Goal: Task Accomplishment & Management: Manage account settings

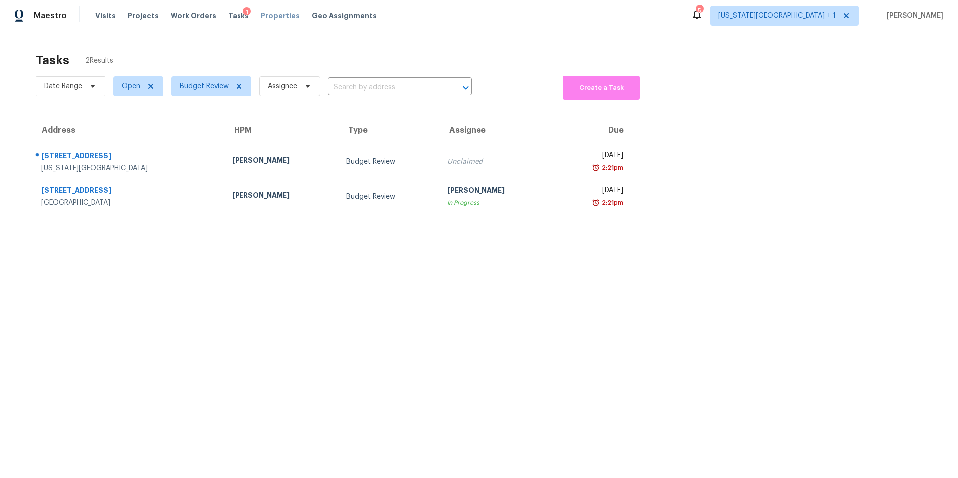
click at [261, 17] on span "Properties" at bounding box center [280, 16] width 39 height 10
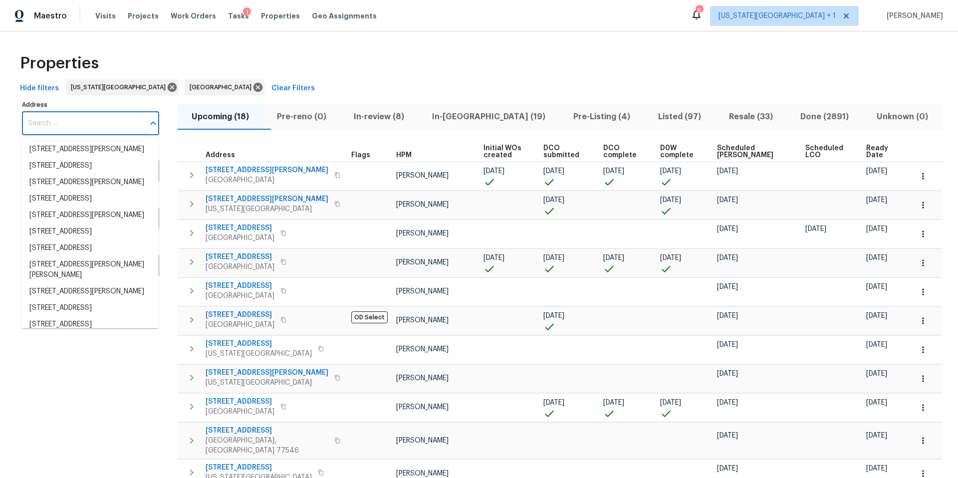
click at [85, 124] on input "Address" at bounding box center [83, 123] width 122 height 23
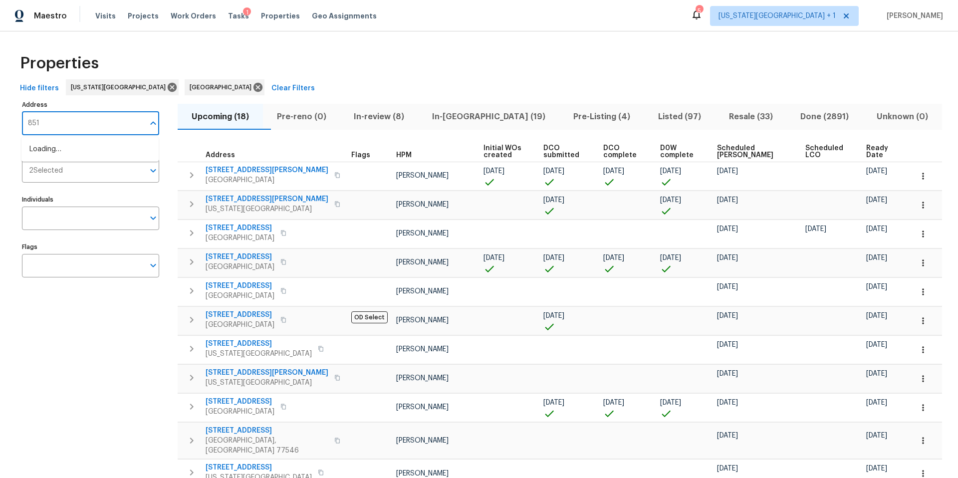
type input "8515"
click at [78, 149] on li "8515 NE 89th Ter Kansas City MO 64157" at bounding box center [89, 149] width 137 height 16
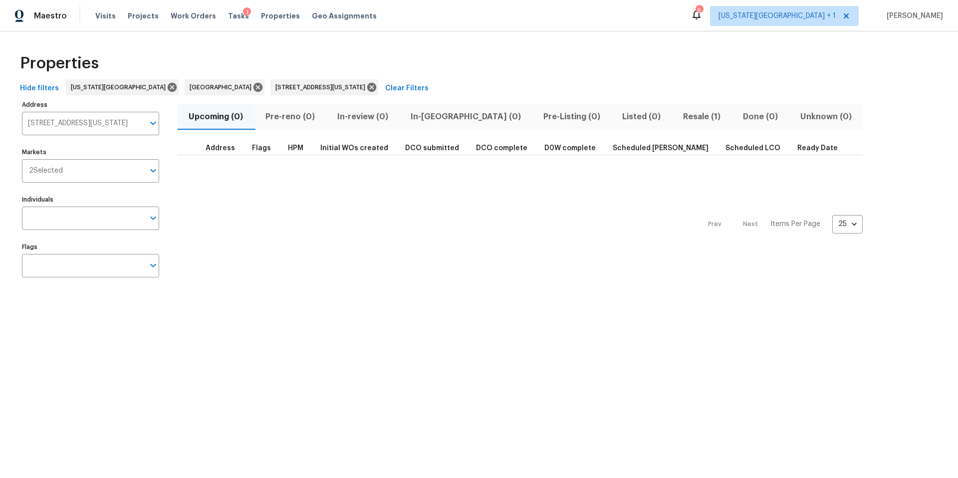
click at [678, 115] on span "Resale (1)" at bounding box center [702, 117] width 48 height 14
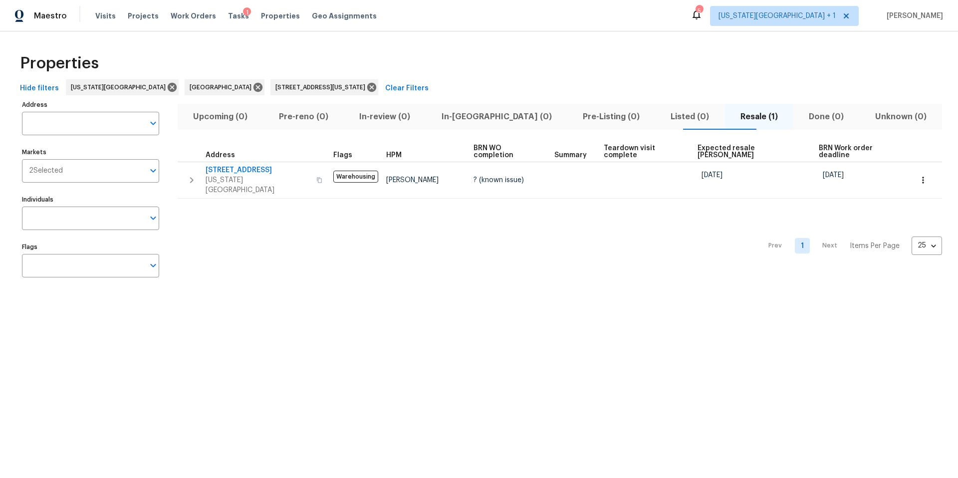
type input "8515 NE 89th Ter Kansas City MO 64157"
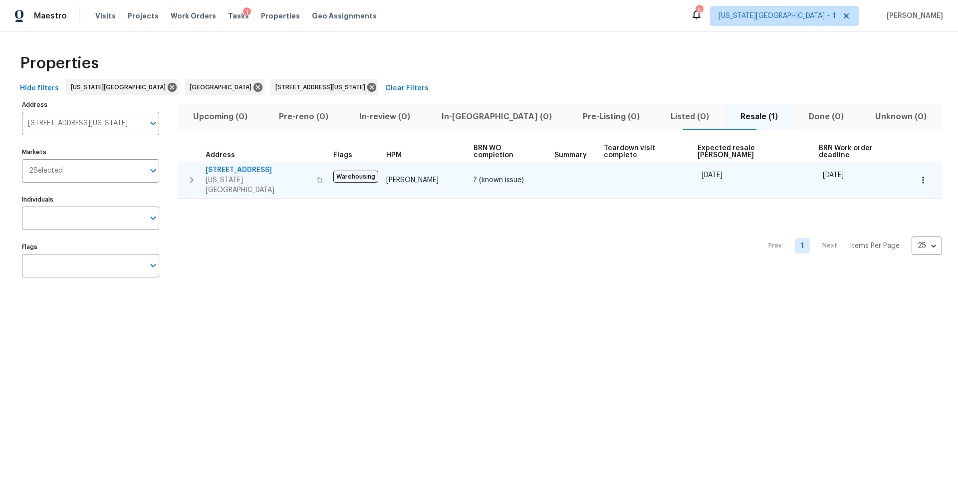
click at [240, 175] on span "Kansas City, MO 64157" at bounding box center [258, 185] width 105 height 20
click at [316, 177] on icon "button" at bounding box center [319, 180] width 6 height 6
click at [237, 175] on span "Kansas City, MO 64157" at bounding box center [258, 185] width 105 height 20
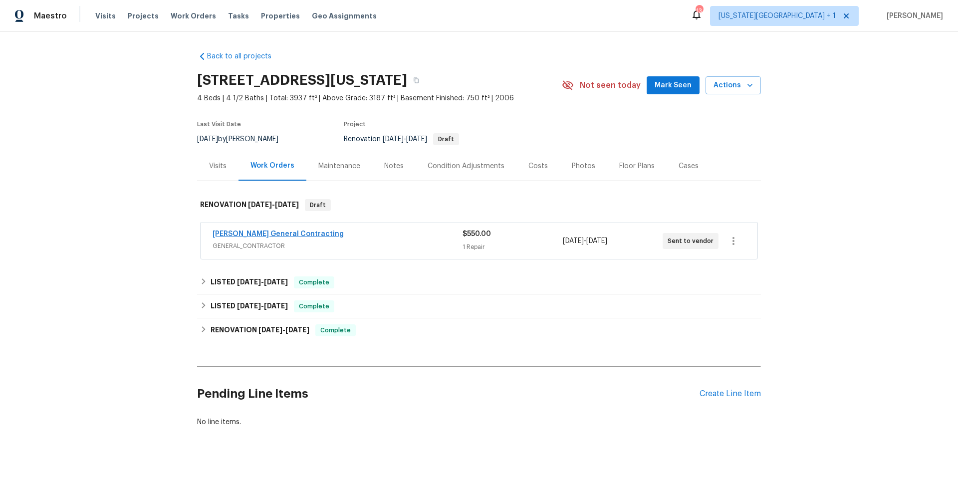
click at [298, 237] on span "[PERSON_NAME] General Contracting" at bounding box center [278, 234] width 131 height 10
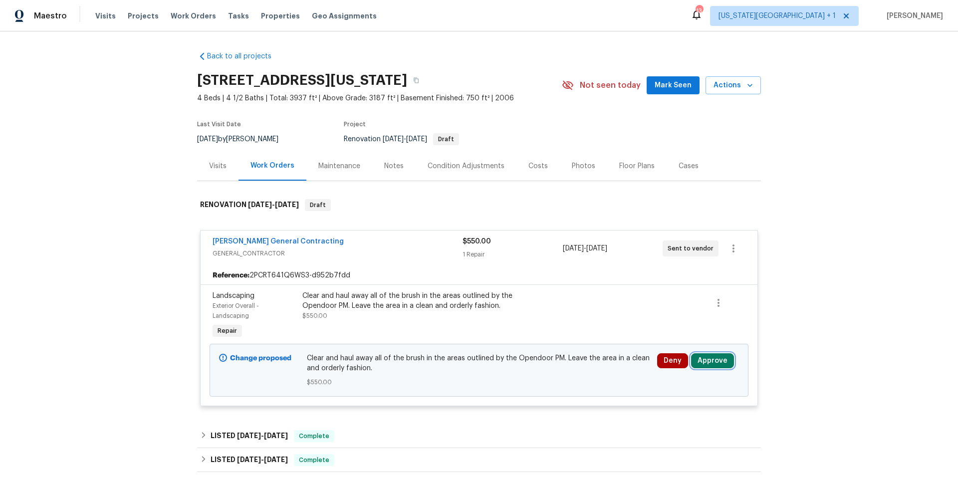
click at [723, 360] on button "Approve" at bounding box center [712, 360] width 43 height 15
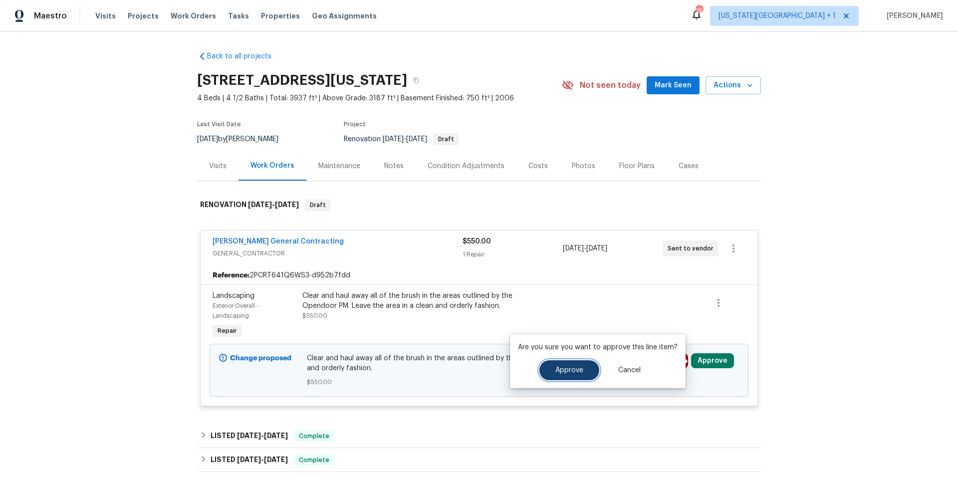
click at [556, 370] on span "Approve" at bounding box center [569, 370] width 28 height 7
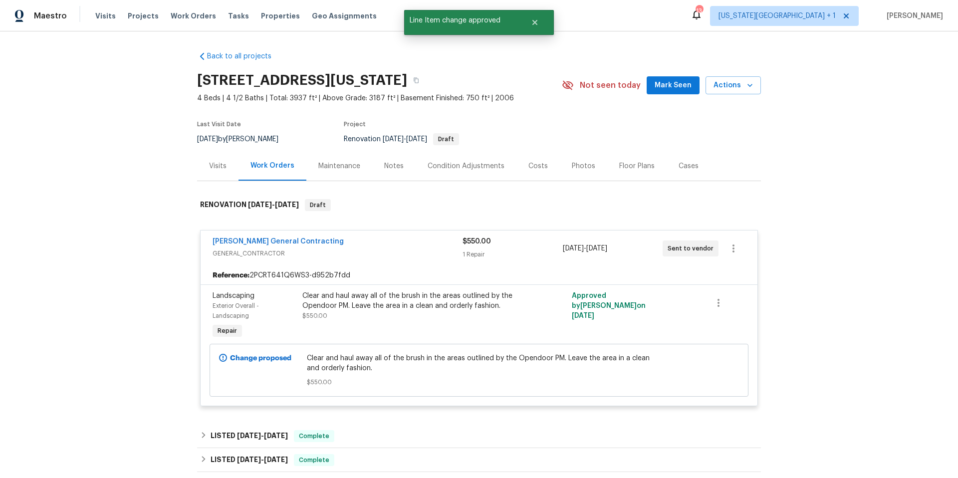
click at [347, 168] on div "Maintenance" at bounding box center [339, 166] width 42 height 10
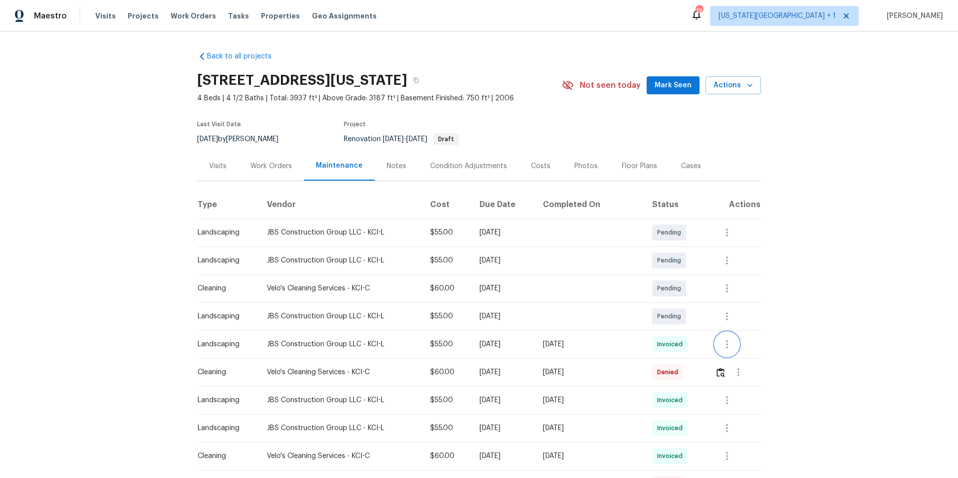
click at [731, 352] on button "button" at bounding box center [727, 344] width 24 height 24
click at [736, 345] on li "Message vendor" at bounding box center [751, 344] width 70 height 16
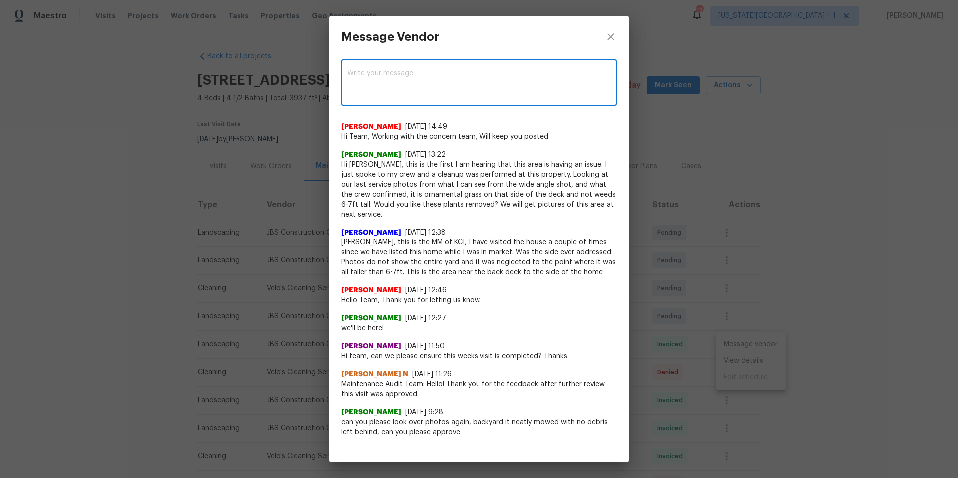
click at [415, 74] on textarea at bounding box center [478, 84] width 263 height 28
type textarea "Kevin I will shoot you an email on this here with photos of areas neglected to …"
click at [592, 86] on span "Post" at bounding box center [595, 84] width 16 height 12
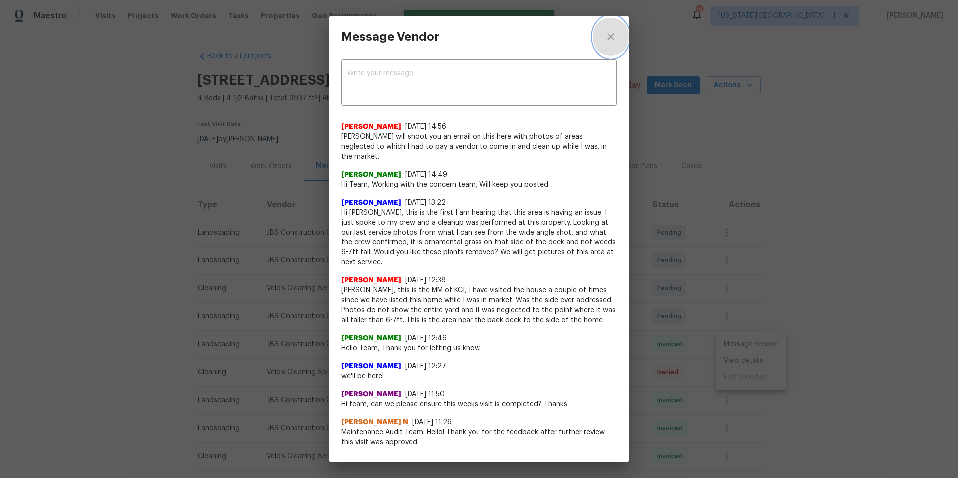
click at [610, 36] on icon "close" at bounding box center [610, 36] width 6 height 6
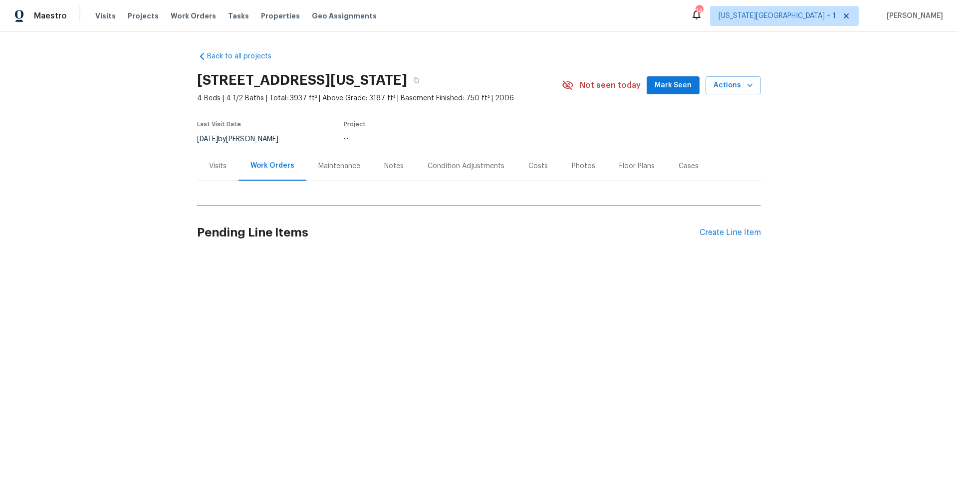
click at [217, 167] on div "Visits" at bounding box center [217, 166] width 17 height 10
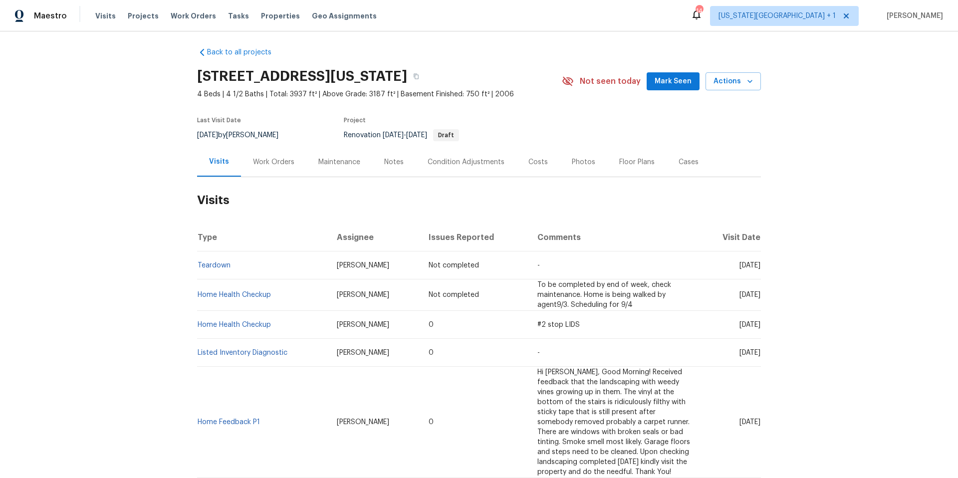
scroll to position [6, 0]
click at [224, 324] on link "Home Health Checkup" at bounding box center [234, 322] width 73 height 7
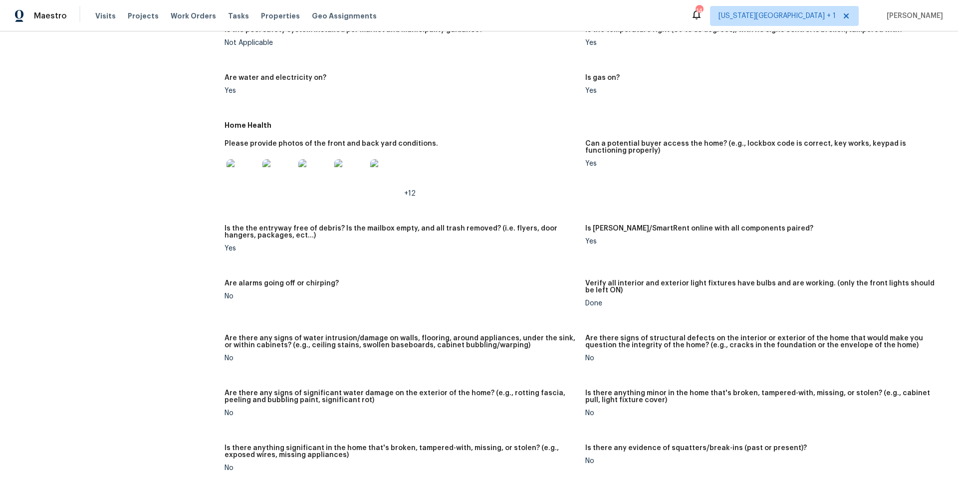
scroll to position [504, 0]
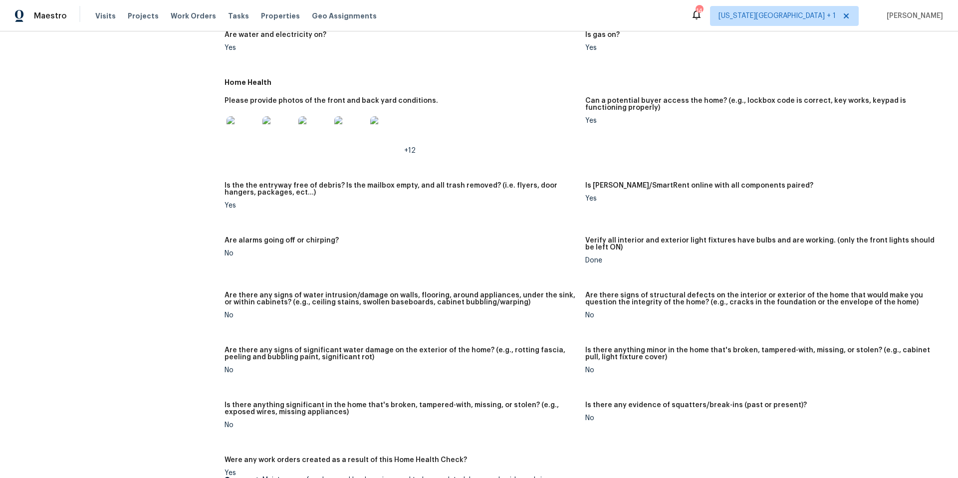
click at [243, 136] on img at bounding box center [243, 132] width 32 height 32
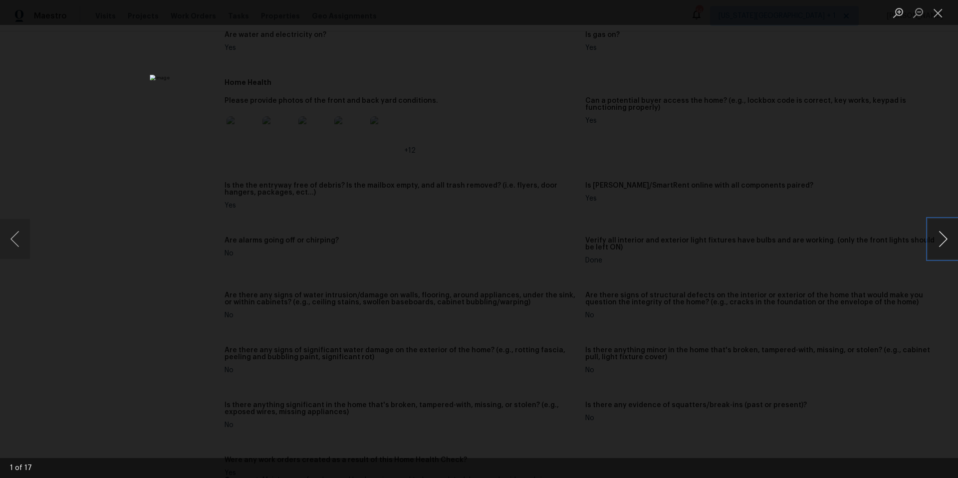
click at [947, 237] on button "Next image" at bounding box center [943, 239] width 30 height 40
click at [857, 239] on div "Lightbox" at bounding box center [479, 239] width 958 height 478
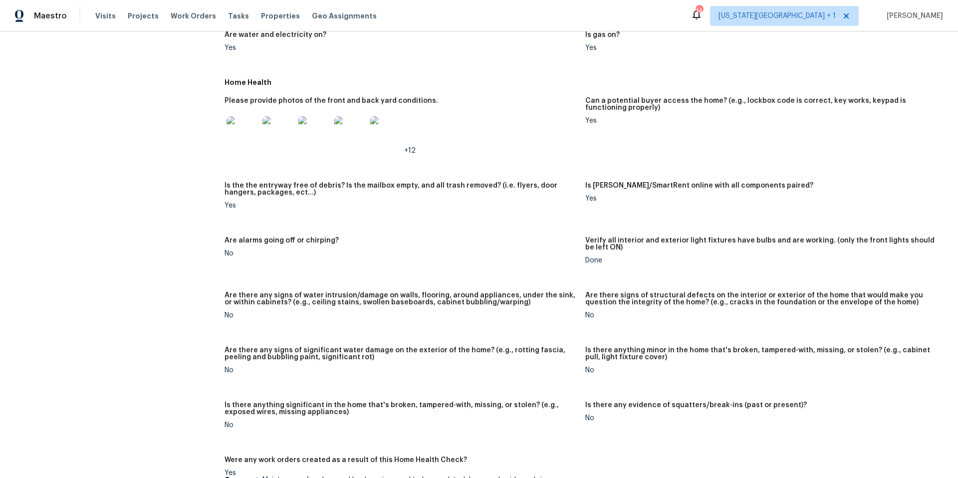
click at [276, 138] on img at bounding box center [278, 132] width 32 height 32
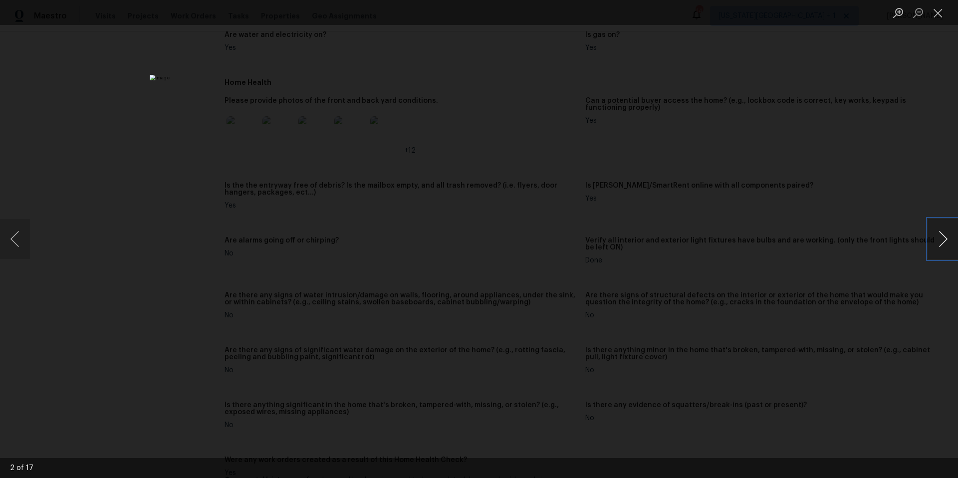
click at [943, 239] on button "Next image" at bounding box center [943, 239] width 30 height 40
click at [831, 229] on div "Lightbox" at bounding box center [479, 239] width 958 height 478
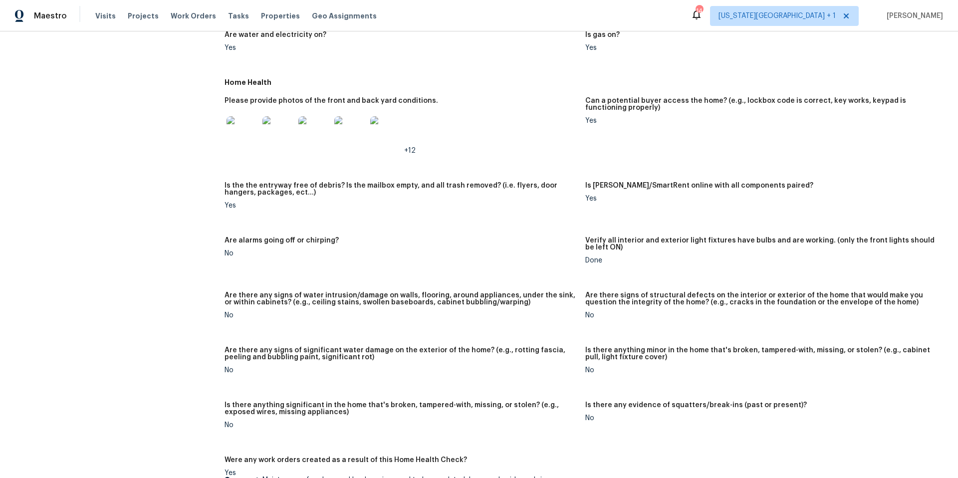
click at [384, 147] on img at bounding box center [386, 132] width 32 height 32
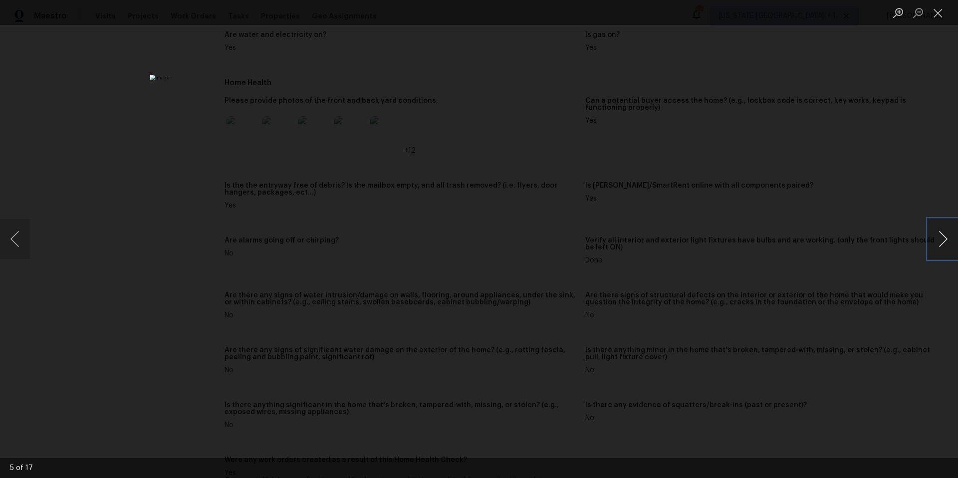
click at [943, 241] on button "Next image" at bounding box center [943, 239] width 30 height 40
click at [938, 229] on button "Next image" at bounding box center [943, 239] width 30 height 40
click at [938, 230] on button "Next image" at bounding box center [943, 239] width 30 height 40
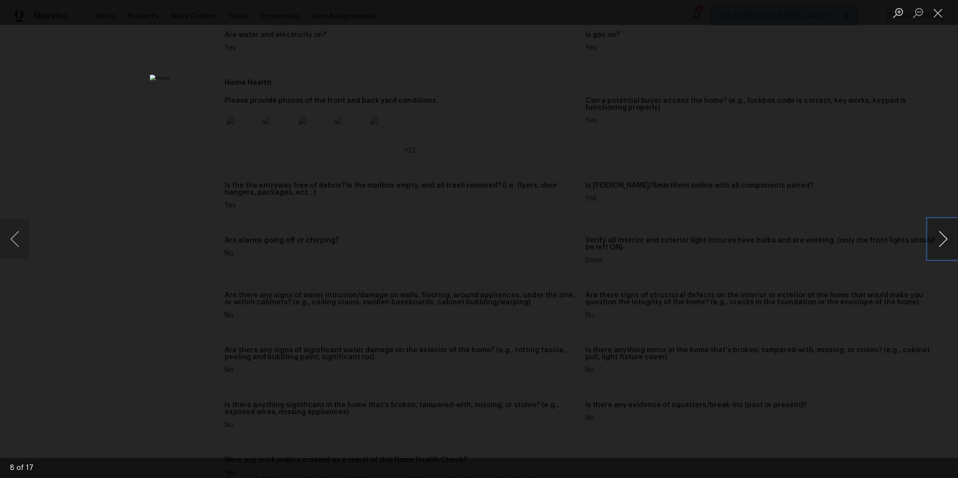
click at [938, 230] on button "Next image" at bounding box center [943, 239] width 30 height 40
click at [944, 249] on button "Next image" at bounding box center [943, 239] width 30 height 40
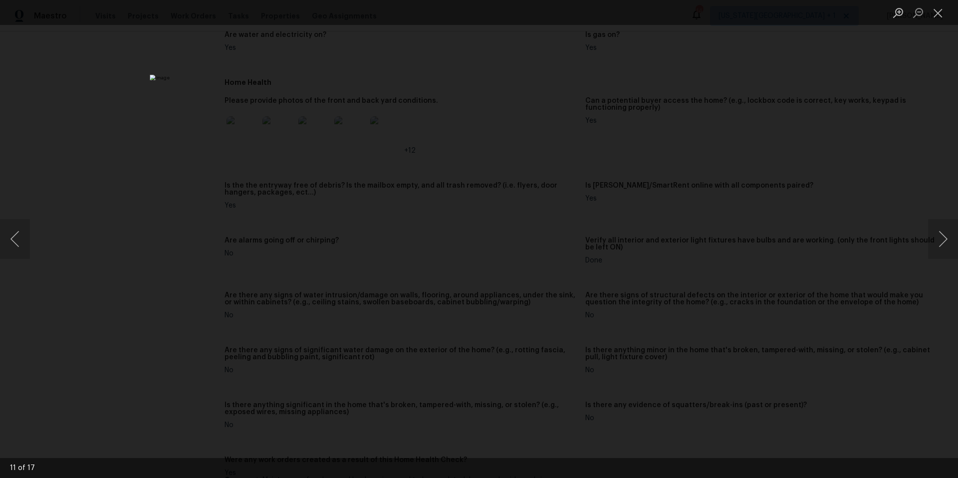
click at [811, 261] on div "Lightbox" at bounding box center [479, 239] width 958 height 478
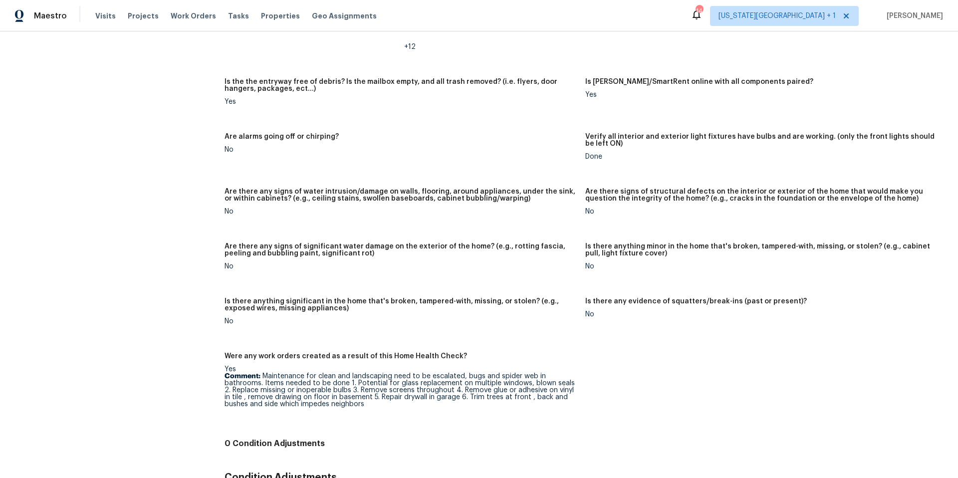
scroll to position [582, 0]
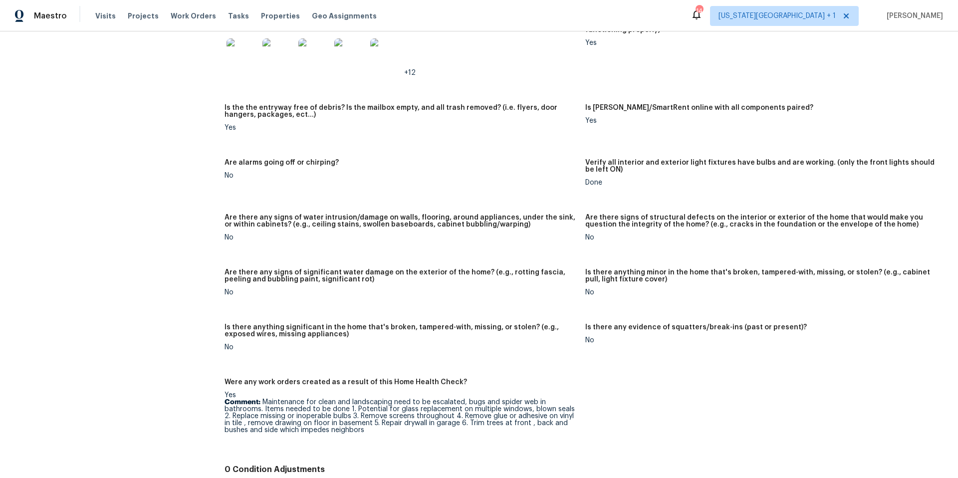
click at [398, 53] on img at bounding box center [386, 54] width 32 height 32
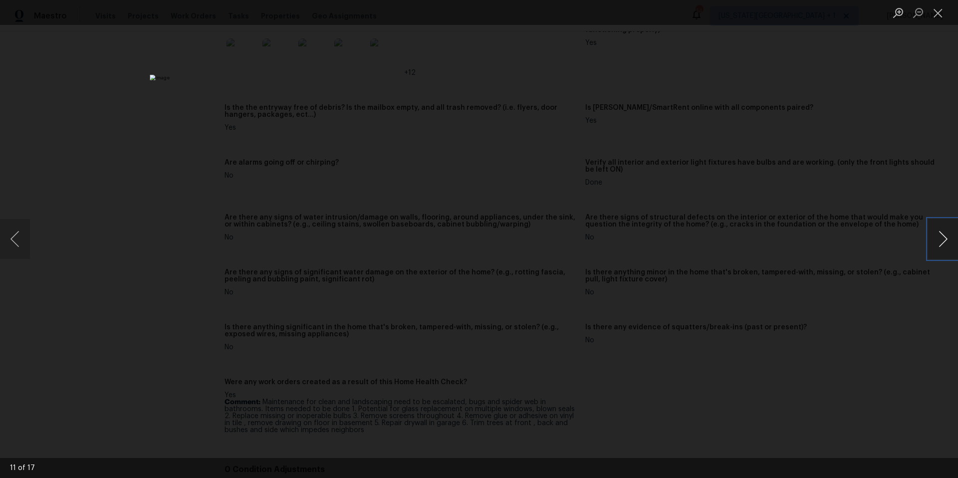
click at [947, 239] on button "Next image" at bounding box center [943, 239] width 30 height 40
click at [10, 242] on button "Previous image" at bounding box center [15, 239] width 30 height 40
click at [932, 236] on button "Next image" at bounding box center [943, 239] width 30 height 40
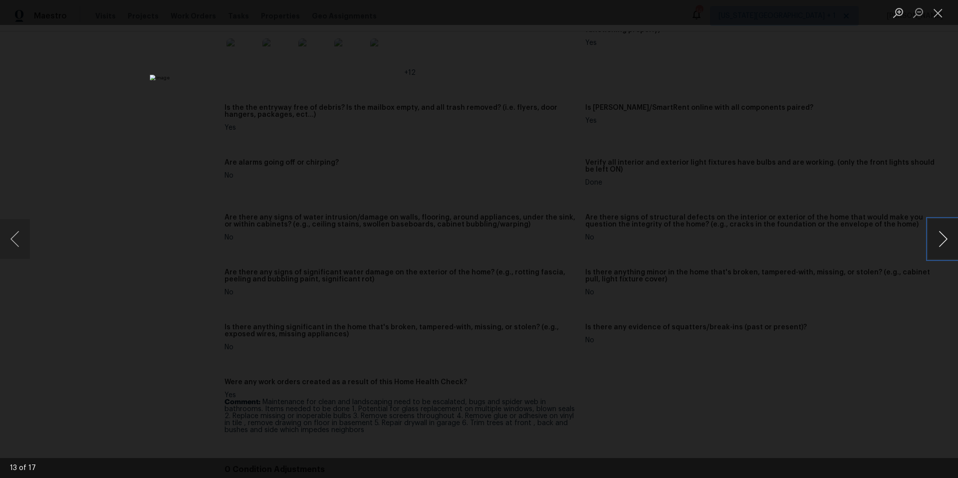
click at [941, 236] on button "Next image" at bounding box center [943, 239] width 30 height 40
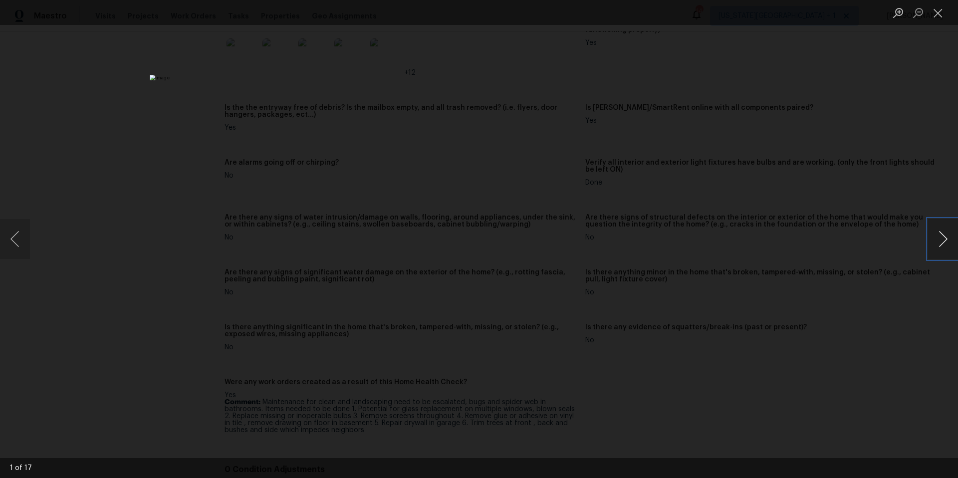
click at [941, 236] on button "Next image" at bounding box center [943, 239] width 30 height 40
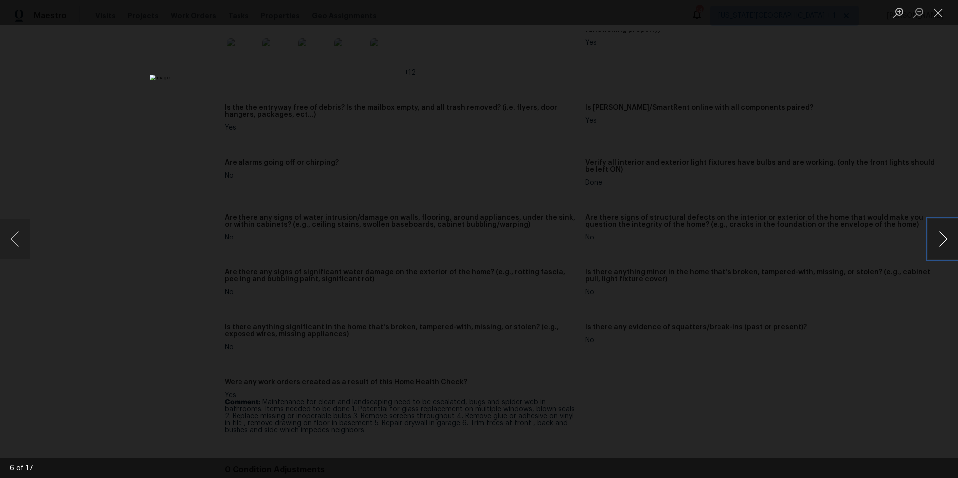
click at [941, 236] on button "Next image" at bounding box center [943, 239] width 30 height 40
click at [837, 218] on div "Lightbox" at bounding box center [479, 239] width 958 height 478
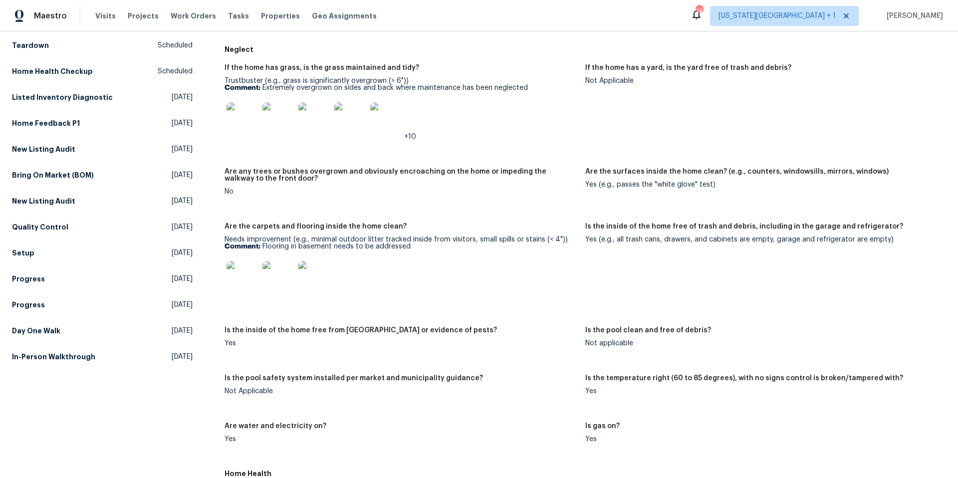
scroll to position [91, 0]
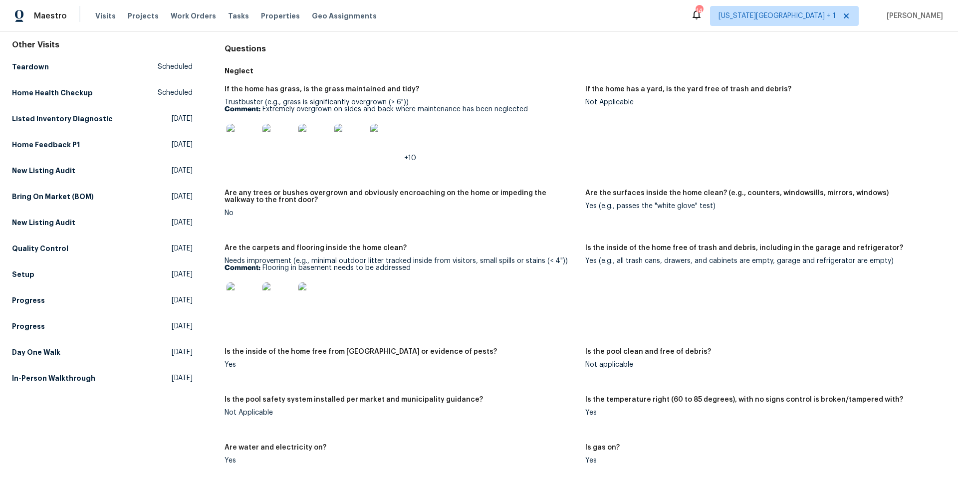
click at [245, 141] on img at bounding box center [243, 140] width 32 height 32
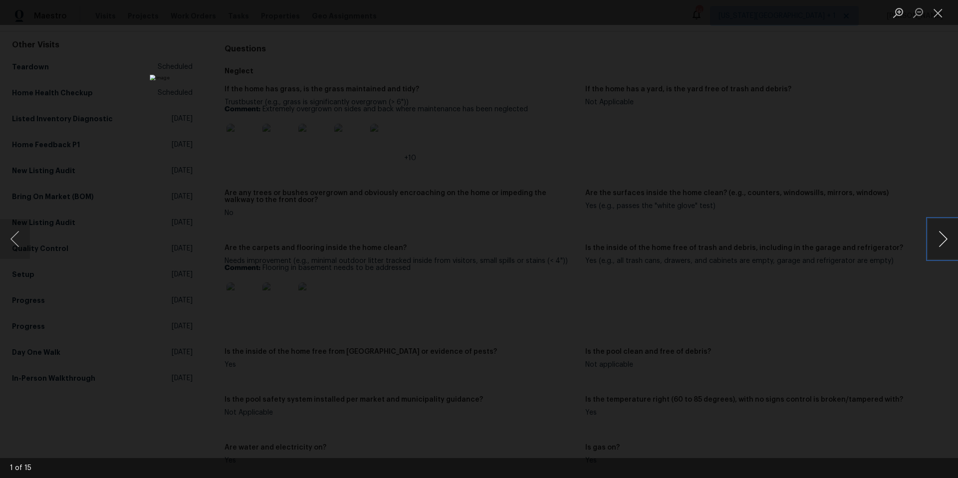
click at [938, 241] on button "Next image" at bounding box center [943, 239] width 30 height 40
click at [935, 241] on button "Next image" at bounding box center [943, 239] width 30 height 40
click at [937, 244] on button "Next image" at bounding box center [943, 239] width 30 height 40
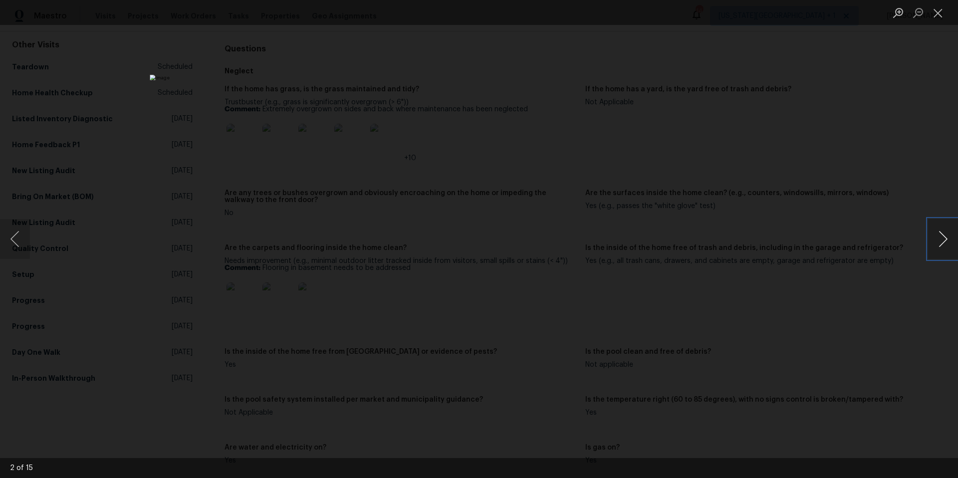
click at [937, 244] on button "Next image" at bounding box center [943, 239] width 30 height 40
click at [948, 243] on button "Next image" at bounding box center [943, 239] width 30 height 40
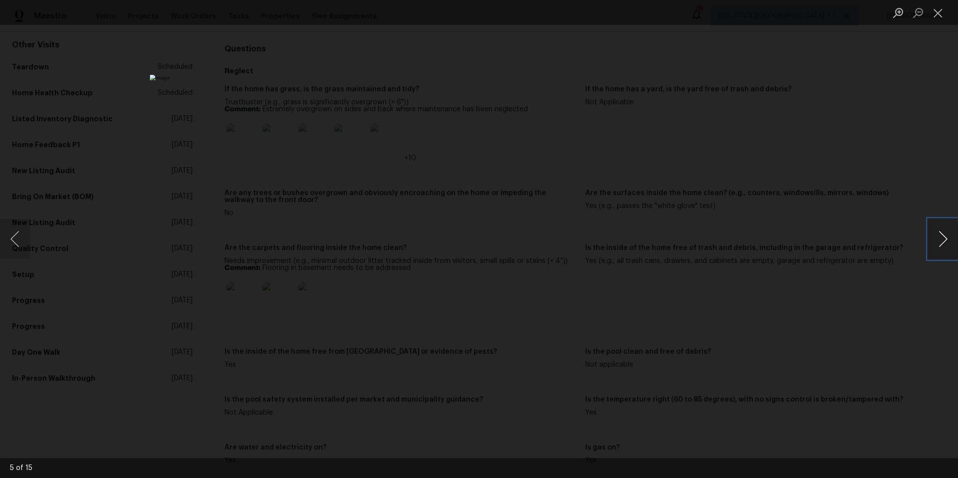
click at [948, 234] on button "Next image" at bounding box center [943, 239] width 30 height 40
drag, startPoint x: 948, startPoint y: 234, endPoint x: 640, endPoint y: 326, distance: 321.0
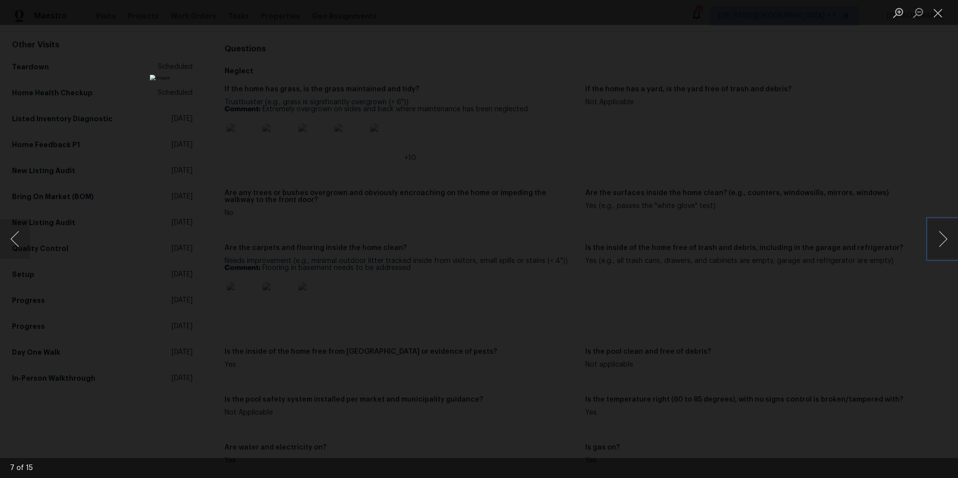
click at [640, 326] on div "7 of 15" at bounding box center [479, 239] width 958 height 478
click at [946, 236] on button "Next image" at bounding box center [943, 239] width 30 height 40
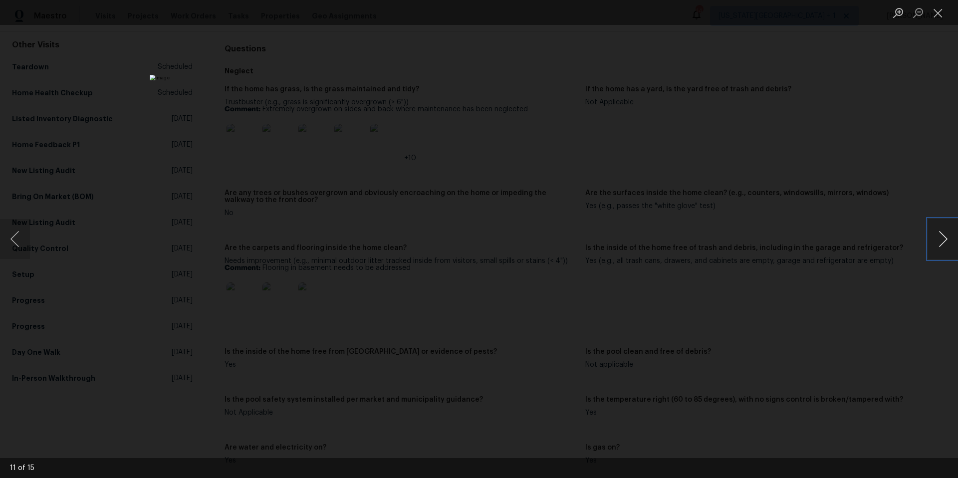
click at [946, 236] on button "Next image" at bounding box center [943, 239] width 30 height 40
click at [946, 230] on button "Next image" at bounding box center [943, 239] width 30 height 40
click at [942, 244] on button "Next image" at bounding box center [943, 239] width 30 height 40
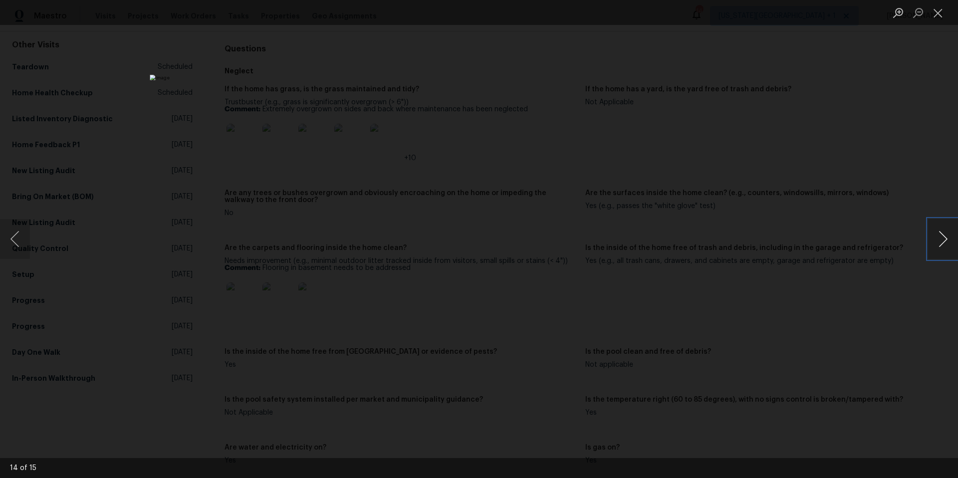
click at [942, 244] on button "Next image" at bounding box center [943, 239] width 30 height 40
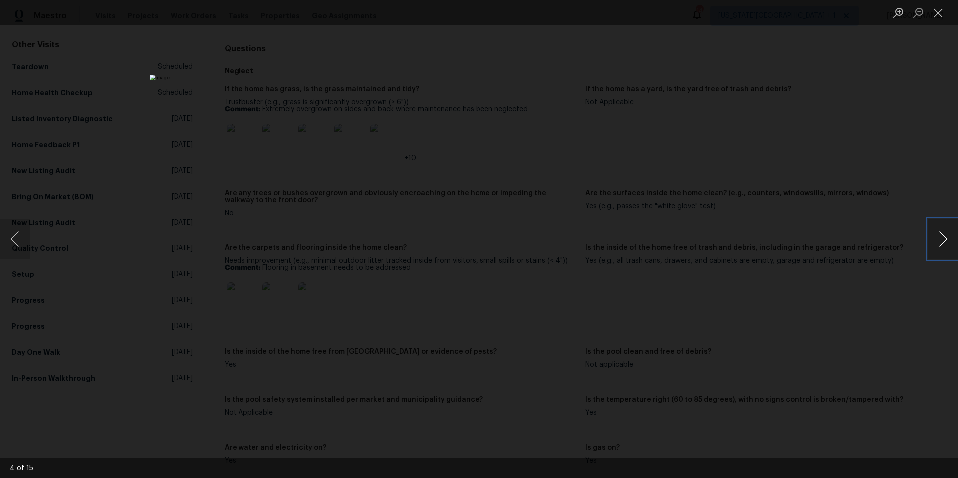
click at [942, 244] on button "Next image" at bounding box center [943, 239] width 30 height 40
click at [721, 146] on div "Lightbox" at bounding box center [479, 239] width 958 height 478
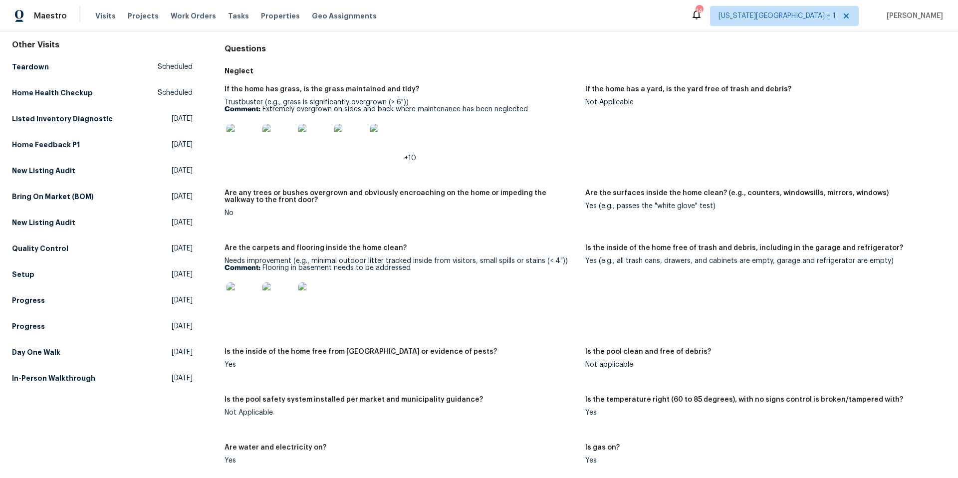
scroll to position [0, 0]
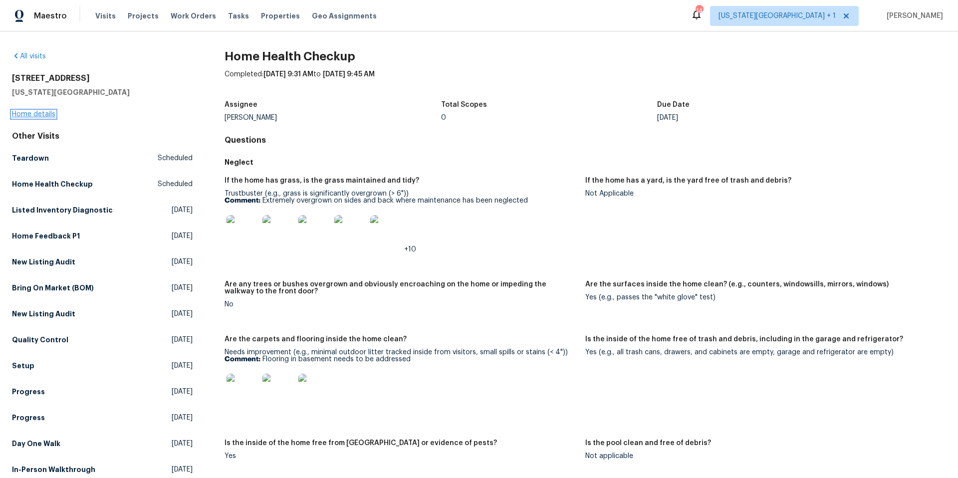
click at [44, 115] on link "Home details" at bounding box center [33, 114] width 43 height 7
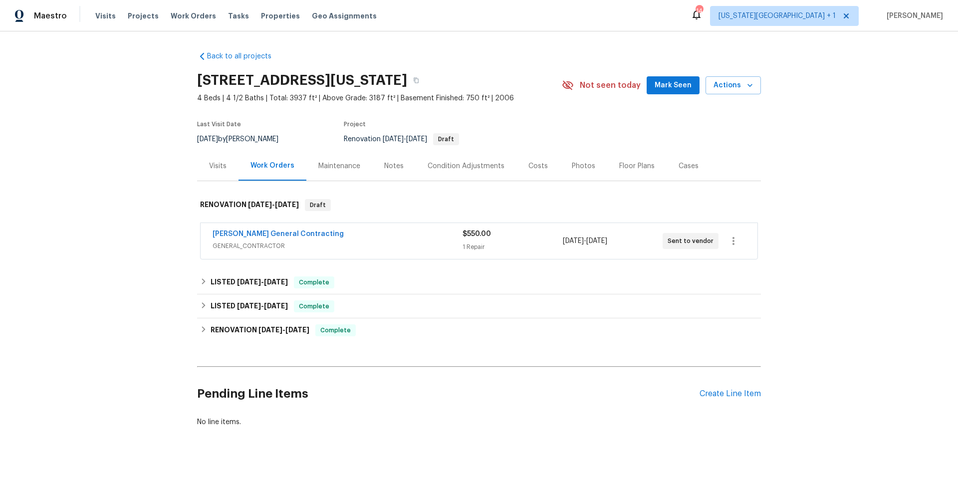
click at [576, 164] on div "Photos" at bounding box center [583, 166] width 23 height 10
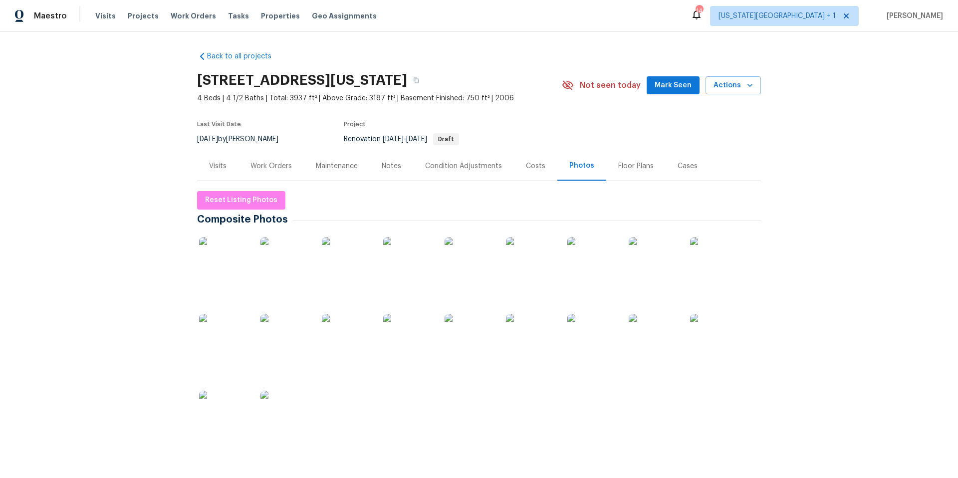
click at [295, 276] on img at bounding box center [285, 262] width 50 height 50
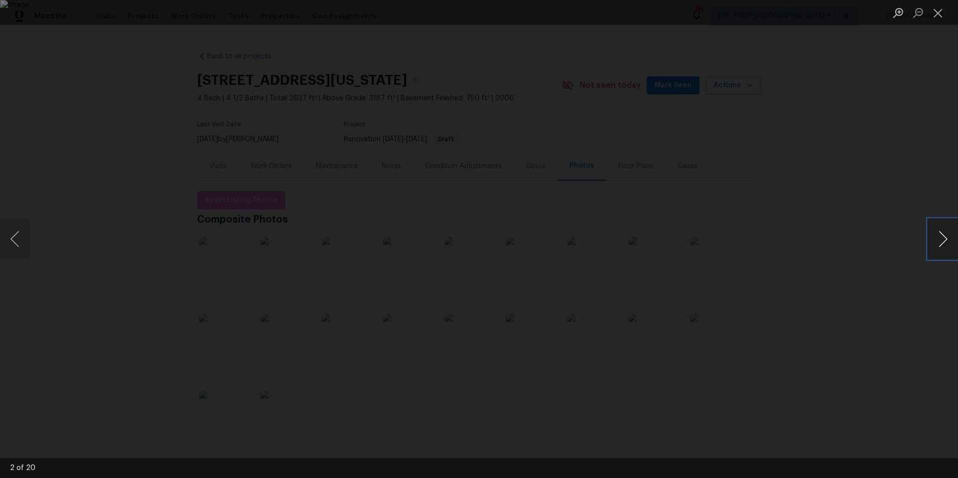
click at [950, 233] on button "Next image" at bounding box center [943, 239] width 30 height 40
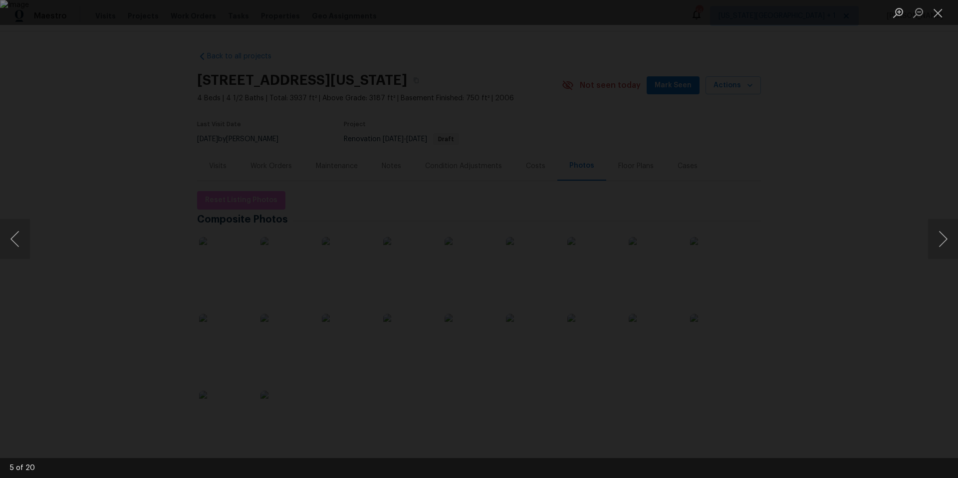
click at [101, 65] on div "Lightbox" at bounding box center [479, 239] width 958 height 478
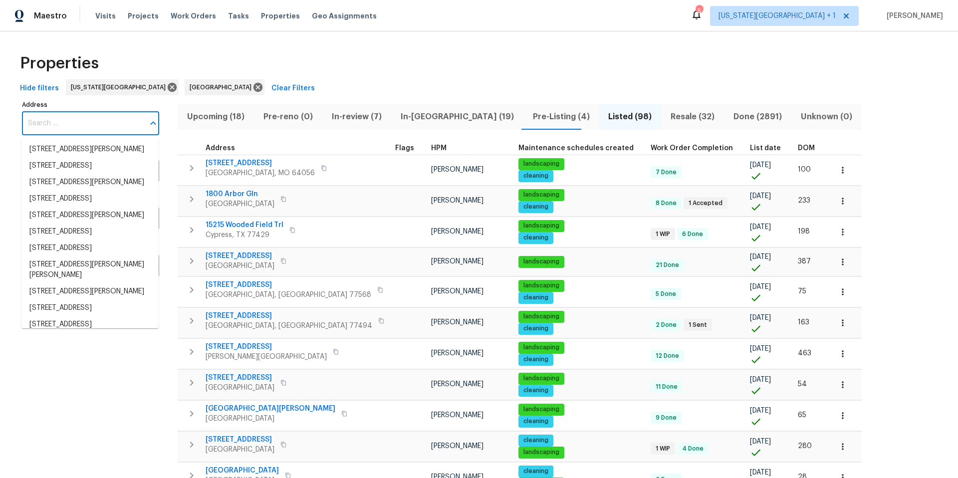
click at [68, 127] on input "Address" at bounding box center [83, 123] width 122 height 23
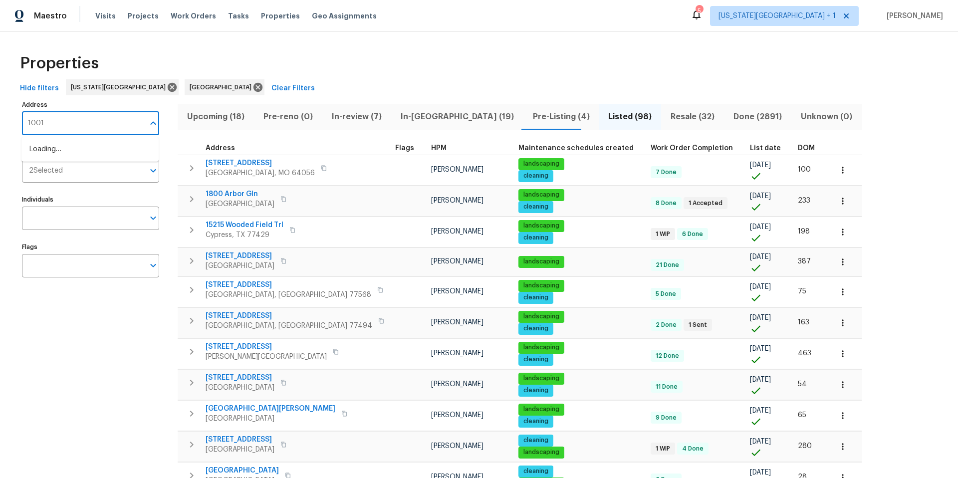
type input "10014"
click at [56, 171] on li "[STREET_ADDRESS][PERSON_NAME][US_STATE]" at bounding box center [89, 171] width 137 height 27
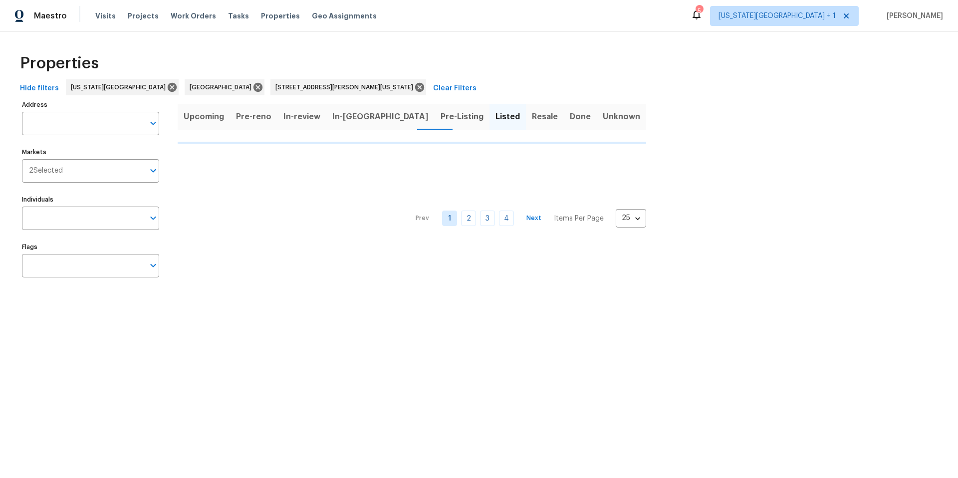
type input "[STREET_ADDRESS][PERSON_NAME][US_STATE]"
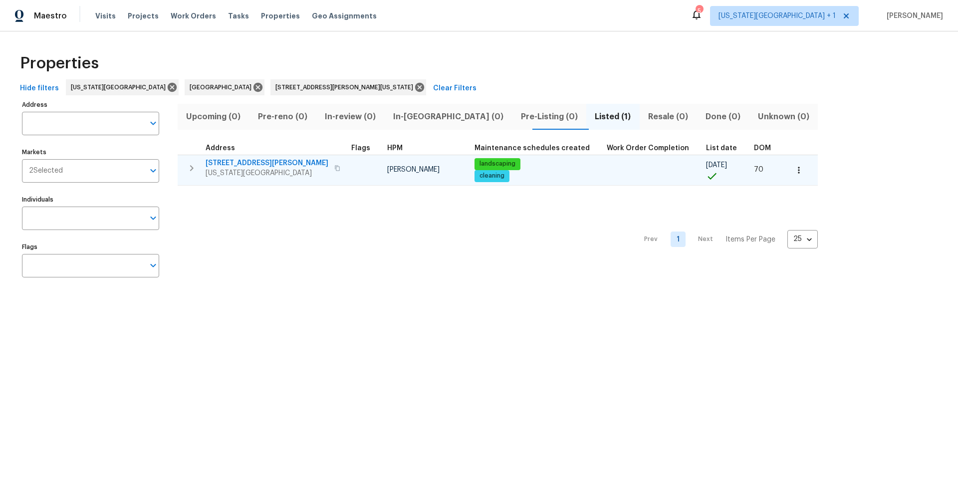
type input "[STREET_ADDRESS][PERSON_NAME][US_STATE]"
click at [245, 169] on span "[US_STATE][GEOGRAPHIC_DATA]" at bounding box center [267, 173] width 123 height 10
click at [254, 168] on span "Kansas City, MO 64137" at bounding box center [267, 173] width 123 height 10
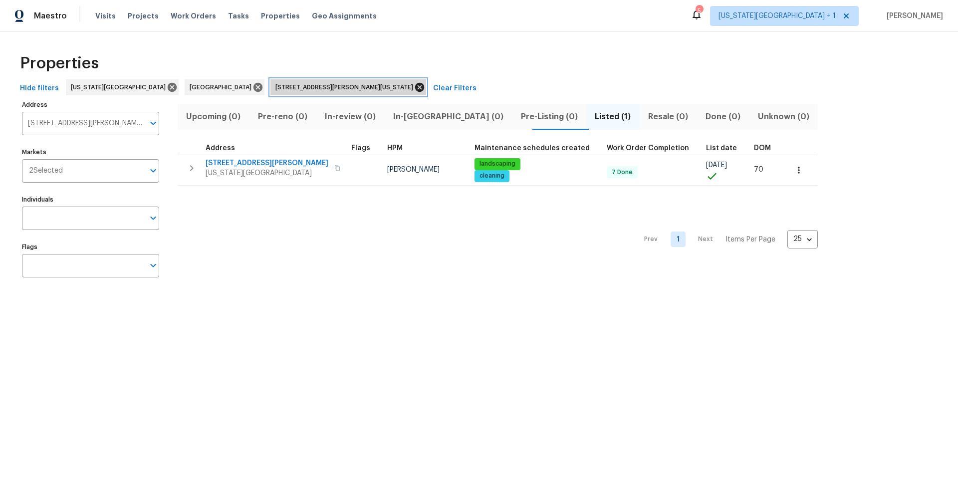
click at [415, 87] on icon at bounding box center [419, 87] width 9 height 9
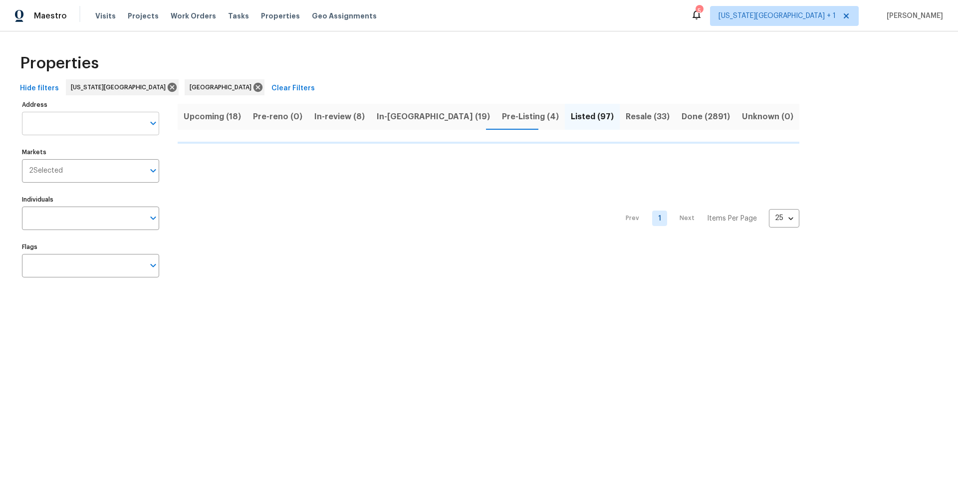
click at [63, 121] on input "Address" at bounding box center [83, 123] width 122 height 23
type input "15405"
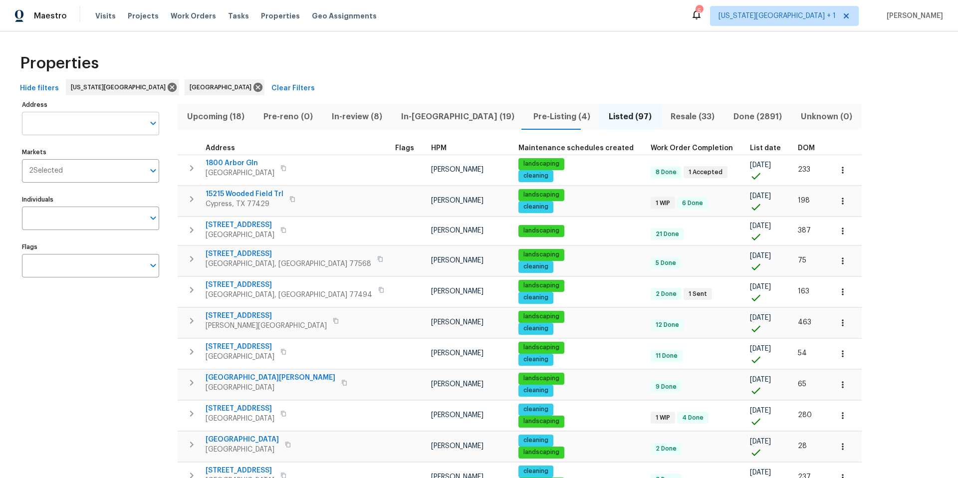
click at [51, 133] on input "Address" at bounding box center [83, 123] width 122 height 23
type input "15405"
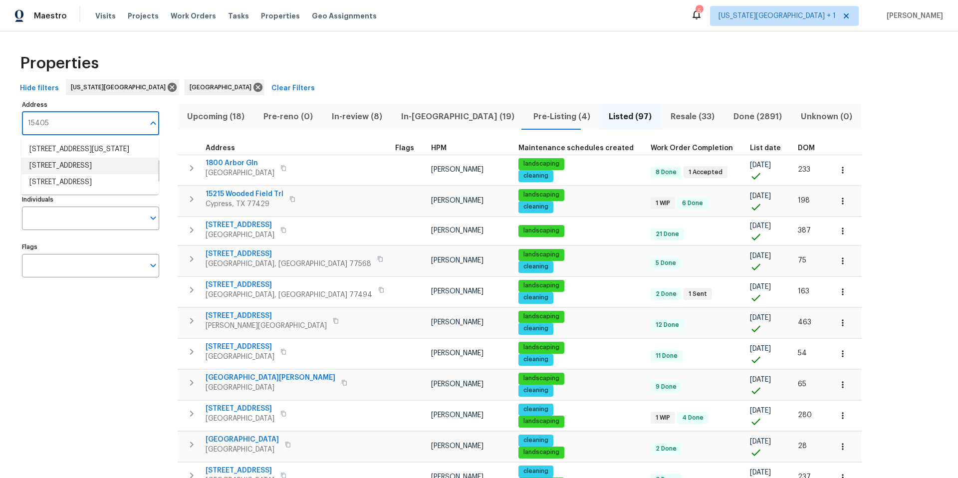
click at [69, 173] on li "15405 E 40th St S Independence MO 64055" at bounding box center [89, 166] width 137 height 16
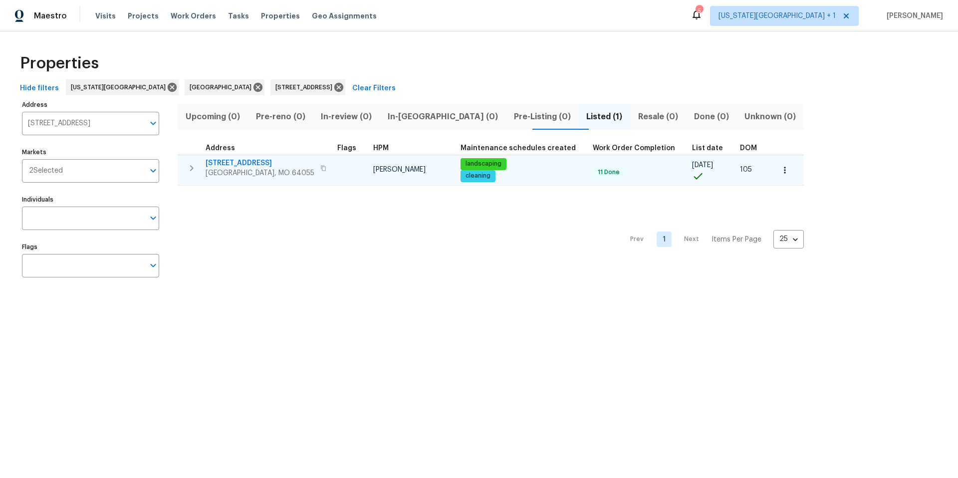
click at [255, 164] on span "15405 E 40th St S" at bounding box center [260, 163] width 109 height 10
click at [317, 172] on button "button" at bounding box center [323, 168] width 12 height 14
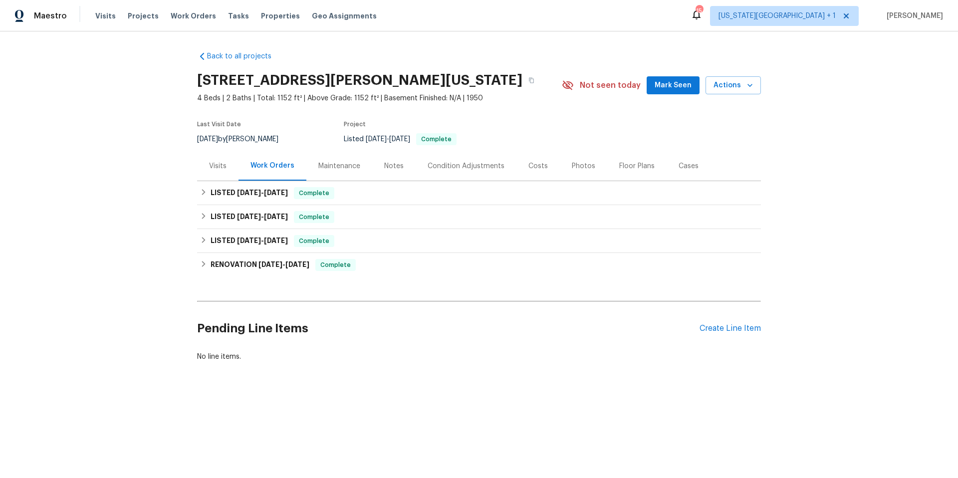
click at [355, 164] on div "Maintenance" at bounding box center [339, 166] width 42 height 10
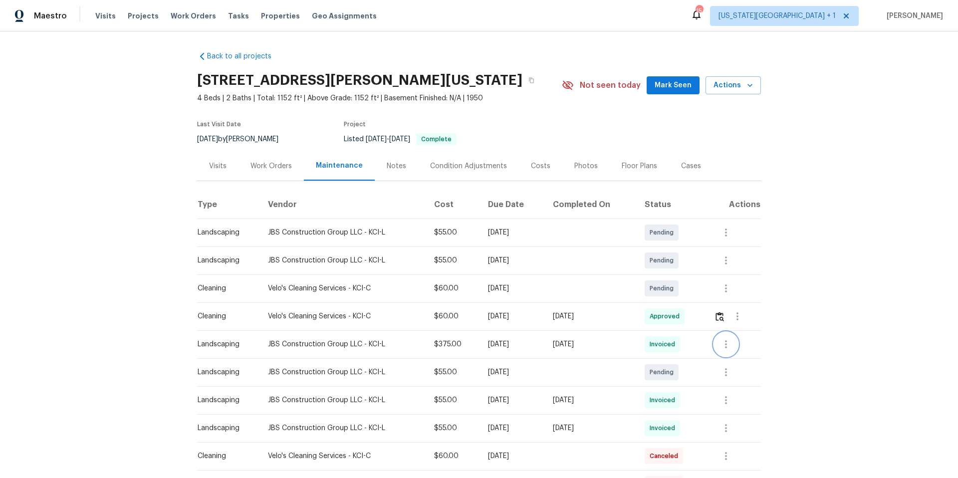
click at [726, 342] on icon "button" at bounding box center [726, 344] width 12 height 12
click at [733, 366] on li "View details" at bounding box center [752, 361] width 70 height 16
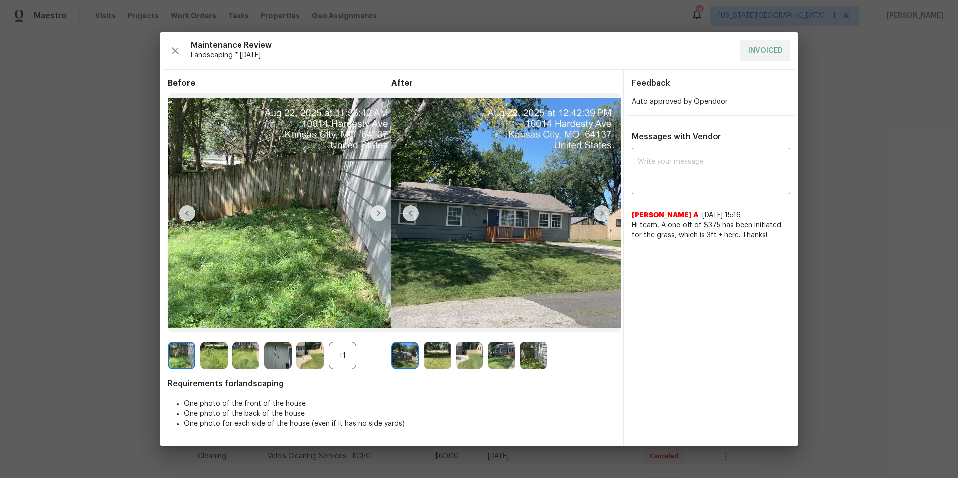
click at [606, 220] on img at bounding box center [602, 213] width 16 height 16
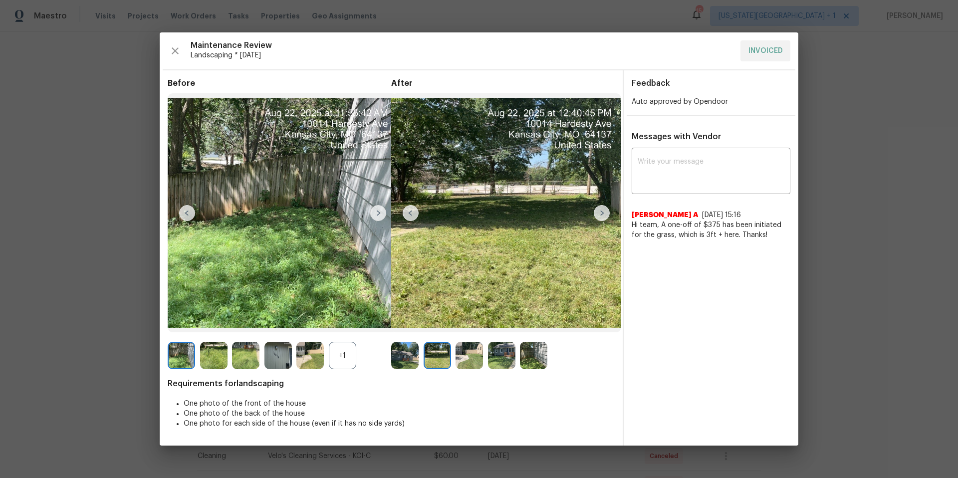
click at [606, 220] on img at bounding box center [602, 213] width 16 height 16
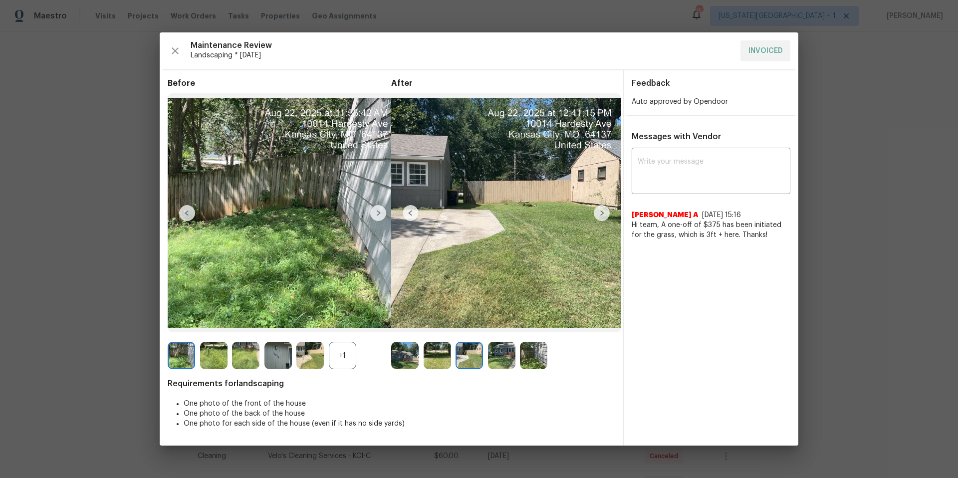
click at [606, 220] on img at bounding box center [602, 213] width 16 height 16
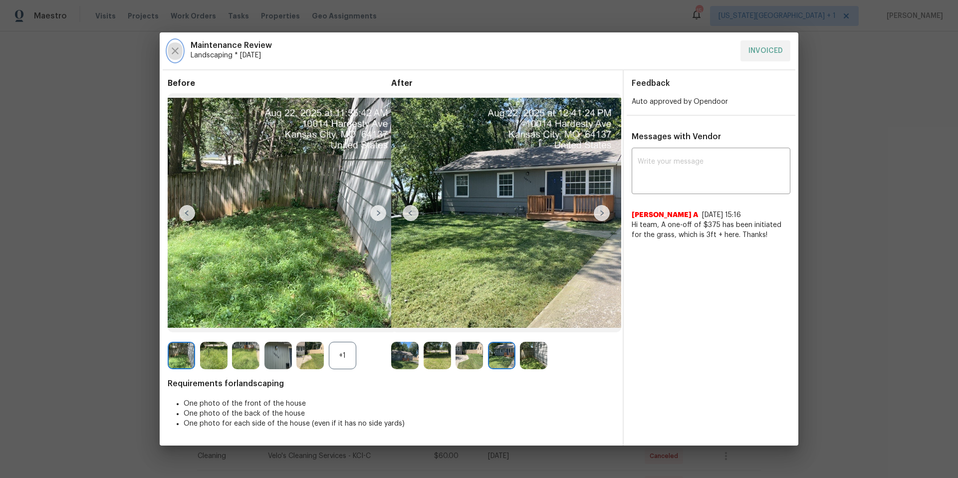
click at [179, 53] on icon "button" at bounding box center [175, 51] width 12 height 12
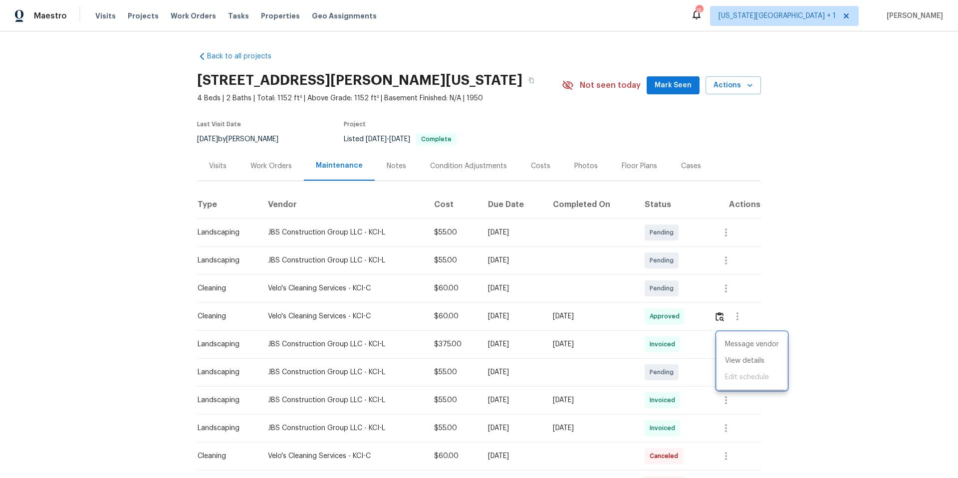
click at [832, 300] on div at bounding box center [479, 239] width 958 height 478
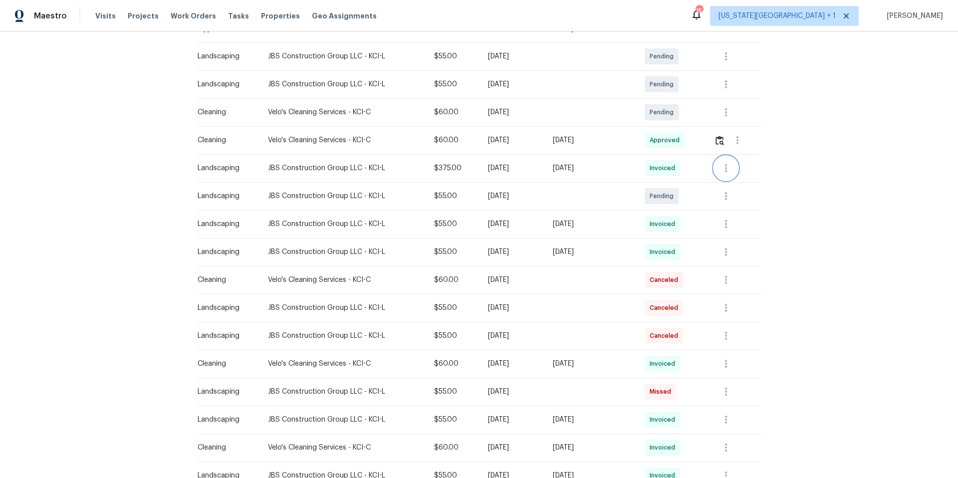
scroll to position [177, 0]
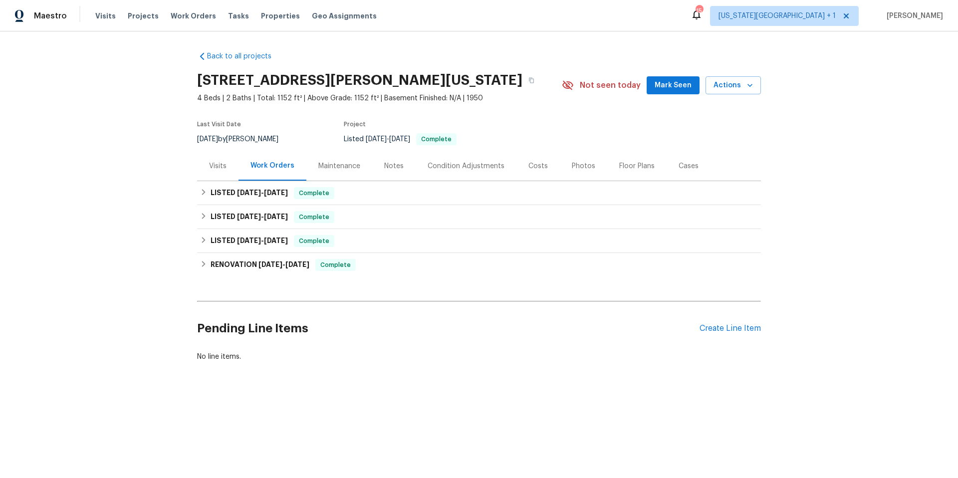
click at [348, 167] on div "Maintenance" at bounding box center [339, 166] width 42 height 10
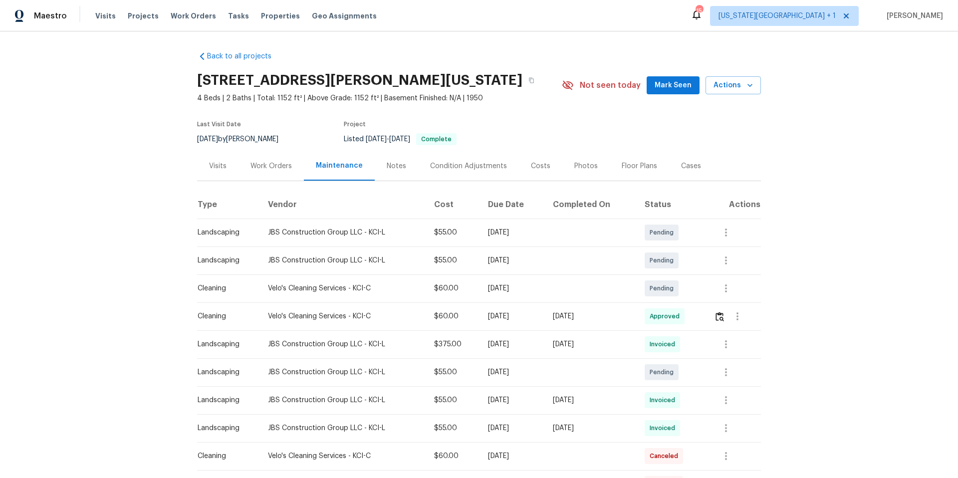
click at [330, 343] on div "JBS Construction Group LLC - KCI-L" at bounding box center [343, 344] width 150 height 10
click at [727, 344] on icon "button" at bounding box center [726, 344] width 2 height 8
click at [731, 360] on li "View details" at bounding box center [752, 361] width 70 height 16
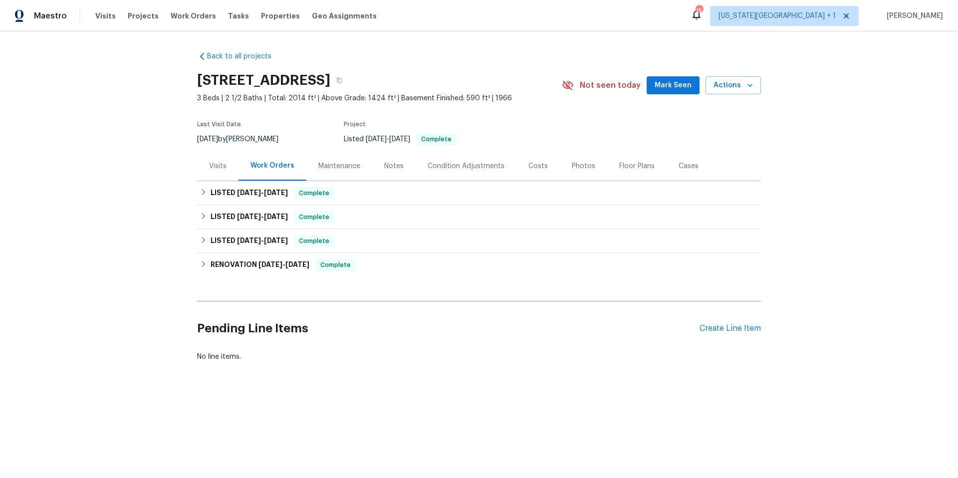
click at [319, 167] on div "Maintenance" at bounding box center [339, 166] width 42 height 10
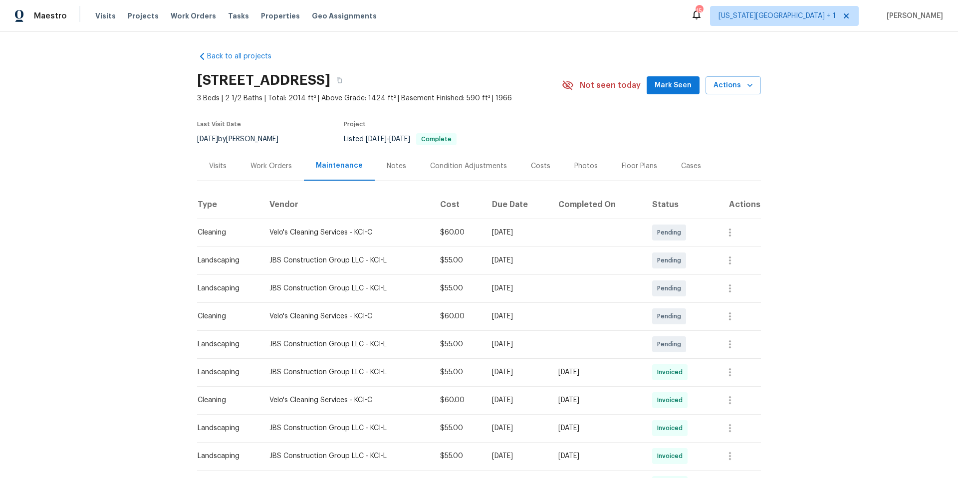
click at [213, 166] on div "Visits" at bounding box center [217, 166] width 17 height 10
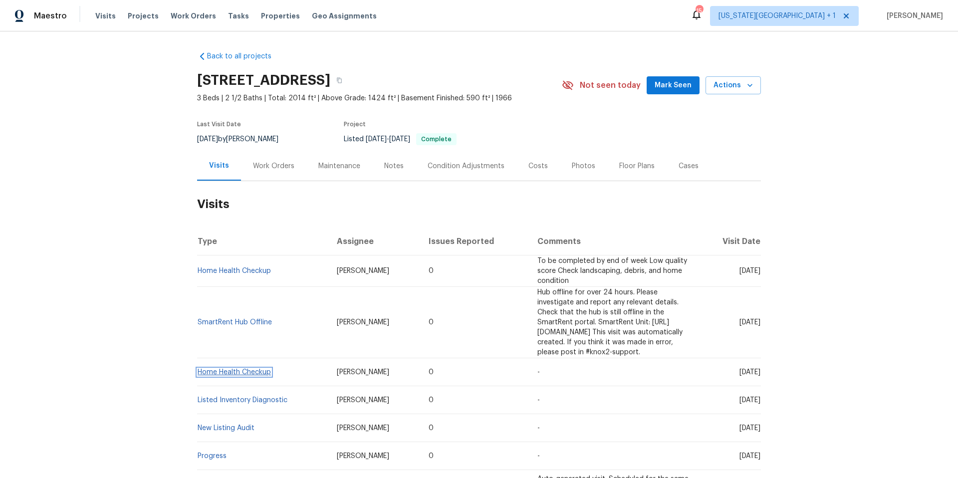
click at [231, 369] on link "Home Health Checkup" at bounding box center [234, 372] width 73 height 7
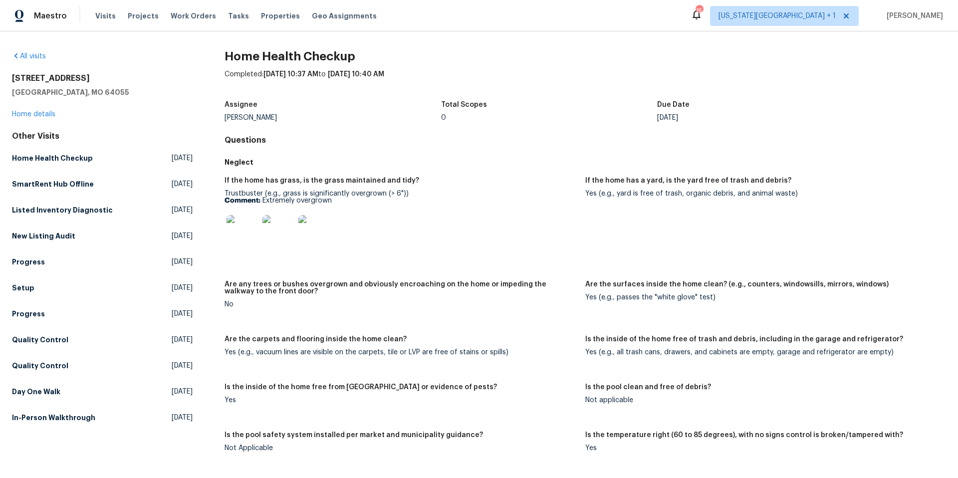
click at [234, 232] on img at bounding box center [243, 231] width 32 height 32
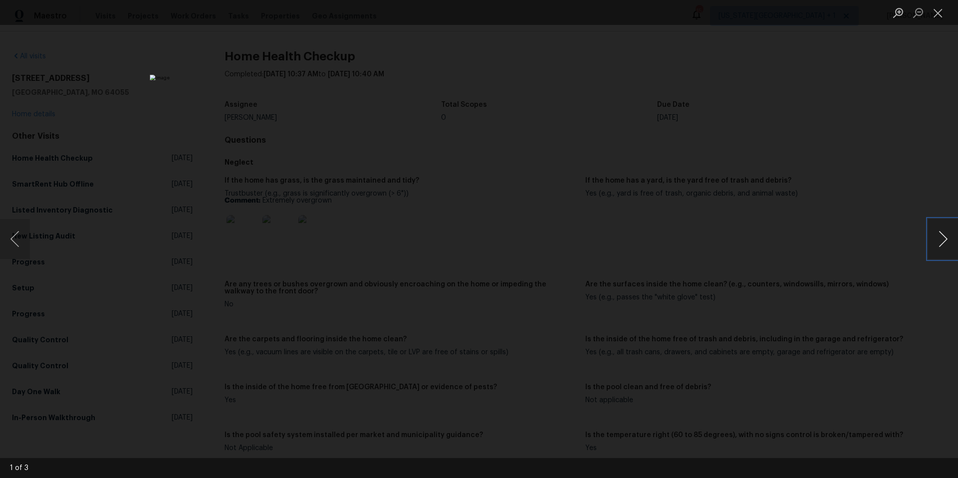
click at [938, 243] on button "Next image" at bounding box center [943, 239] width 30 height 40
click at [942, 244] on button "Next image" at bounding box center [943, 239] width 30 height 40
click at [839, 224] on div "Lightbox" at bounding box center [479, 239] width 958 height 478
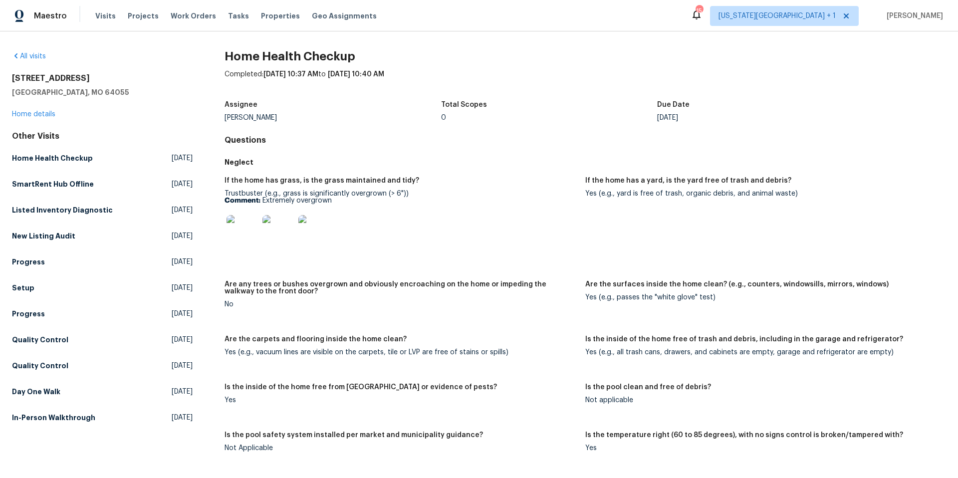
click at [324, 227] on img at bounding box center [314, 231] width 32 height 32
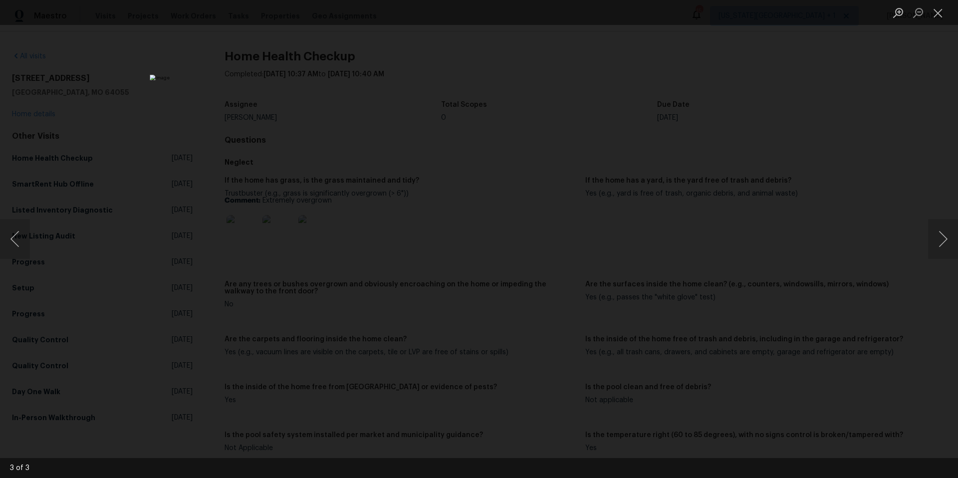
click at [172, 92] on div "Lightbox" at bounding box center [479, 239] width 958 height 478
click at [769, 139] on div "Lightbox" at bounding box center [479, 239] width 958 height 478
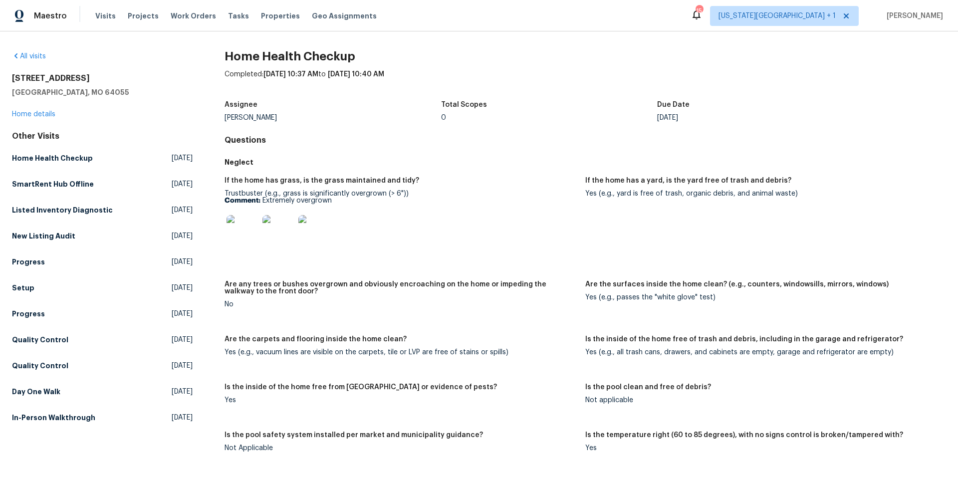
click at [55, 113] on div "15405 E 40th St S Independence, MO 64055 Home details" at bounding box center [102, 96] width 181 height 46
click at [46, 115] on link "Home details" at bounding box center [33, 114] width 43 height 7
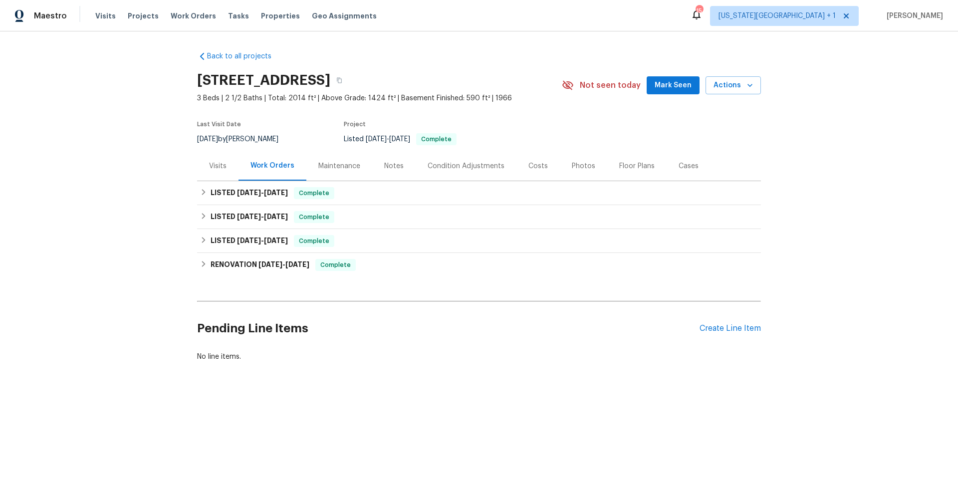
click at [324, 165] on div "Maintenance" at bounding box center [339, 166] width 42 height 10
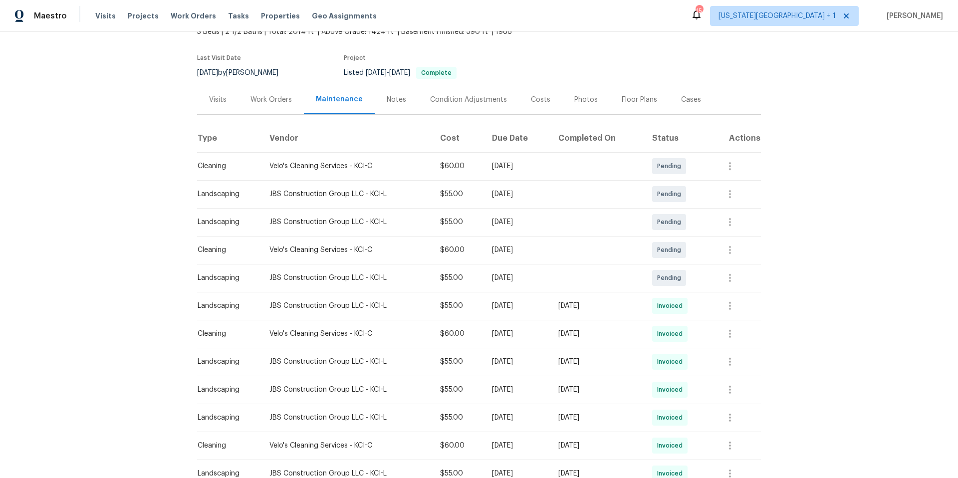
scroll to position [109, 0]
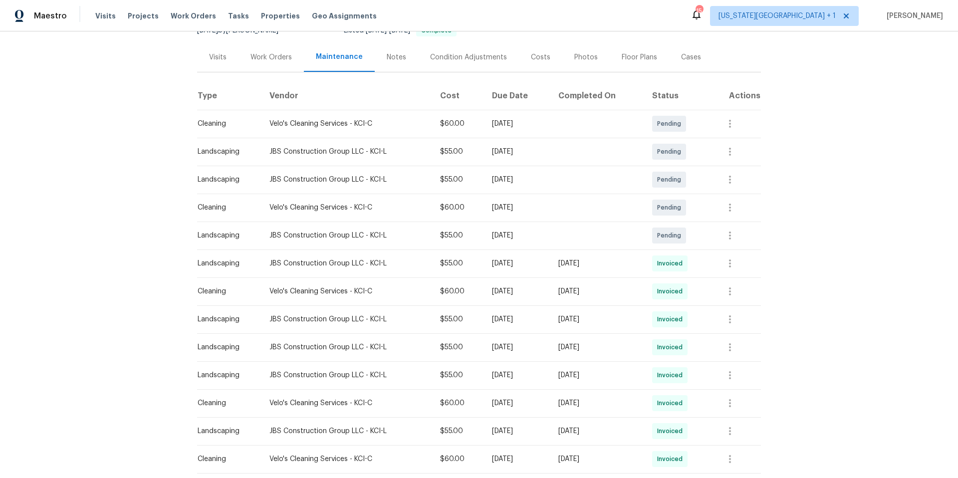
click at [329, 264] on div "JBS Construction Group LLC - KCI-L" at bounding box center [346, 263] width 155 height 10
click at [736, 266] on icon "button" at bounding box center [730, 263] width 12 height 12
click at [738, 277] on li "View details" at bounding box center [758, 280] width 70 height 16
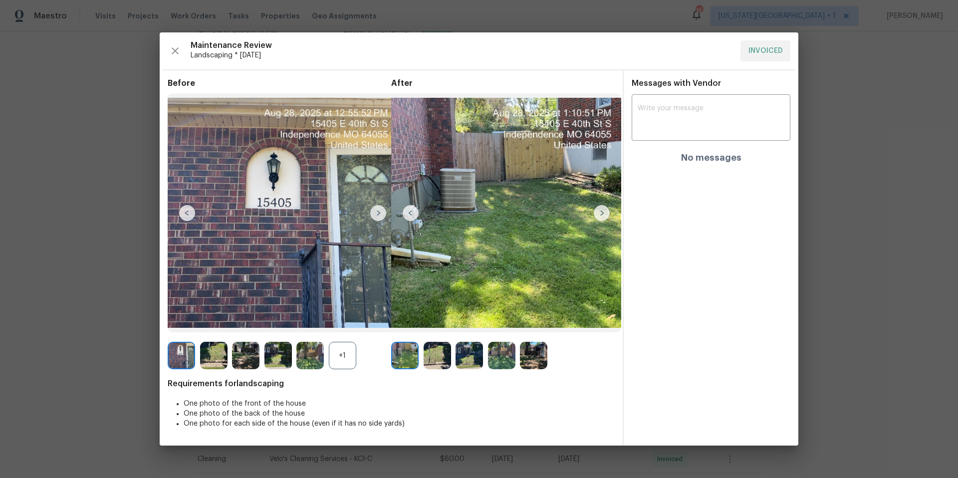
click at [598, 213] on img at bounding box center [602, 213] width 16 height 16
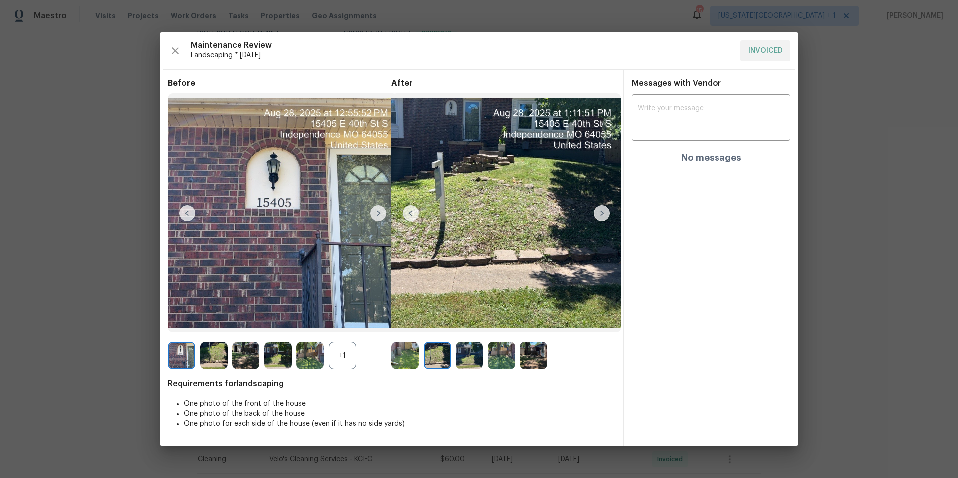
click at [601, 213] on img at bounding box center [602, 213] width 16 height 16
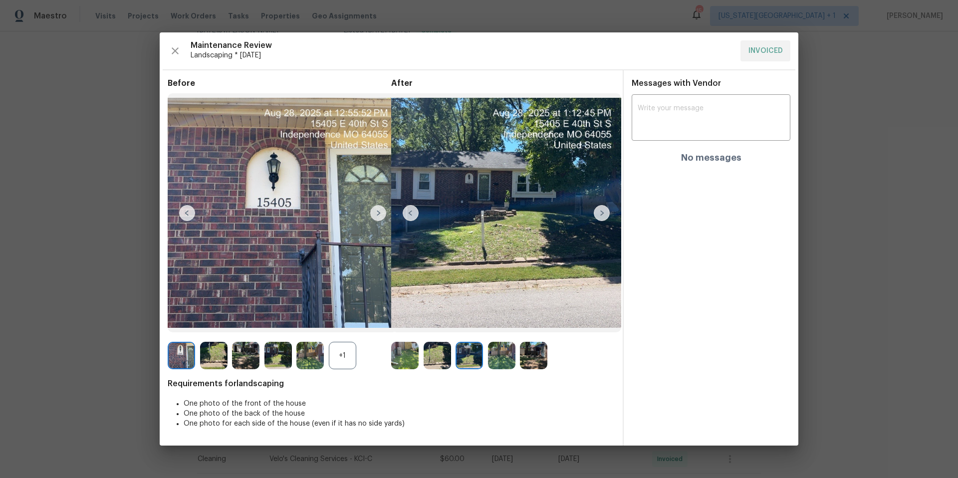
click at [601, 213] on img at bounding box center [602, 213] width 16 height 16
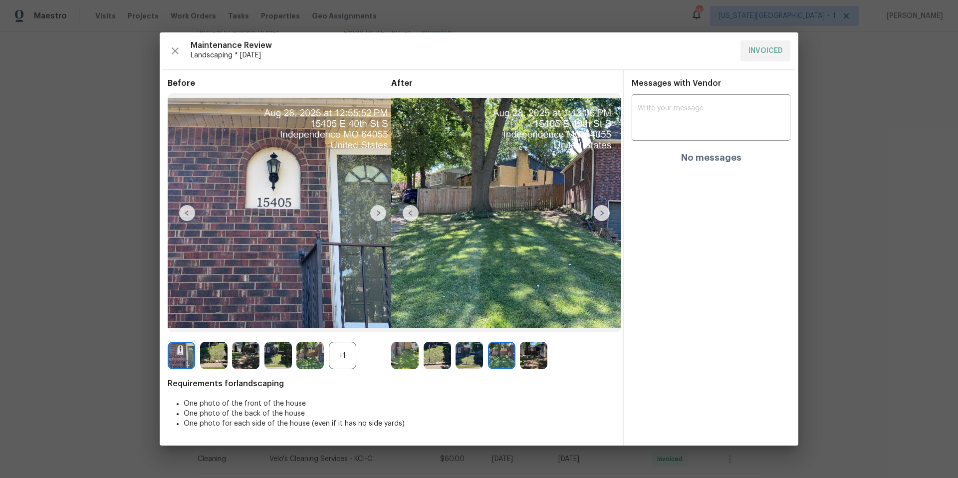
click at [601, 213] on img at bounding box center [602, 213] width 16 height 16
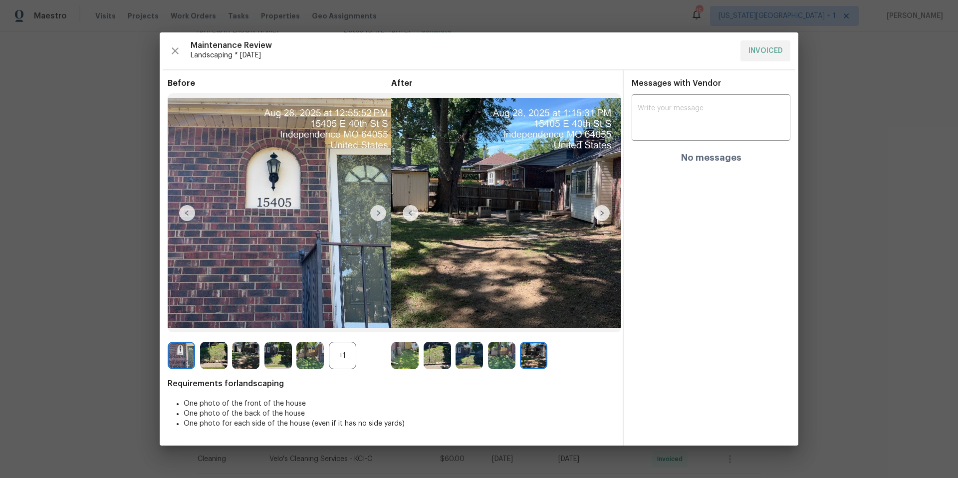
click at [601, 213] on img at bounding box center [602, 213] width 16 height 16
click at [494, 357] on img at bounding box center [501, 355] width 27 height 27
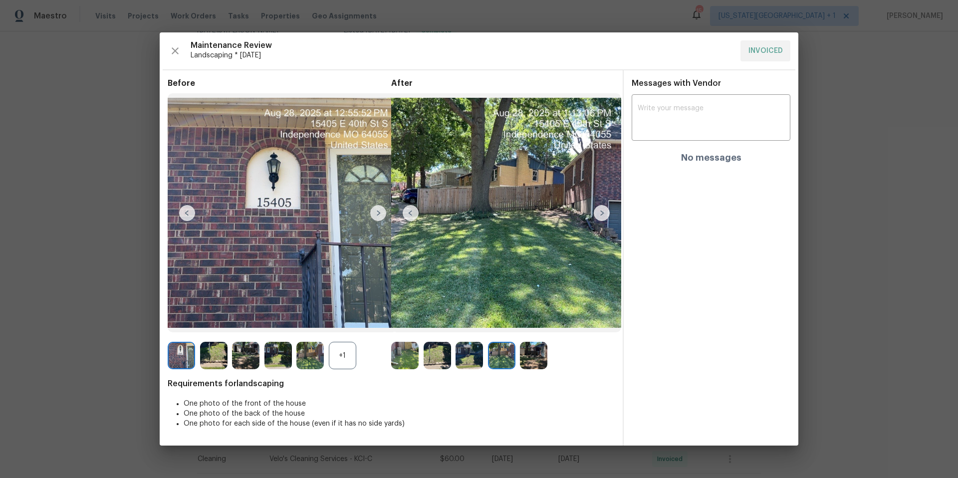
click at [604, 214] on img at bounding box center [602, 213] width 16 height 16
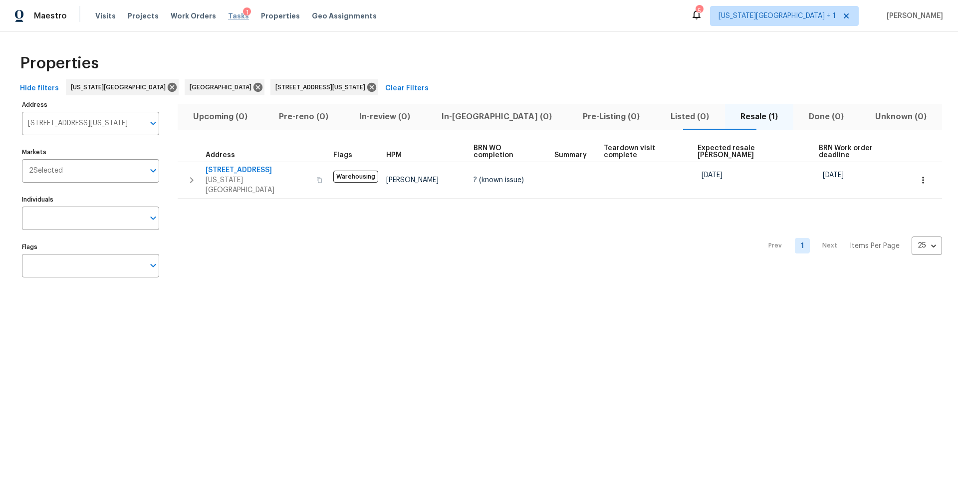
click at [228, 17] on span "Tasks" at bounding box center [238, 15] width 21 height 7
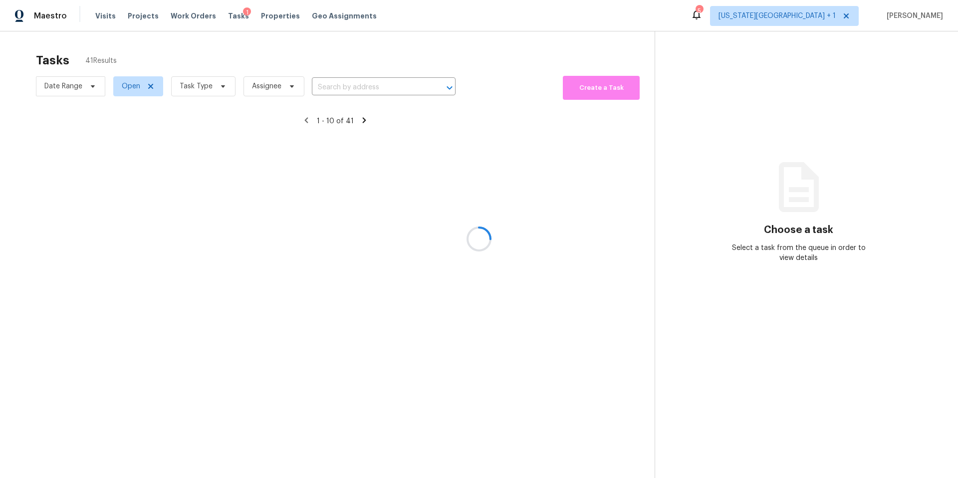
click at [194, 86] on div at bounding box center [479, 239] width 958 height 478
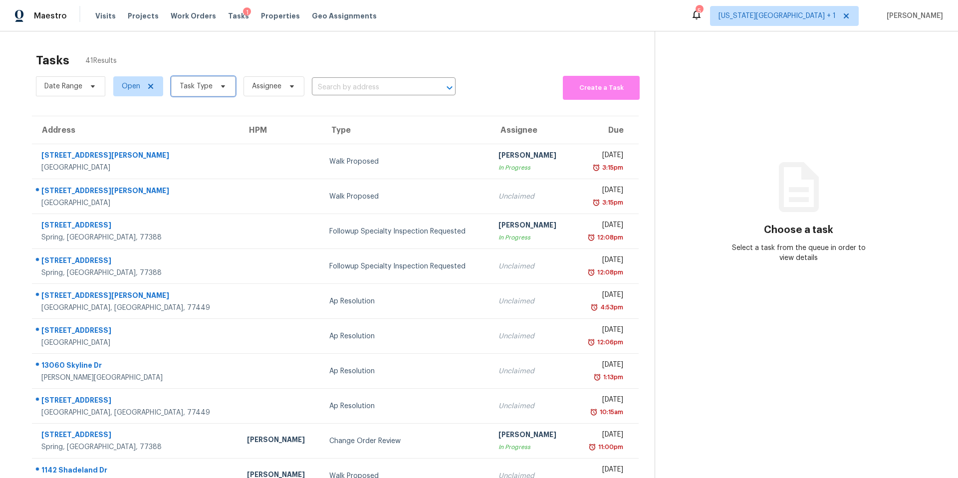
click at [199, 90] on span "Task Type" at bounding box center [196, 86] width 33 height 10
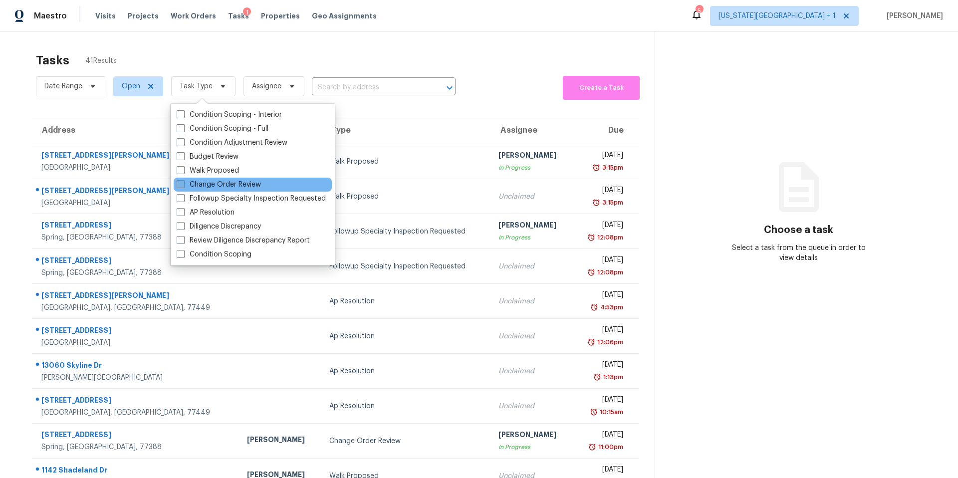
click at [207, 185] on label "Change Order Review" at bounding box center [219, 185] width 84 height 10
click at [183, 185] on input "Change Order Review" at bounding box center [180, 183] width 6 height 6
checkbox input "true"
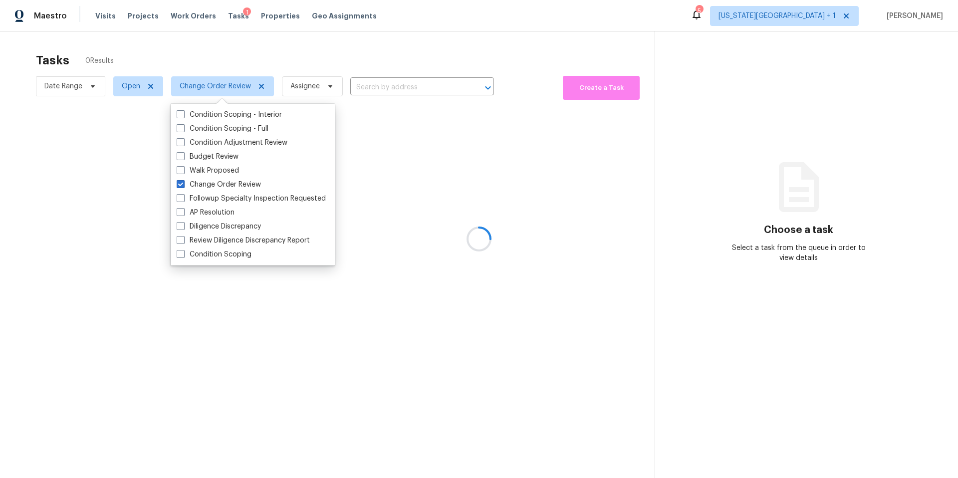
click at [219, 53] on div at bounding box center [479, 239] width 958 height 478
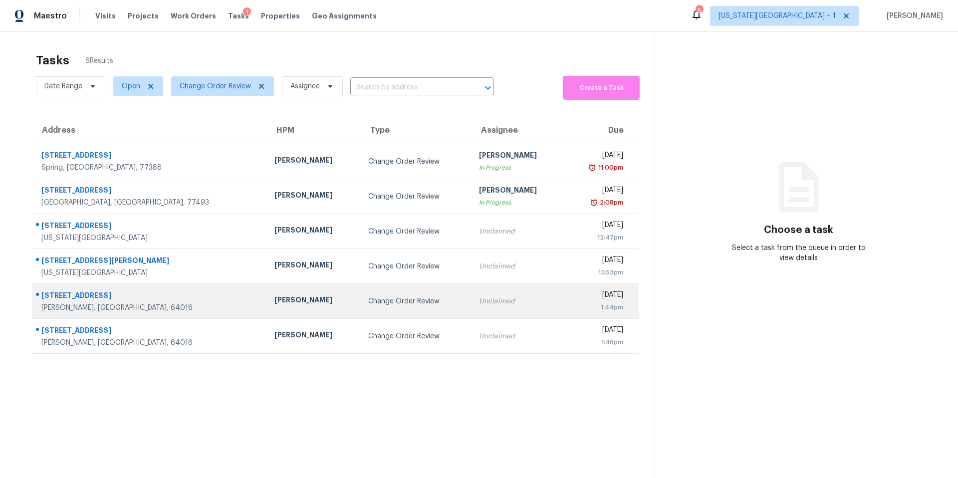
click at [274, 301] on div "Joshua Beatty" at bounding box center [313, 301] width 78 height 12
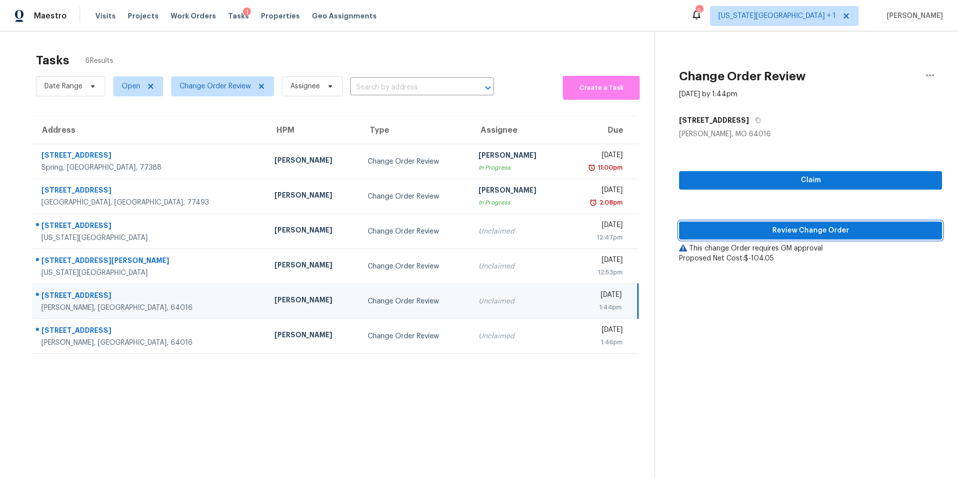
click at [706, 231] on span "Review Change Order" at bounding box center [810, 231] width 247 height 12
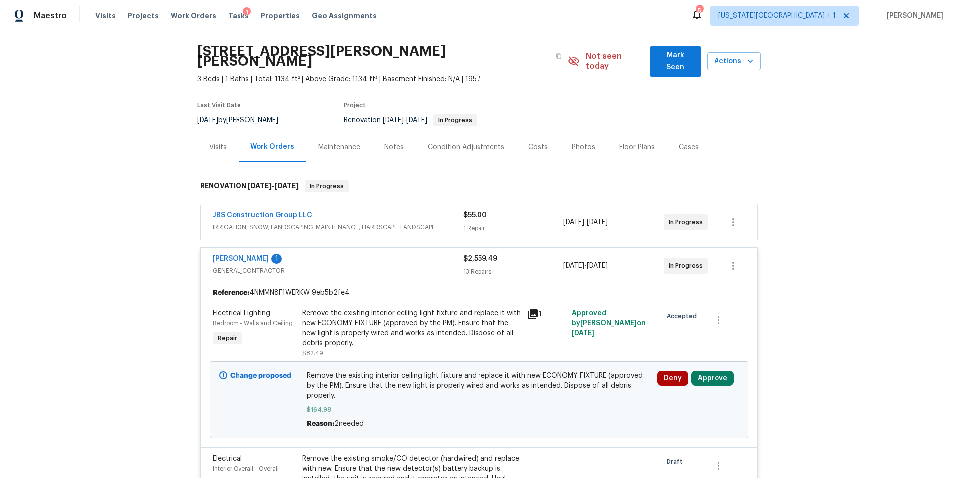
scroll to position [34, 0]
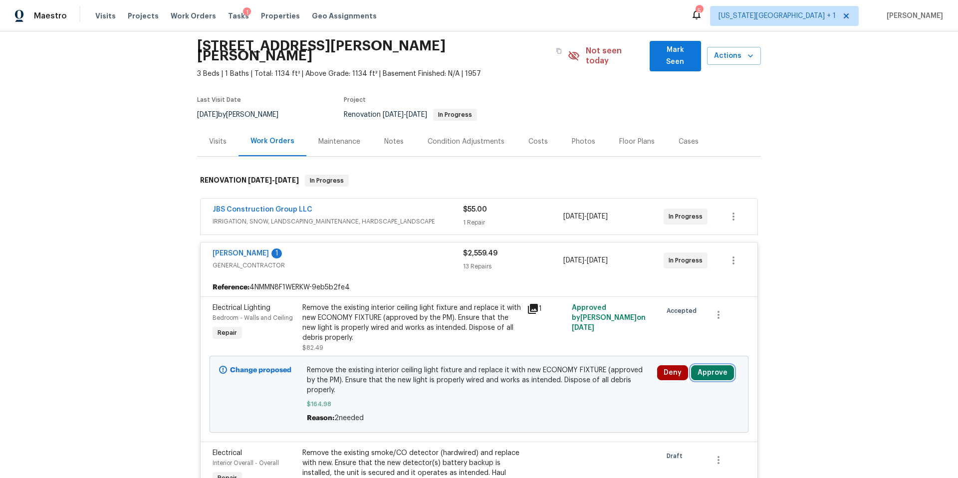
click at [708, 365] on button "Approve" at bounding box center [712, 372] width 43 height 15
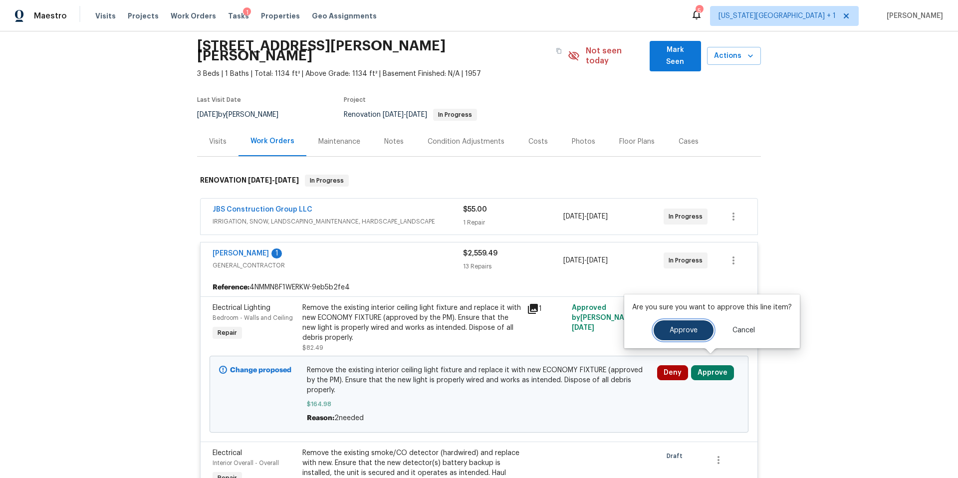
click at [692, 329] on span "Approve" at bounding box center [684, 330] width 28 height 7
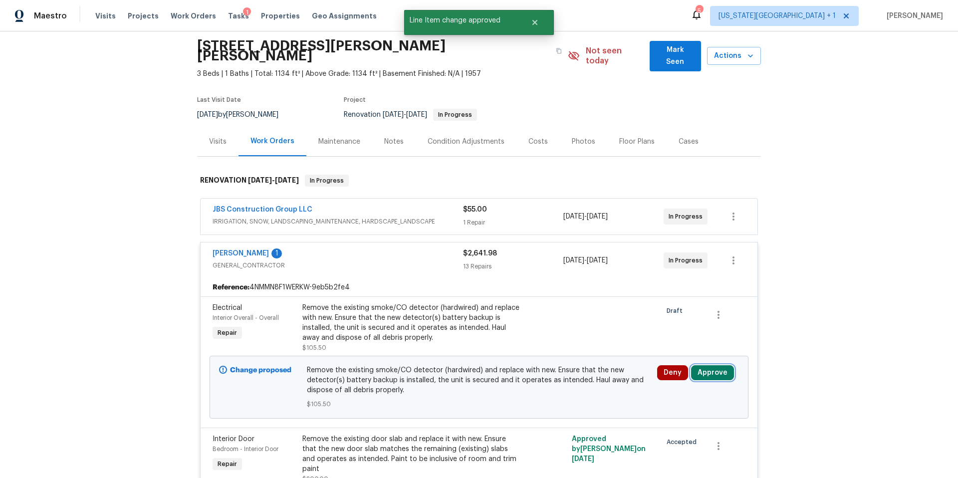
click at [706, 365] on button "Approve" at bounding box center [712, 372] width 43 height 15
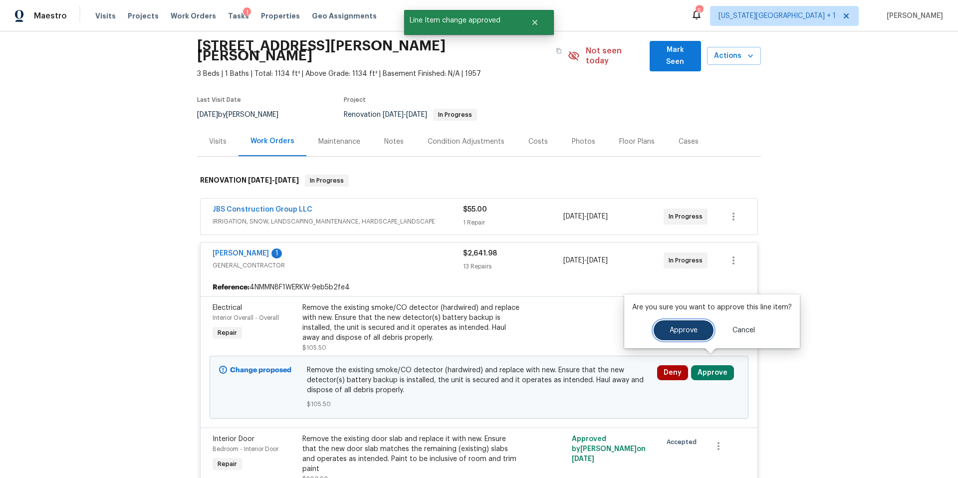
click at [665, 333] on button "Approve" at bounding box center [684, 330] width 60 height 20
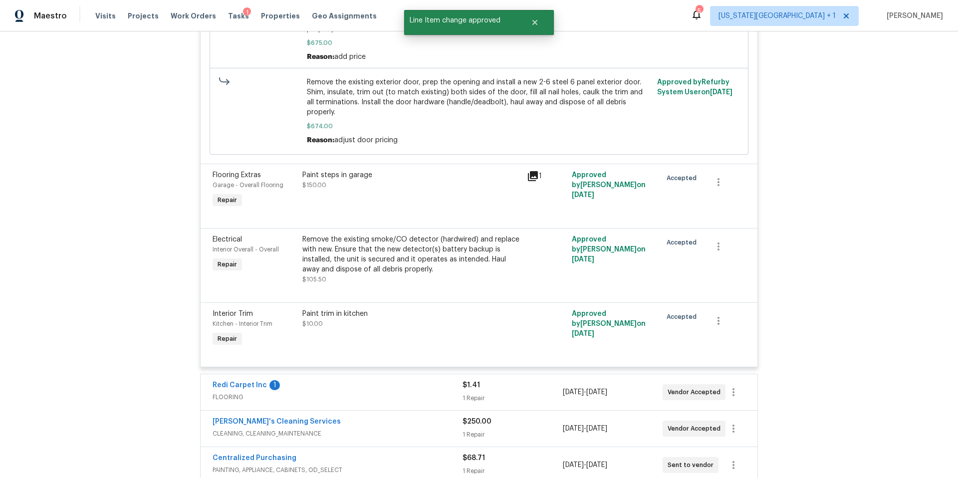
scroll to position [1657, 0]
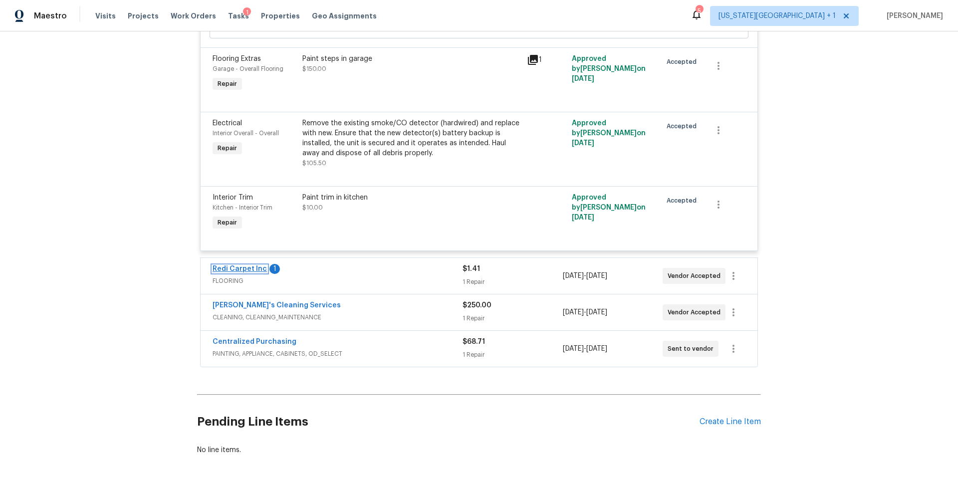
click at [231, 265] on link "Redi Carpet Inc" at bounding box center [240, 268] width 54 height 7
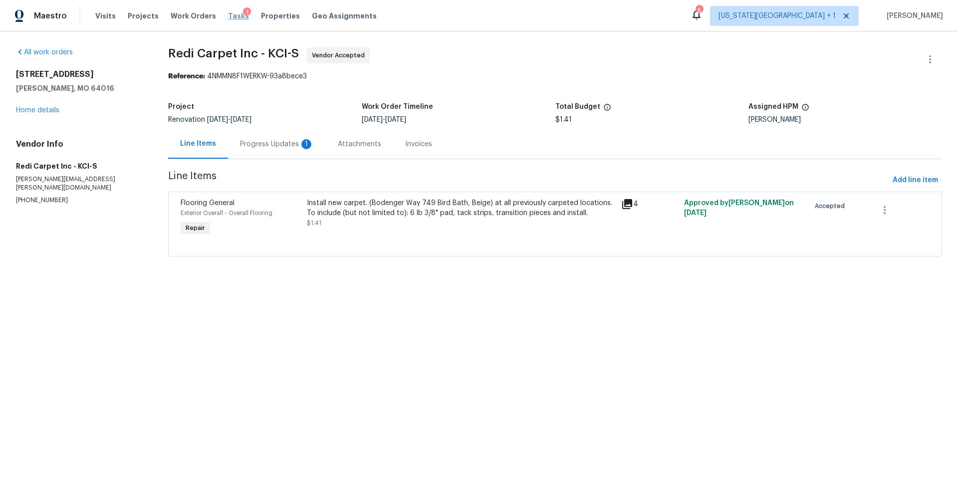
click at [228, 16] on span "Tasks" at bounding box center [238, 15] width 21 height 7
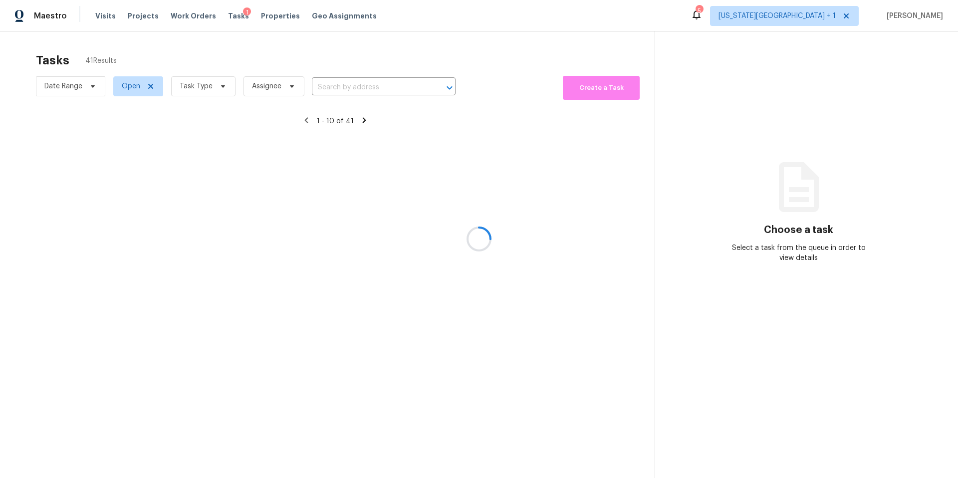
click at [208, 85] on div at bounding box center [479, 239] width 958 height 478
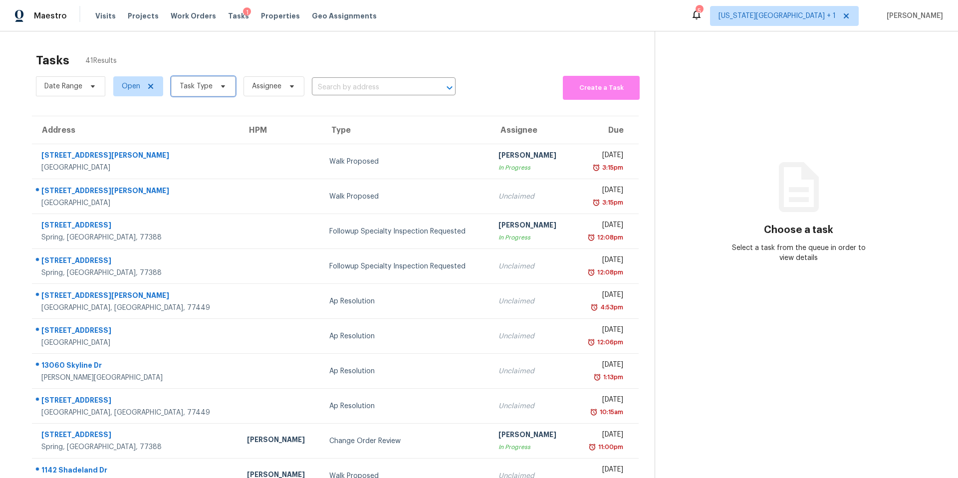
click at [208, 85] on span "Task Type" at bounding box center [196, 86] width 33 height 10
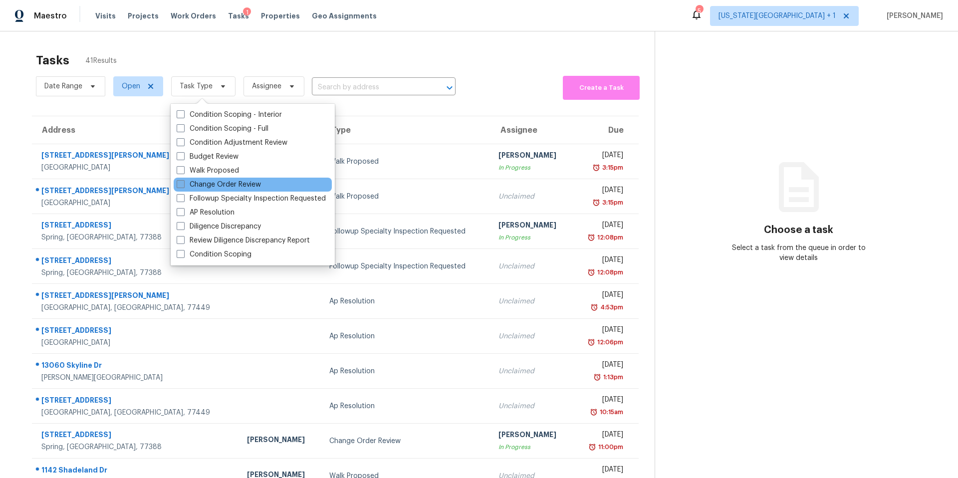
click at [194, 185] on label "Change Order Review" at bounding box center [219, 185] width 84 height 10
click at [183, 185] on input "Change Order Review" at bounding box center [180, 183] width 6 height 6
checkbox input "true"
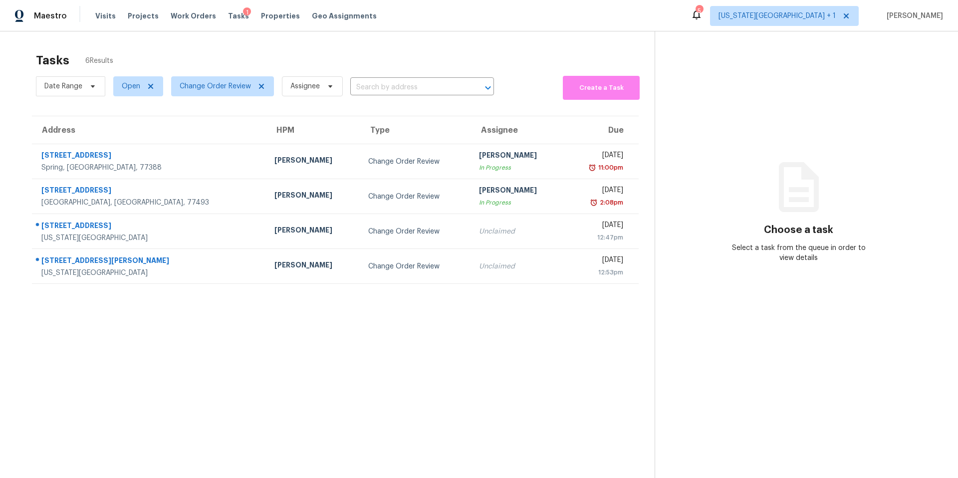
click at [287, 55] on div "Tasks 6 Results" at bounding box center [345, 60] width 619 height 26
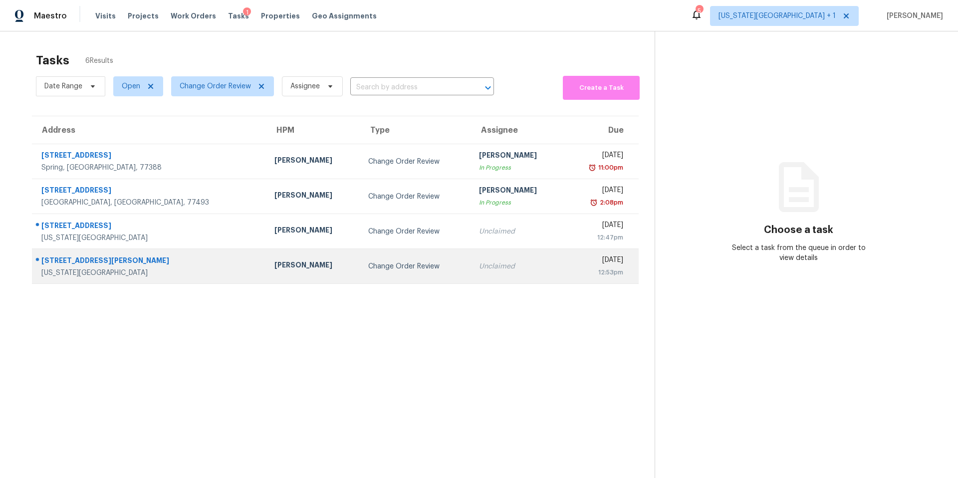
click at [274, 267] on div "Joshua Beatty" at bounding box center [313, 266] width 78 height 12
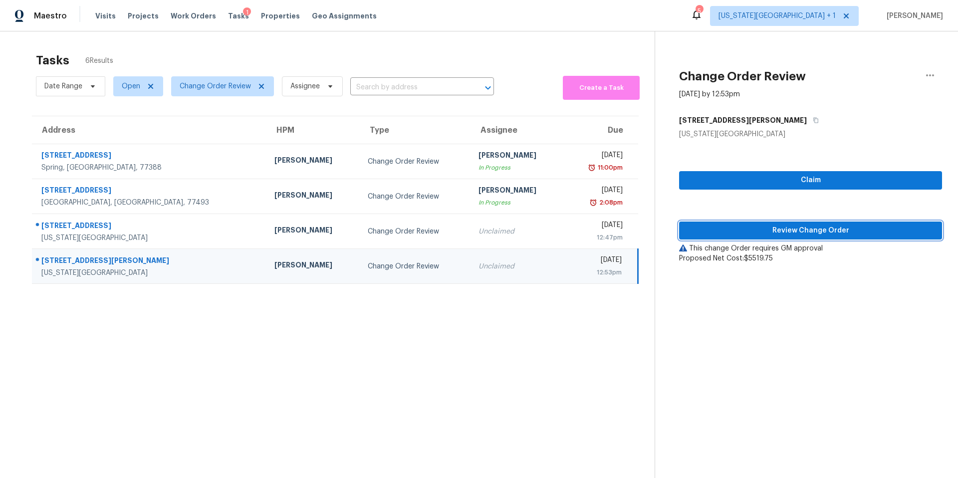
click at [740, 239] on button "Review Change Order" at bounding box center [810, 231] width 263 height 18
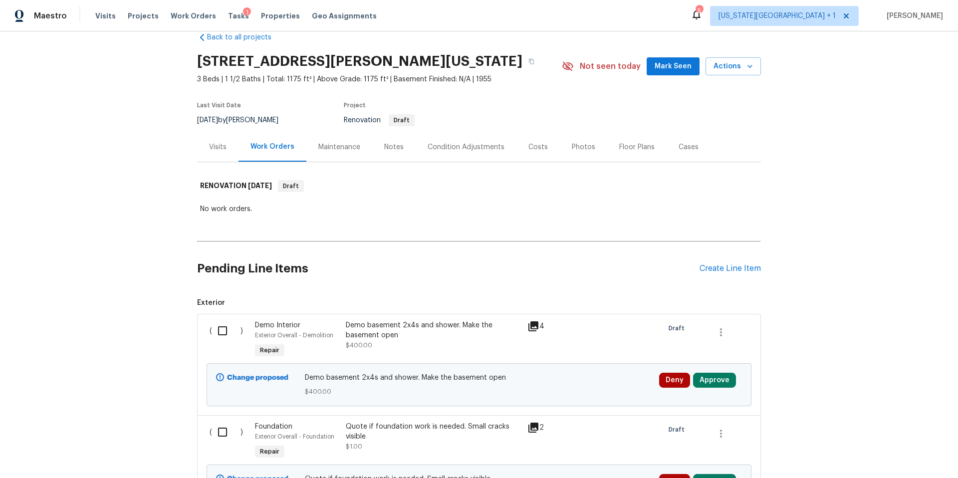
scroll to position [19, 0]
click at [537, 326] on icon at bounding box center [533, 326] width 10 height 10
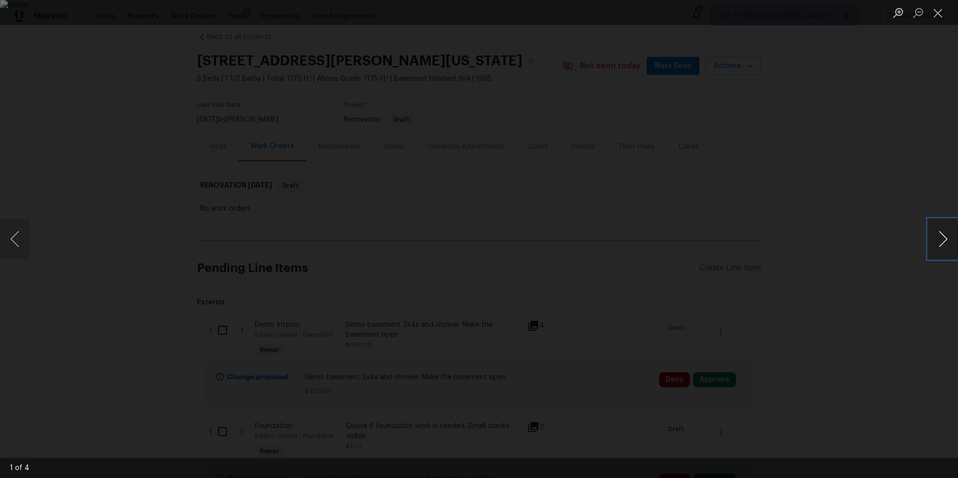
click at [942, 239] on button "Next image" at bounding box center [943, 239] width 30 height 40
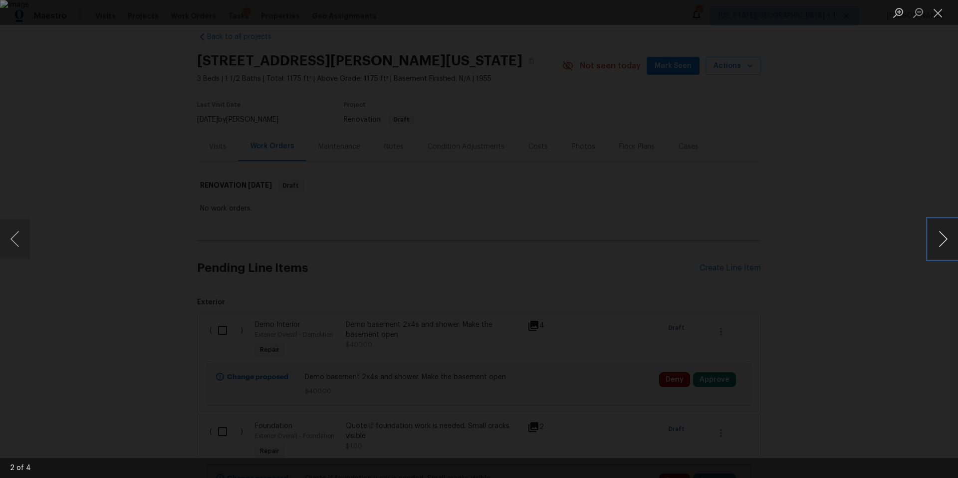
click at [942, 239] on button "Next image" at bounding box center [943, 239] width 30 height 40
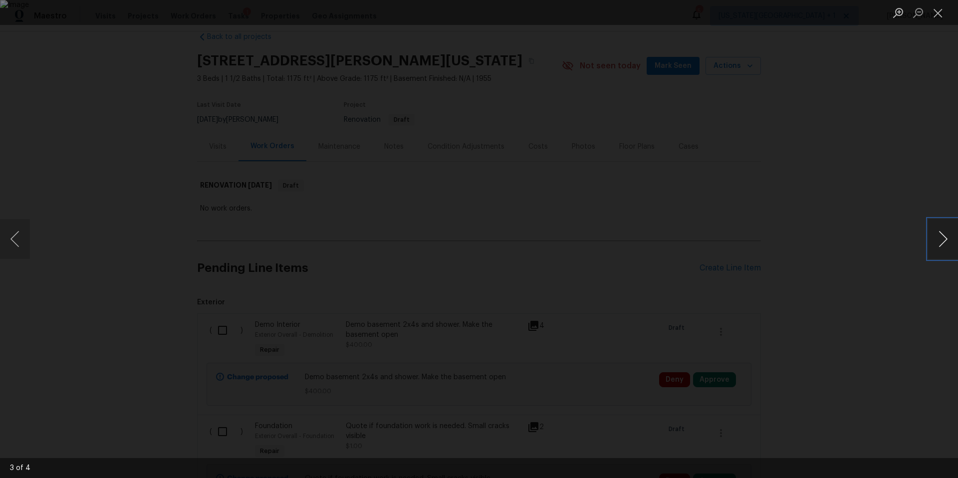
click at [942, 239] on button "Next image" at bounding box center [943, 239] width 30 height 40
click at [882, 194] on div "Lightbox" at bounding box center [479, 239] width 958 height 478
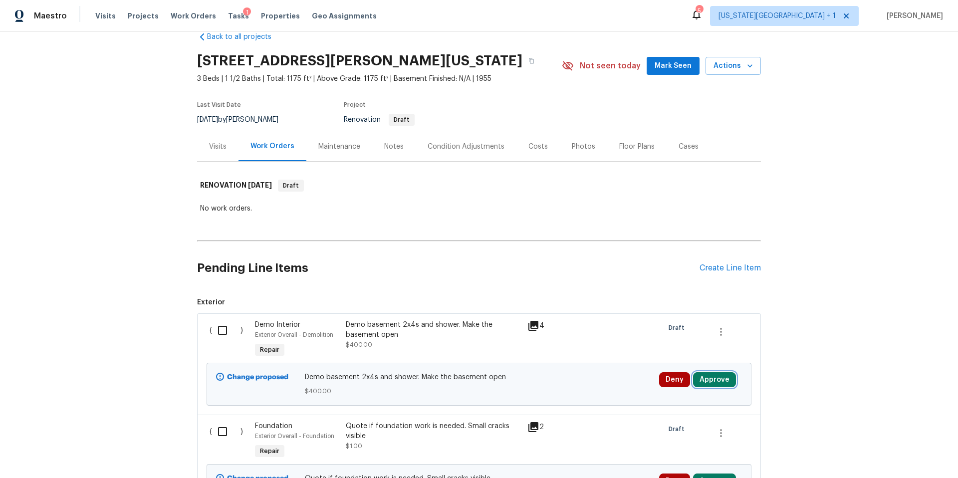
click at [717, 382] on button "Approve" at bounding box center [714, 379] width 43 height 15
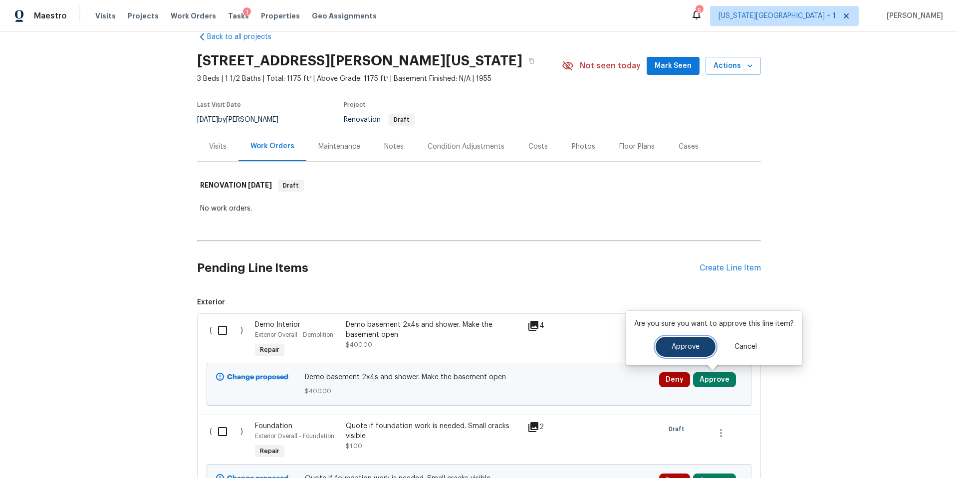
click at [675, 352] on button "Approve" at bounding box center [686, 347] width 60 height 20
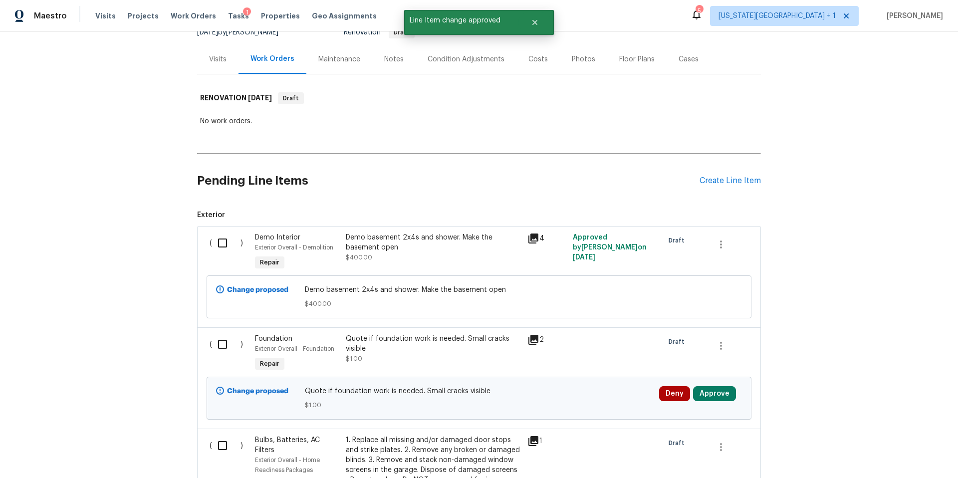
scroll to position [108, 0]
click at [711, 391] on button "Approve" at bounding box center [714, 392] width 43 height 15
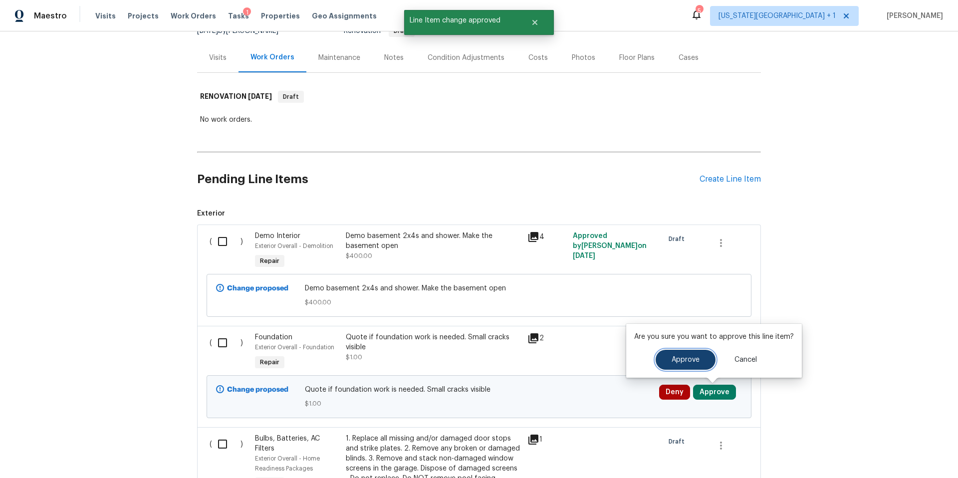
click at [678, 360] on span "Approve" at bounding box center [686, 359] width 28 height 7
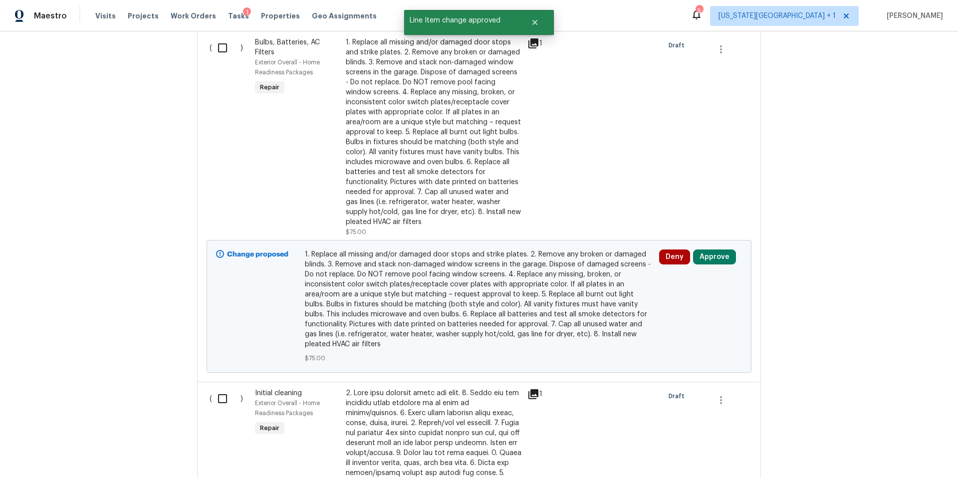
scroll to position [516, 0]
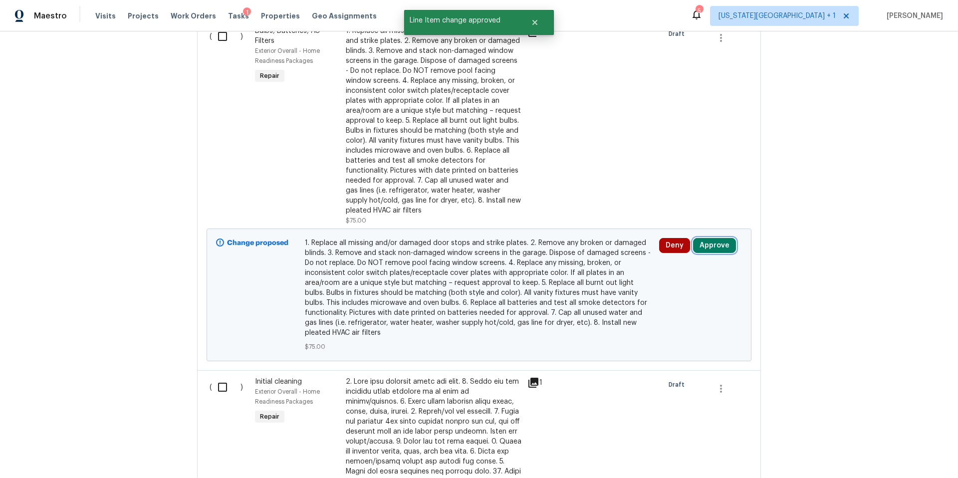
click at [720, 249] on button "Approve" at bounding box center [714, 245] width 43 height 15
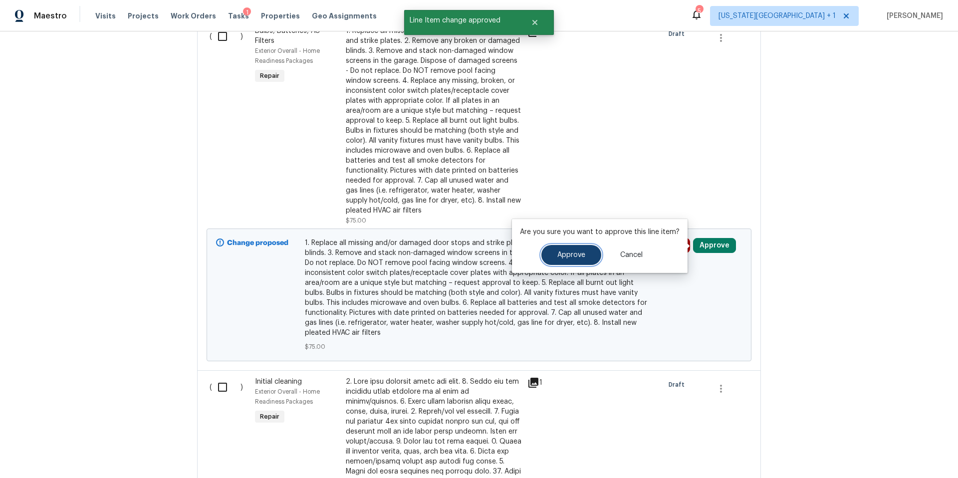
click at [572, 256] on span "Approve" at bounding box center [571, 254] width 28 height 7
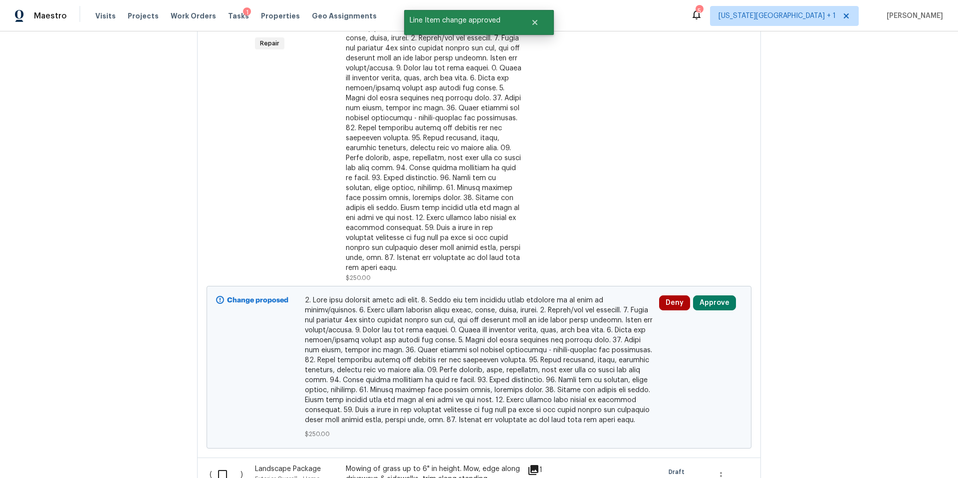
scroll to position [912, 0]
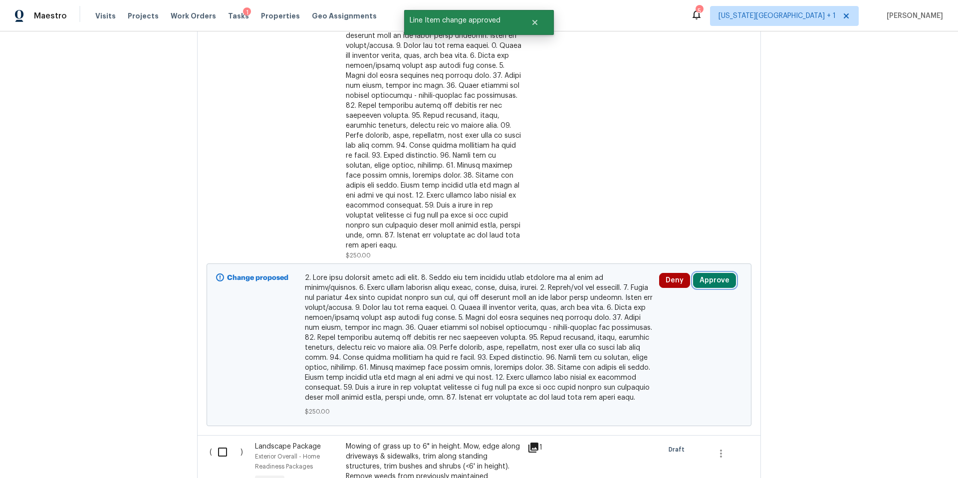
click at [710, 273] on button "Approve" at bounding box center [714, 280] width 43 height 15
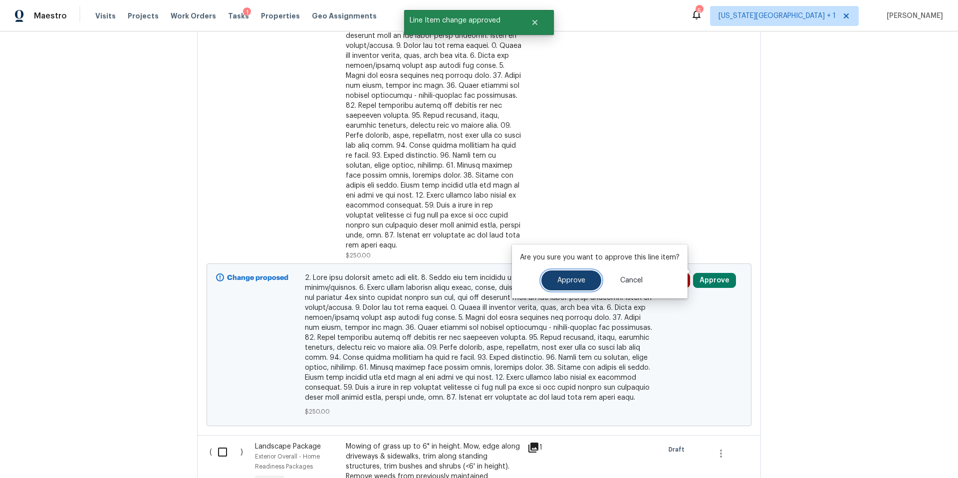
click at [582, 280] on span "Approve" at bounding box center [571, 280] width 28 height 7
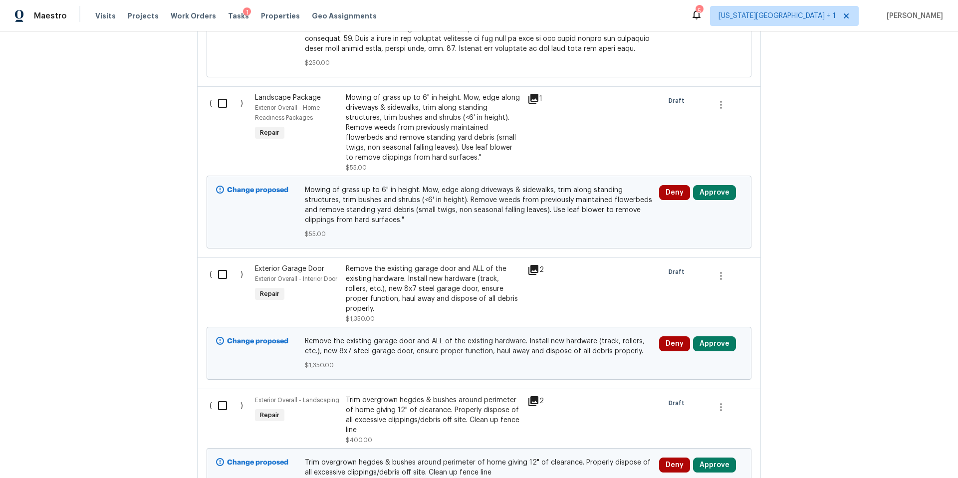
scroll to position [1343, 0]
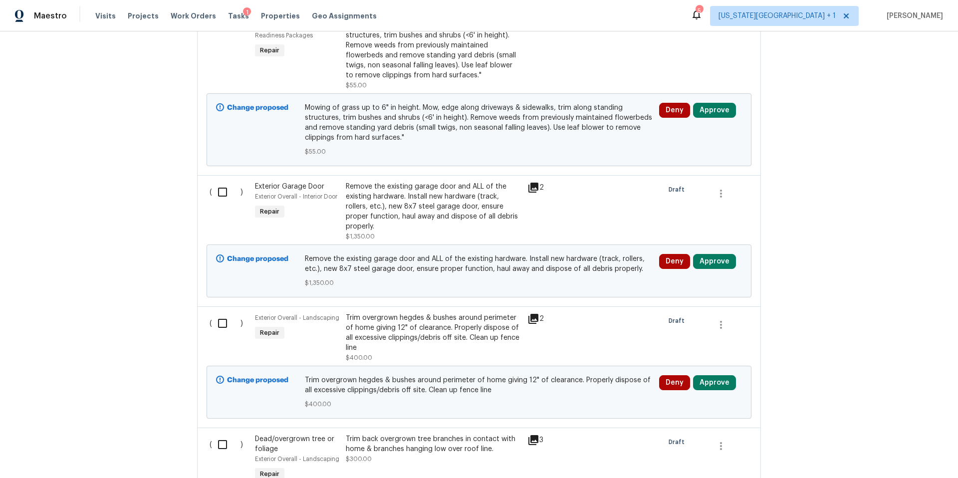
click at [709, 110] on div "Deny Approve" at bounding box center [700, 130] width 89 height 60
click at [711, 104] on button "Approve" at bounding box center [714, 110] width 43 height 15
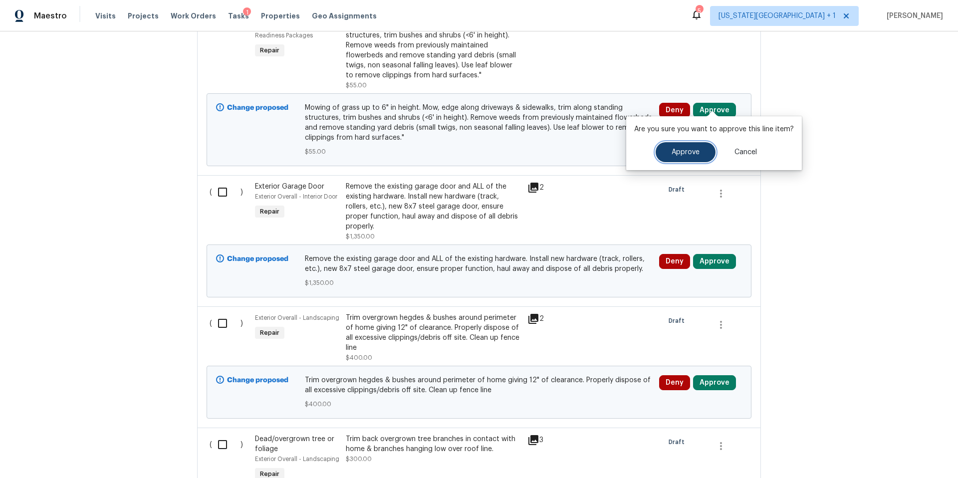
click at [681, 150] on span "Approve" at bounding box center [686, 152] width 28 height 7
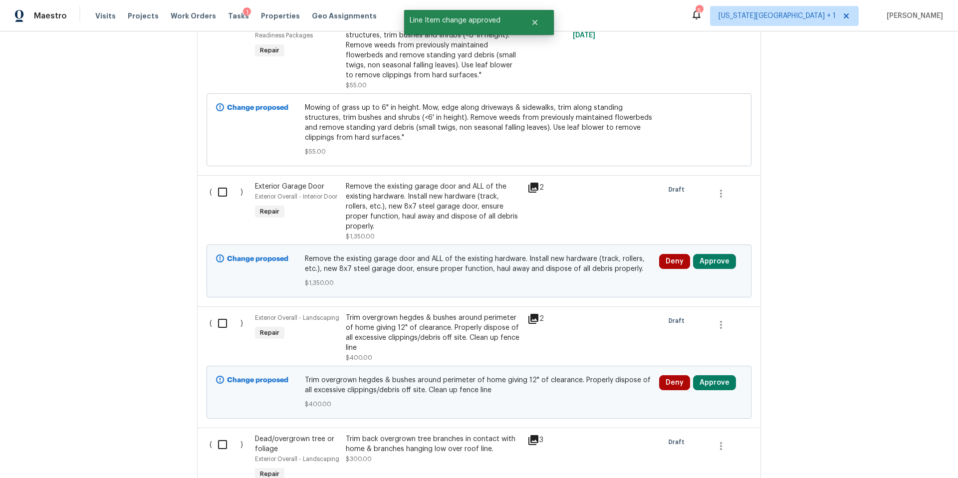
click at [535, 182] on icon at bounding box center [533, 188] width 12 height 12
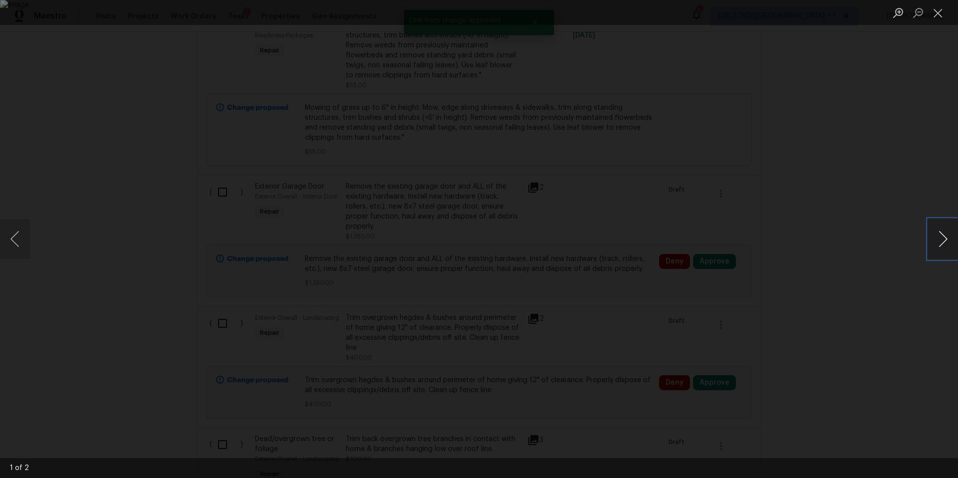
click at [941, 245] on button "Next image" at bounding box center [943, 239] width 30 height 40
click at [903, 299] on div "Lightbox" at bounding box center [479, 239] width 958 height 478
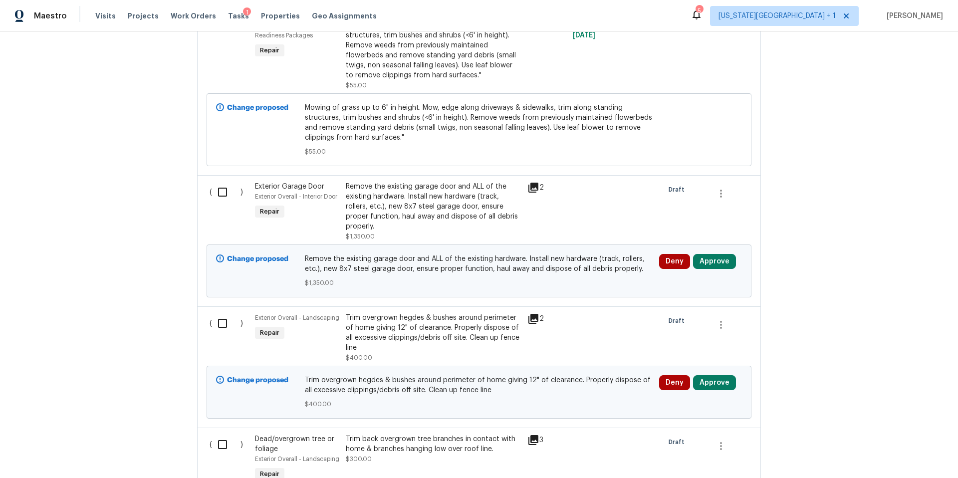
click at [714, 260] on div "Deny Approve" at bounding box center [700, 271] width 89 height 40
click at [714, 255] on button "Approve" at bounding box center [714, 261] width 43 height 15
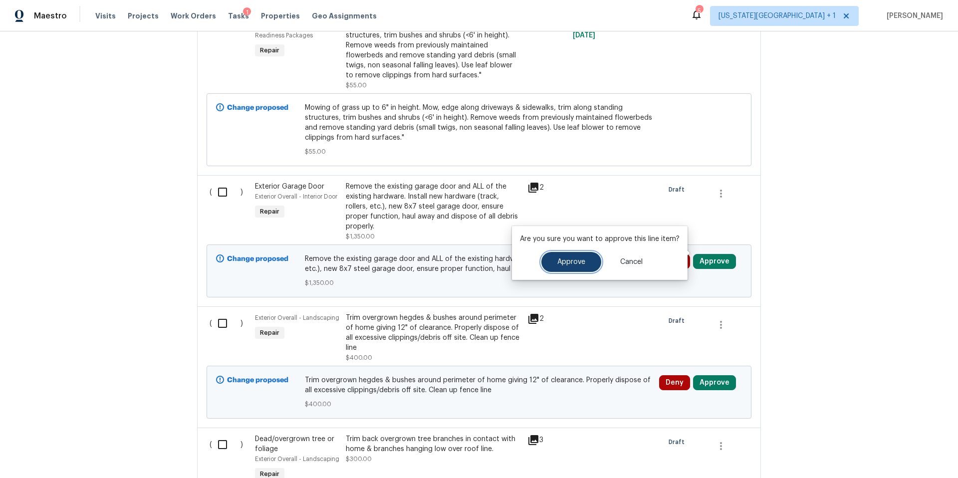
click at [562, 265] on button "Approve" at bounding box center [571, 262] width 60 height 20
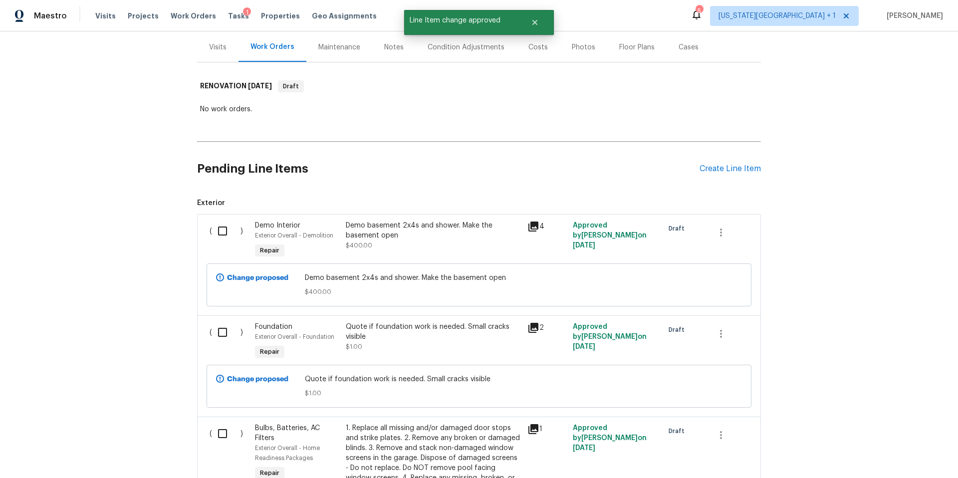
scroll to position [0, 0]
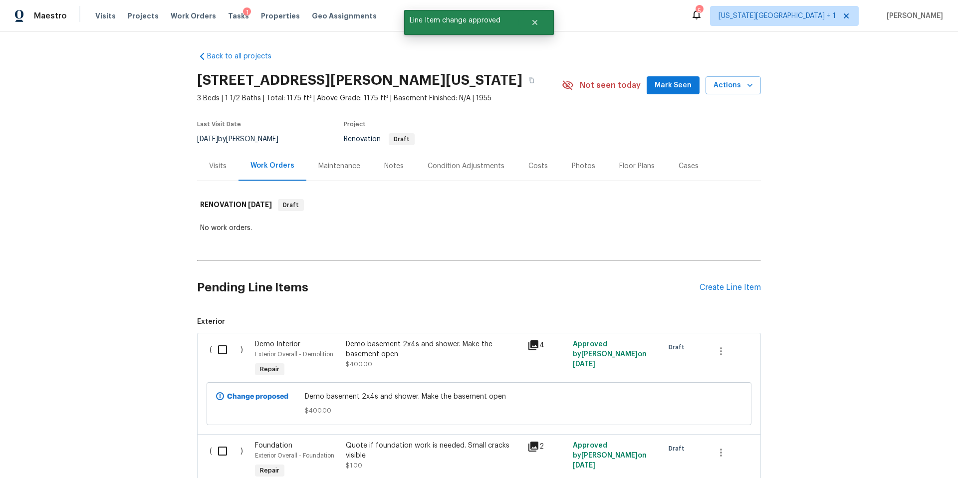
click at [446, 169] on div "Condition Adjustments" at bounding box center [466, 166] width 77 height 10
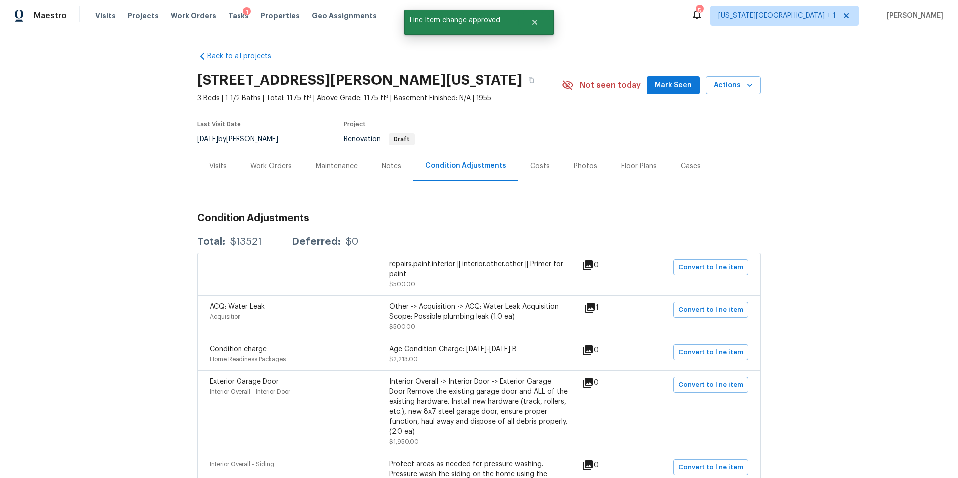
click at [278, 165] on div "Work Orders" at bounding box center [271, 166] width 41 height 10
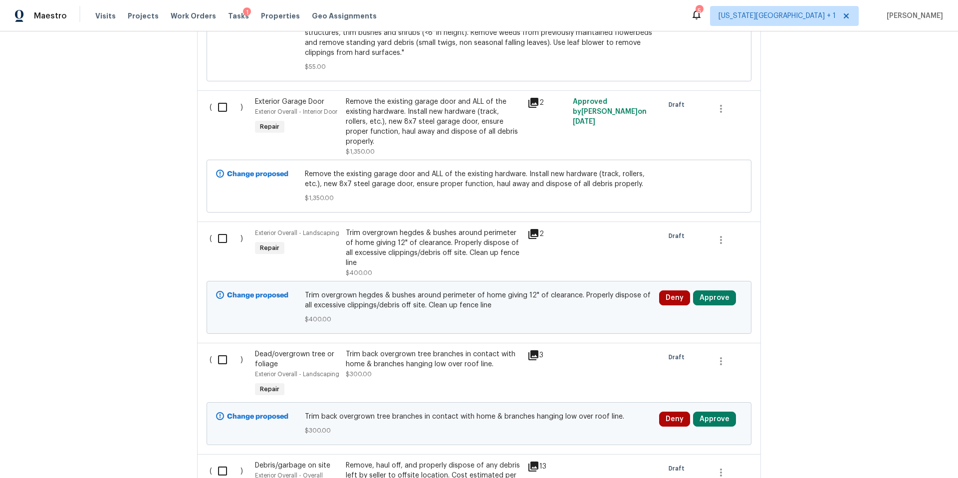
scroll to position [1429, 0]
click at [714, 290] on button "Approve" at bounding box center [714, 296] width 43 height 15
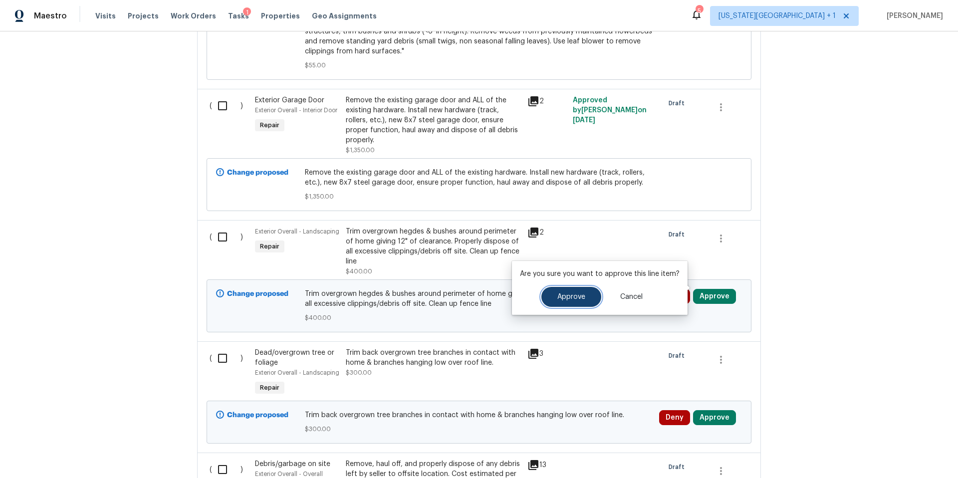
click at [578, 291] on button "Approve" at bounding box center [571, 297] width 60 height 20
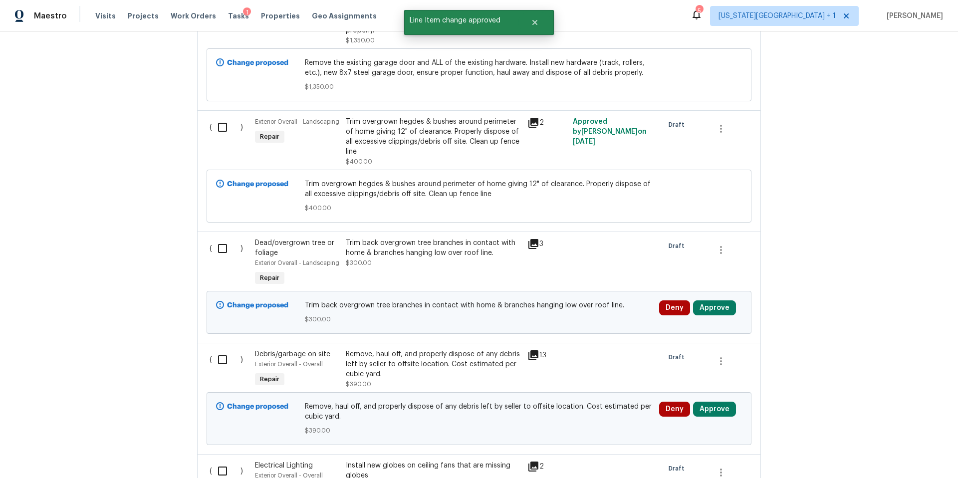
scroll to position [1575, 0]
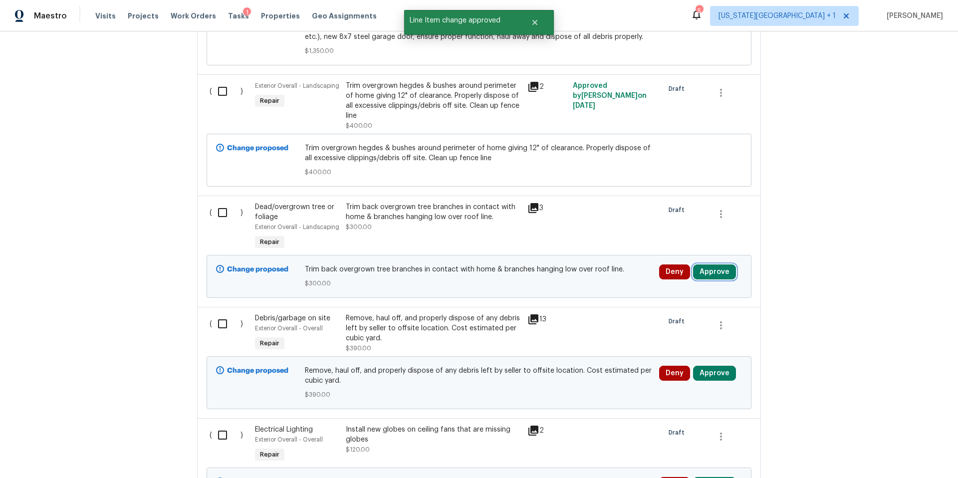
click at [708, 264] on button "Approve" at bounding box center [714, 271] width 43 height 15
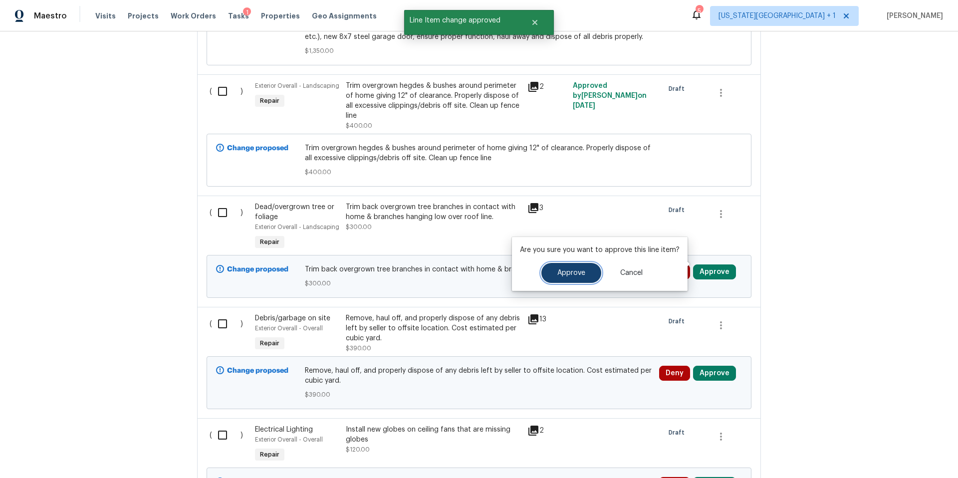
click at [567, 270] on span "Approve" at bounding box center [571, 272] width 28 height 7
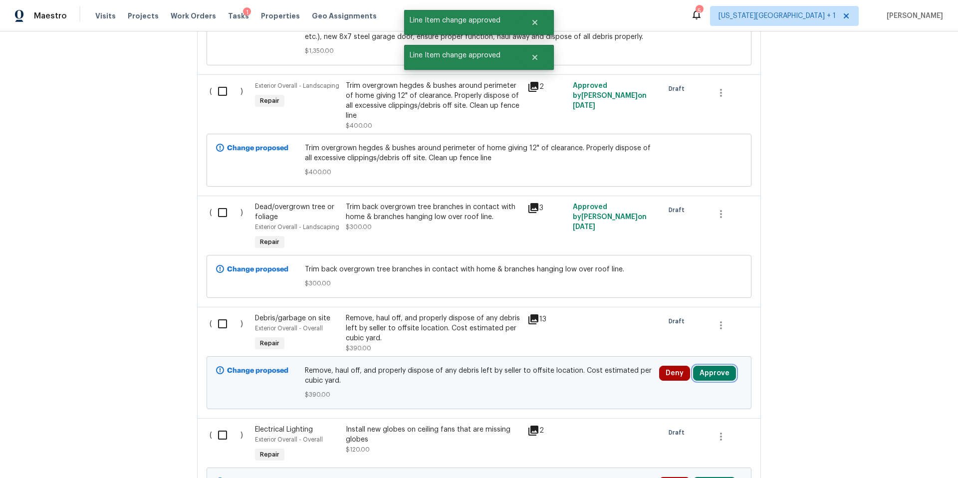
click at [723, 370] on button "Approve" at bounding box center [714, 373] width 43 height 15
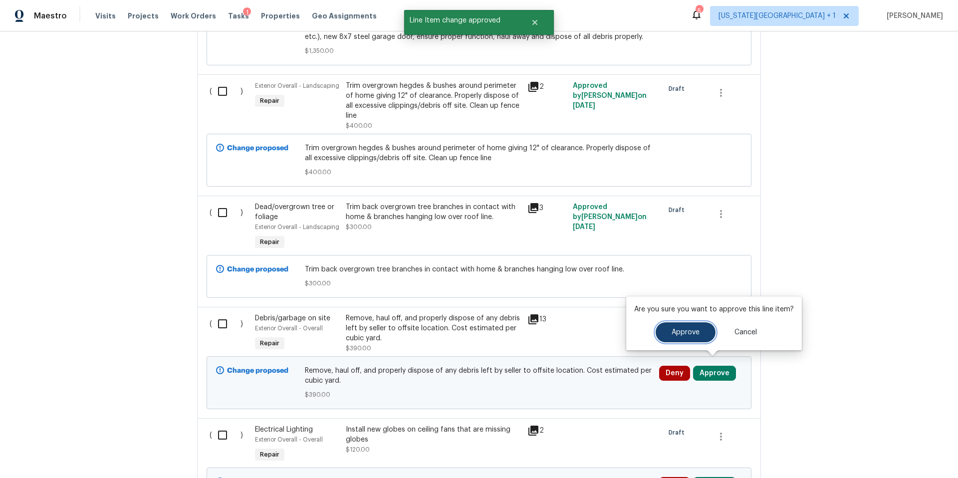
click at [683, 333] on span "Approve" at bounding box center [686, 332] width 28 height 7
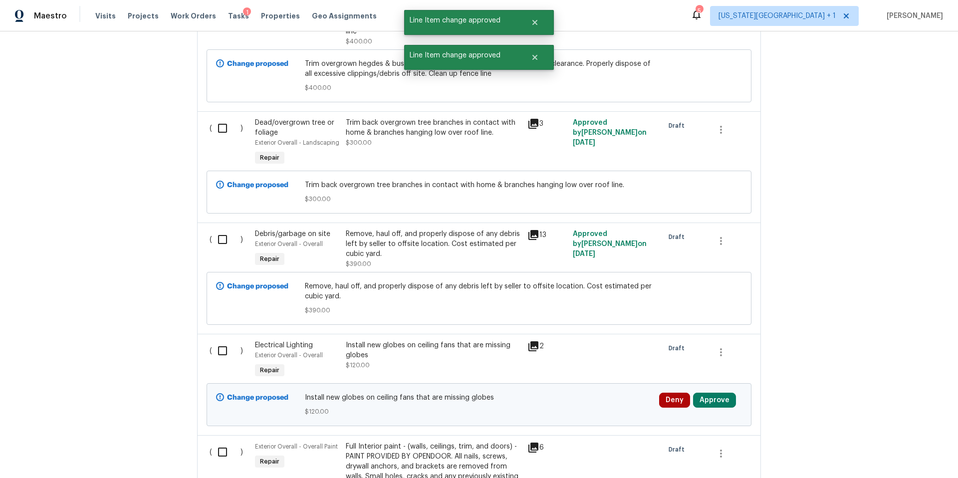
scroll to position [1686, 0]
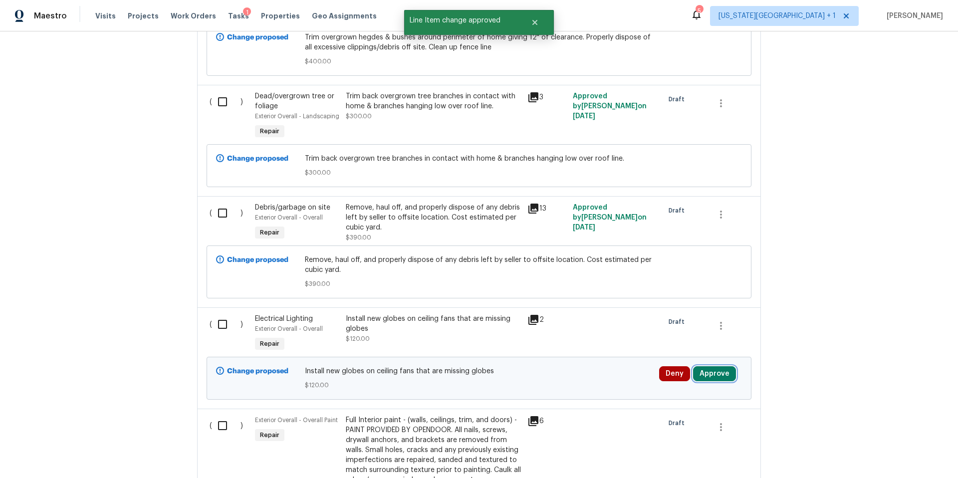
click at [713, 367] on button "Approve" at bounding box center [714, 373] width 43 height 15
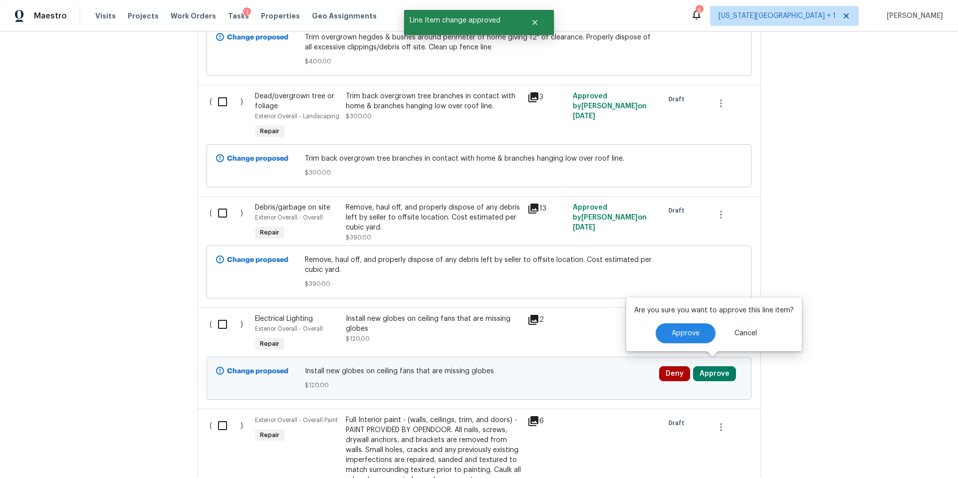
click at [535, 314] on icon at bounding box center [533, 320] width 12 height 12
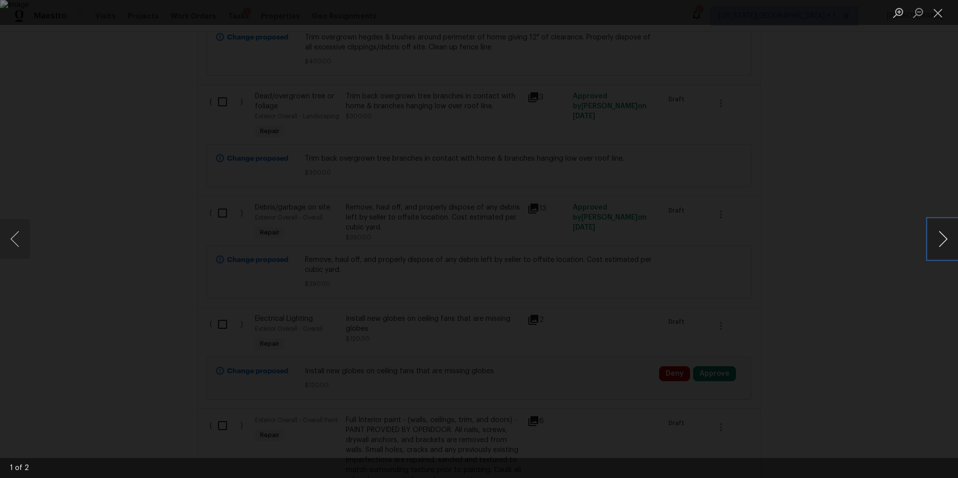
click at [940, 246] on button "Next image" at bounding box center [943, 239] width 30 height 40
click at [881, 243] on div "Lightbox" at bounding box center [479, 239] width 958 height 478
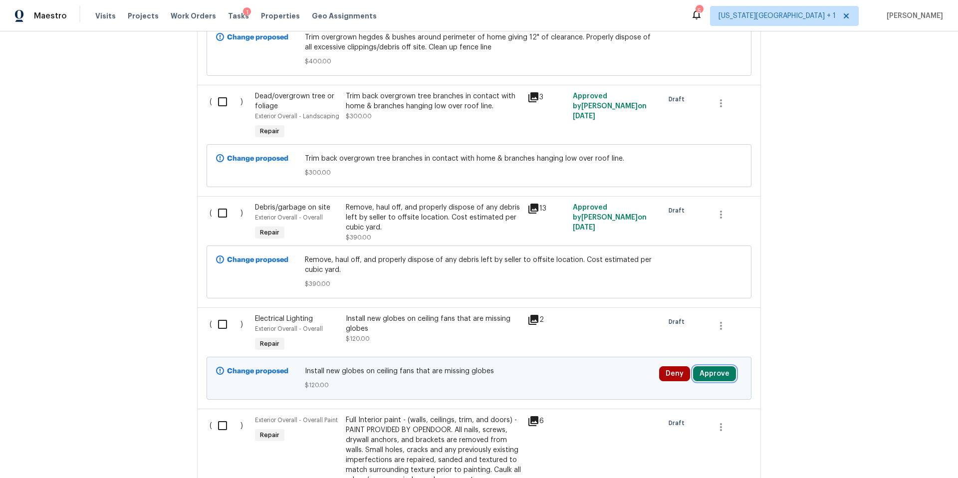
click at [709, 370] on button "Approve" at bounding box center [714, 373] width 43 height 15
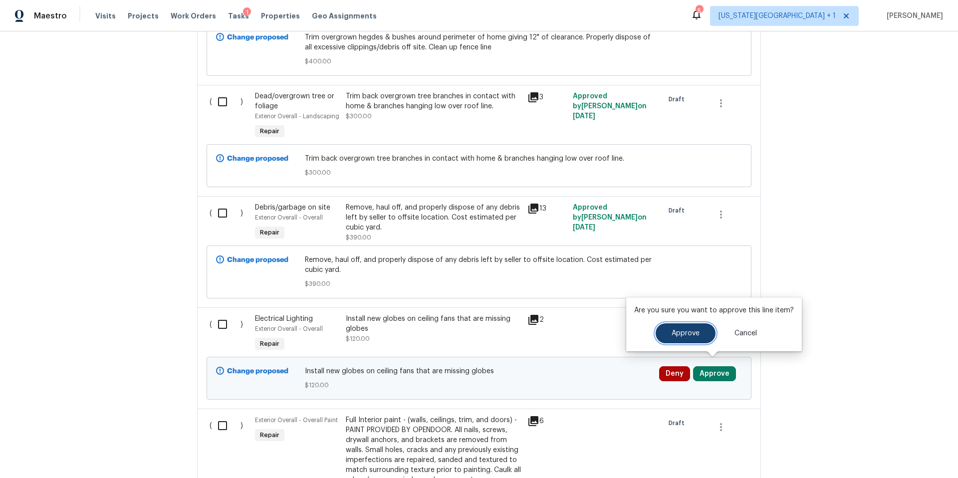
click at [683, 330] on span "Approve" at bounding box center [686, 333] width 28 height 7
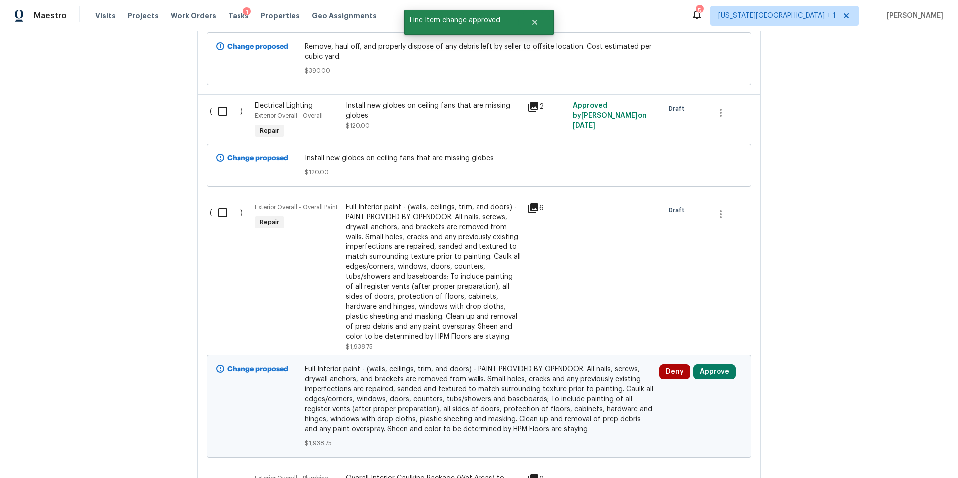
scroll to position [1908, 0]
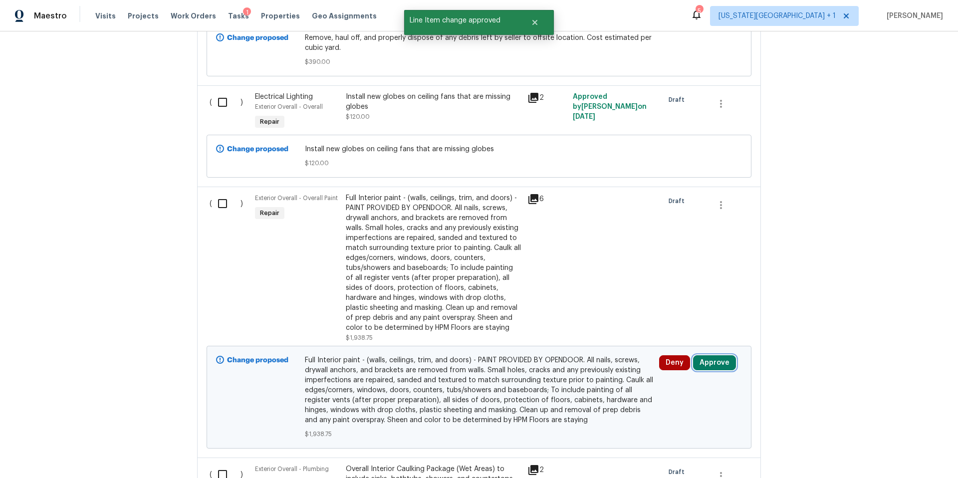
click at [715, 358] on button "Approve" at bounding box center [714, 362] width 43 height 15
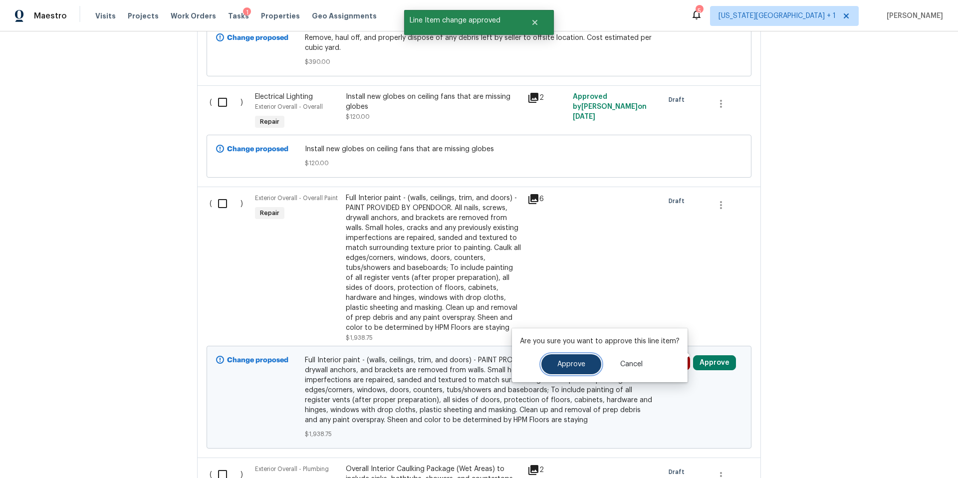
click at [580, 361] on span "Approve" at bounding box center [571, 364] width 28 height 7
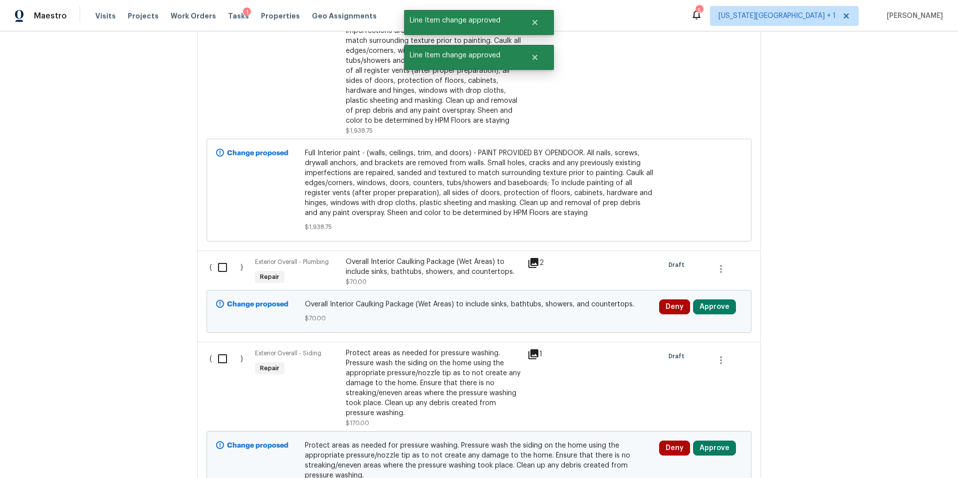
scroll to position [2132, 0]
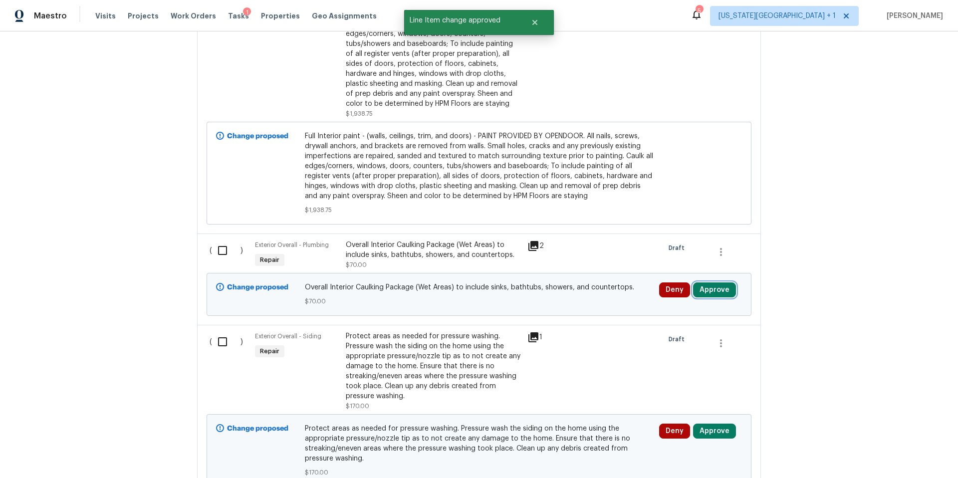
click at [730, 282] on button "Approve" at bounding box center [714, 289] width 43 height 15
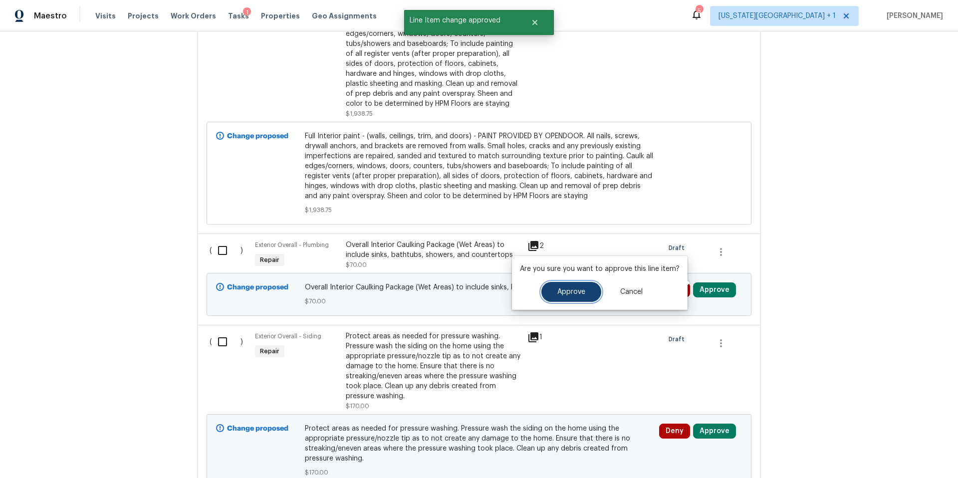
click at [557, 289] on span "Approve" at bounding box center [571, 291] width 28 height 7
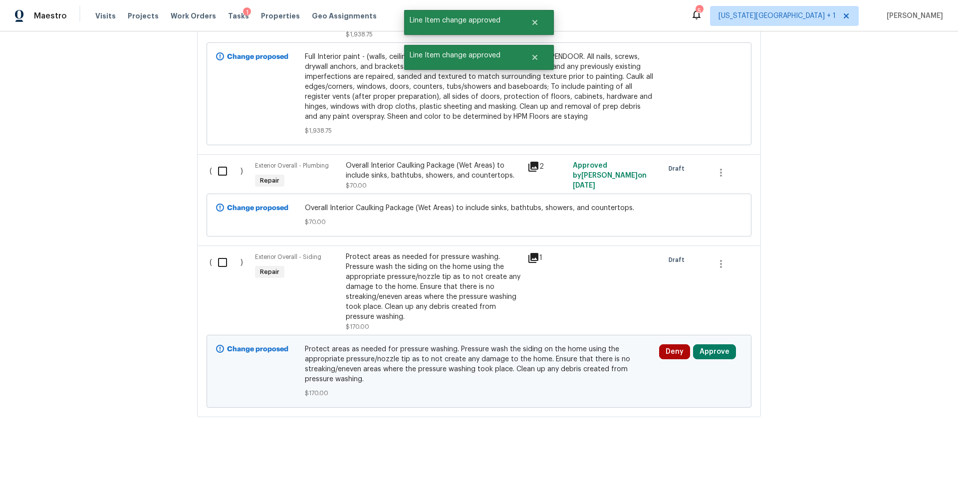
scroll to position [2211, 0]
click at [706, 346] on button "Approve" at bounding box center [714, 351] width 43 height 15
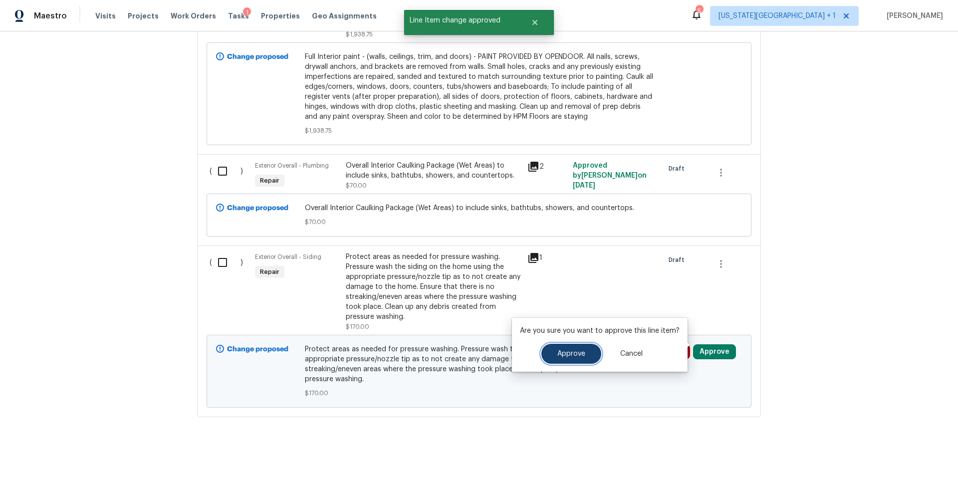
click at [579, 350] on span "Approve" at bounding box center [571, 353] width 28 height 7
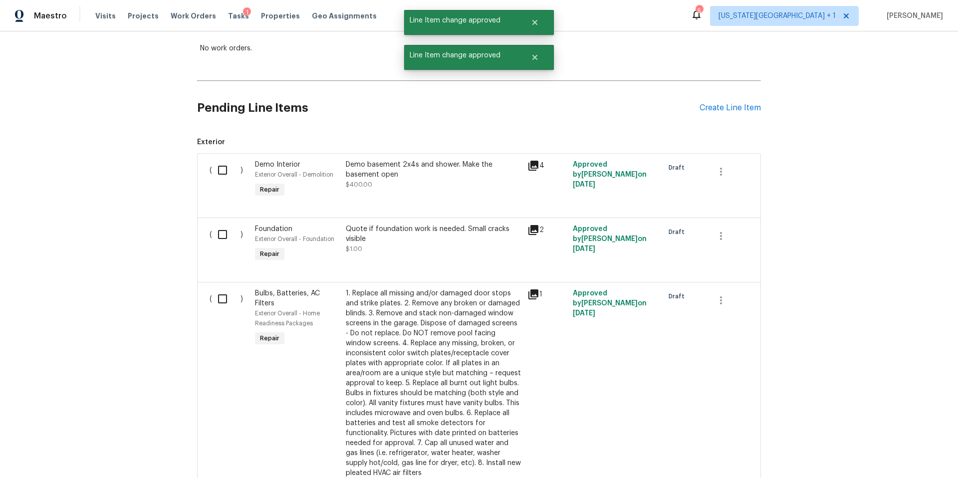
scroll to position [0, 0]
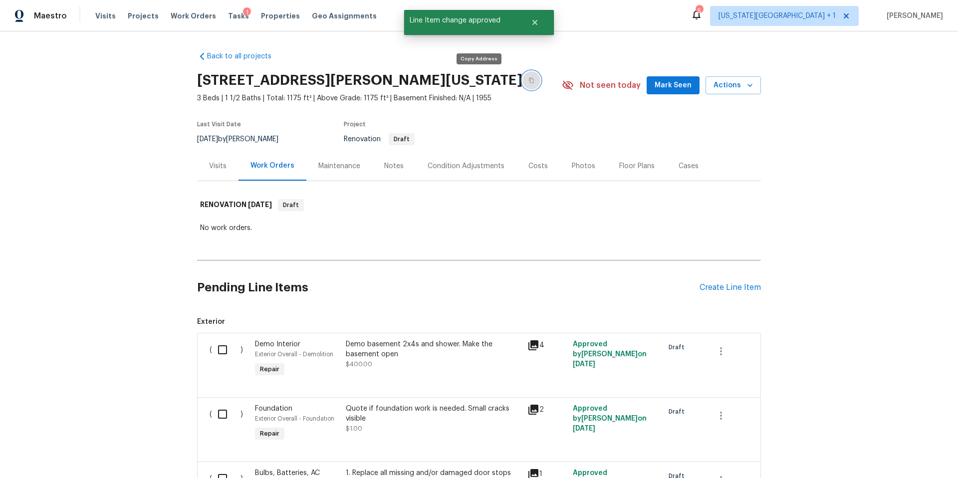
click at [522, 85] on button "button" at bounding box center [531, 80] width 18 height 18
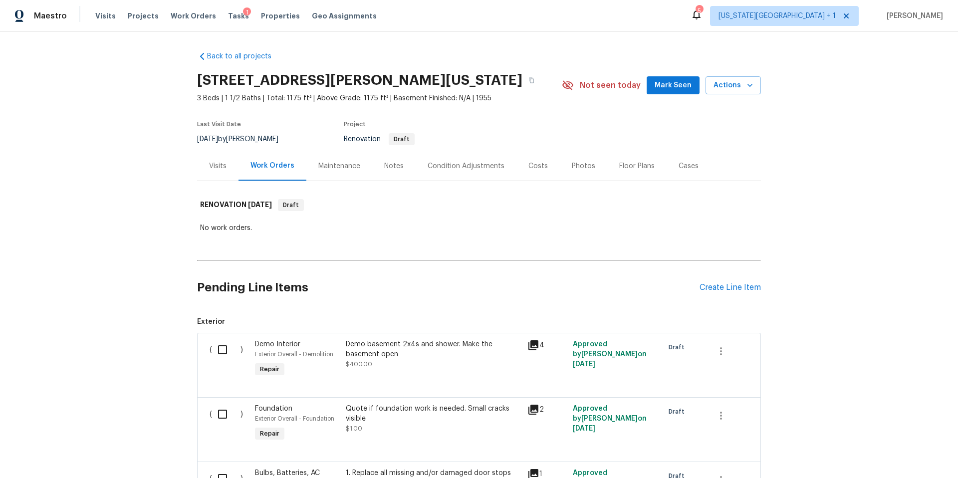
click at [221, 165] on div "Visits" at bounding box center [217, 166] width 17 height 10
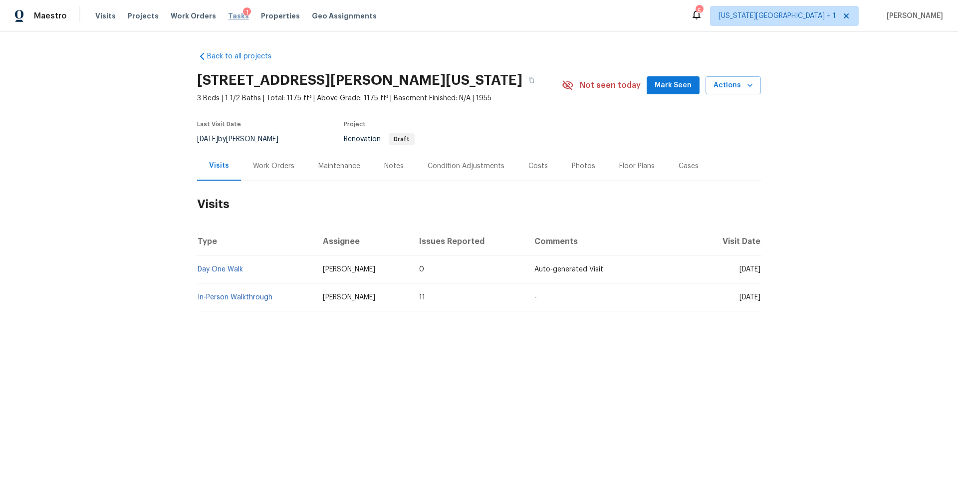
click at [228, 17] on span "Tasks" at bounding box center [238, 15] width 21 height 7
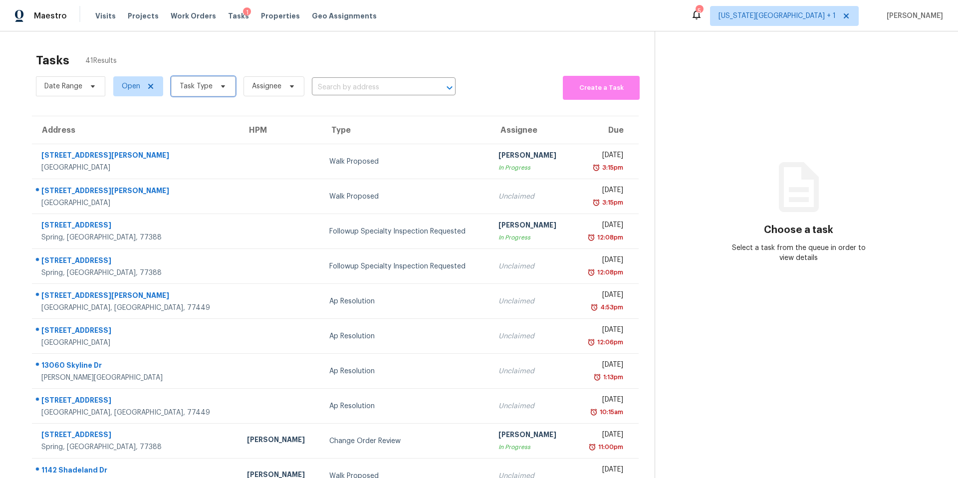
click at [205, 83] on span "Task Type" at bounding box center [196, 86] width 33 height 10
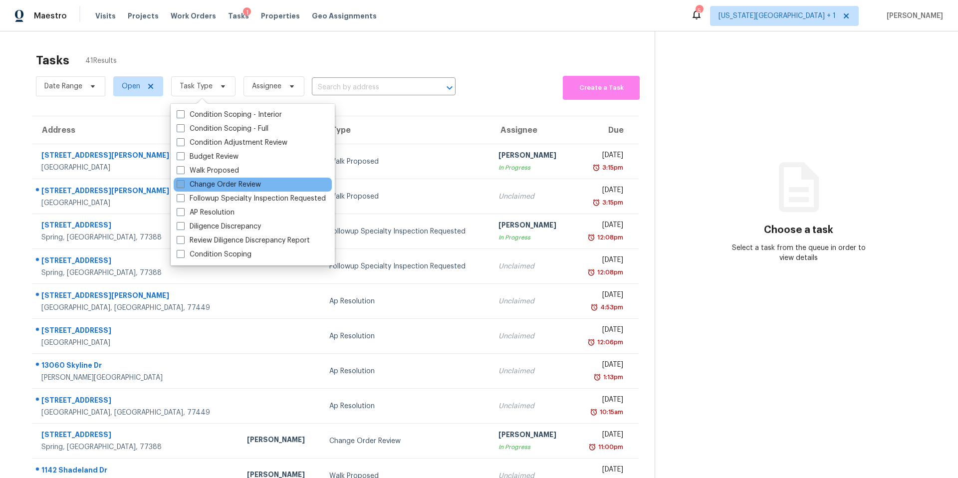
click at [205, 187] on label "Change Order Review" at bounding box center [219, 185] width 84 height 10
click at [183, 186] on input "Change Order Review" at bounding box center [180, 183] width 6 height 6
checkbox input "true"
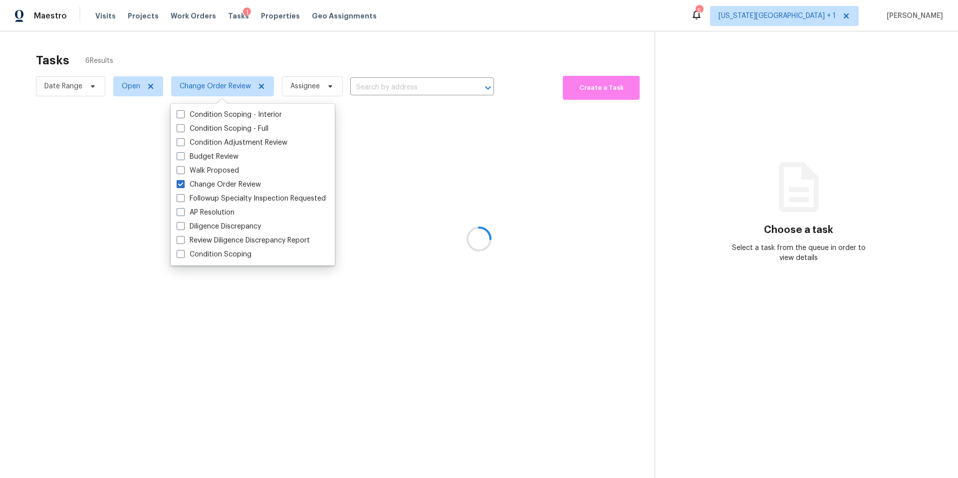
click at [266, 46] on div at bounding box center [479, 239] width 958 height 478
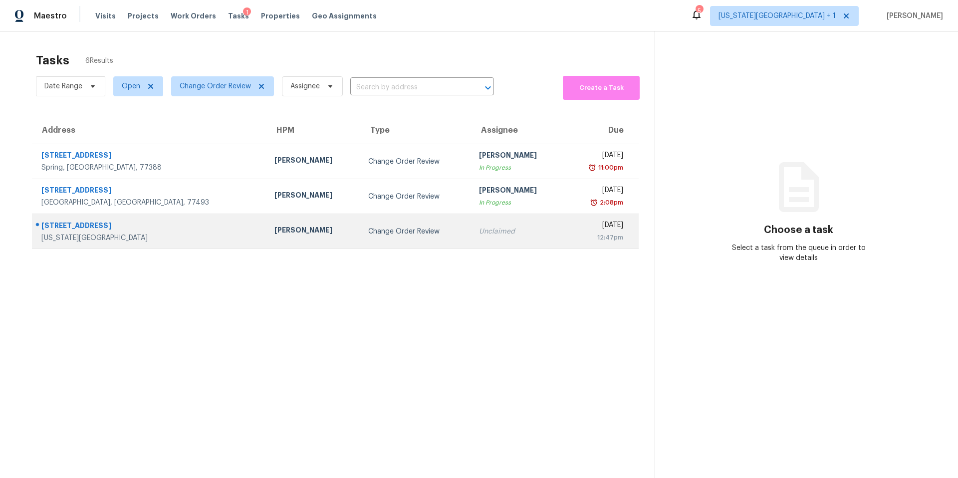
click at [274, 233] on div "Joshua Beatty" at bounding box center [313, 231] width 78 height 12
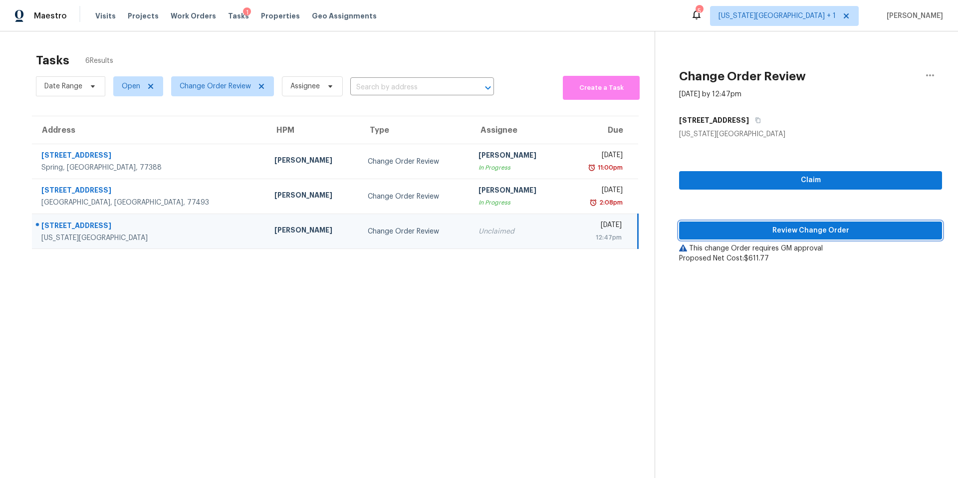
click at [714, 233] on span "Review Change Order" at bounding box center [810, 231] width 247 height 12
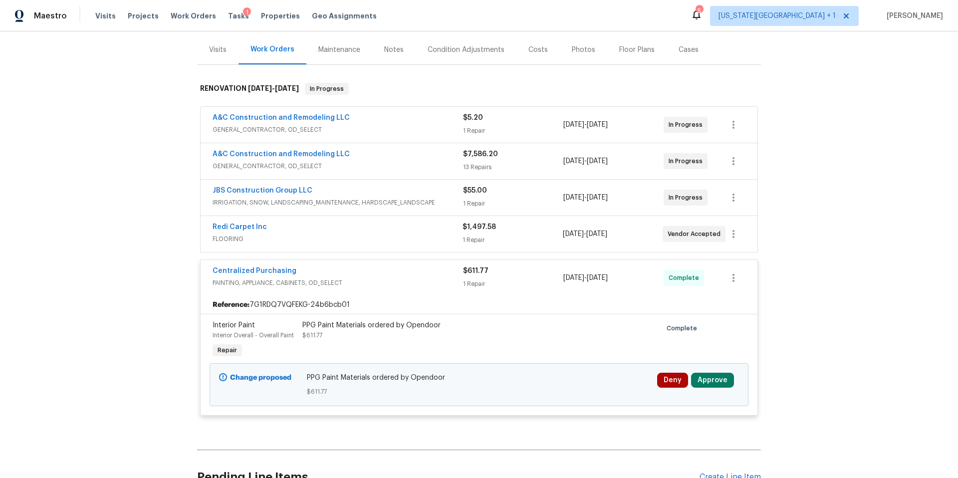
scroll to position [141, 0]
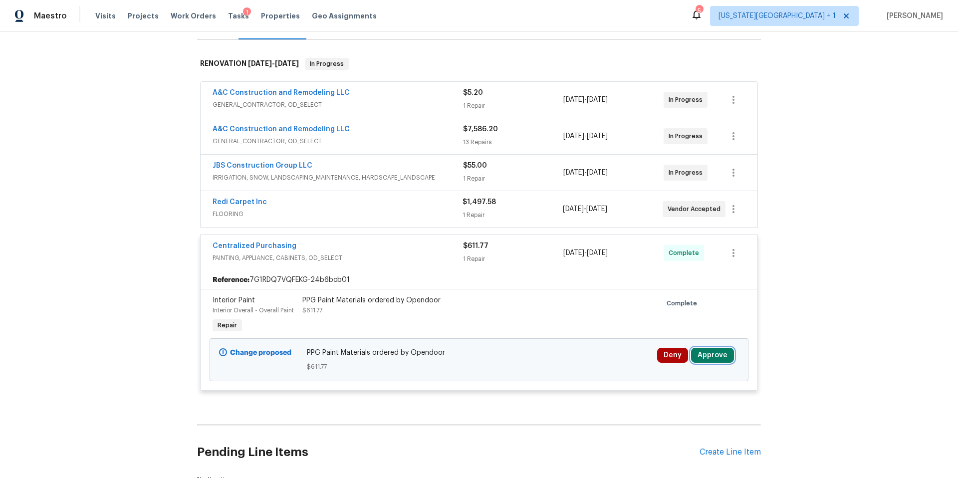
click at [712, 353] on button "Approve" at bounding box center [712, 355] width 43 height 15
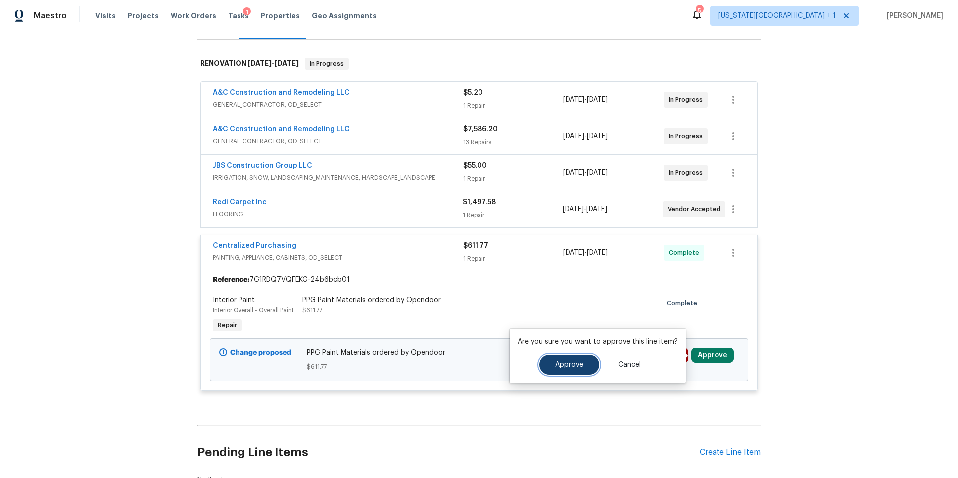
click at [583, 365] on button "Approve" at bounding box center [569, 365] width 60 height 20
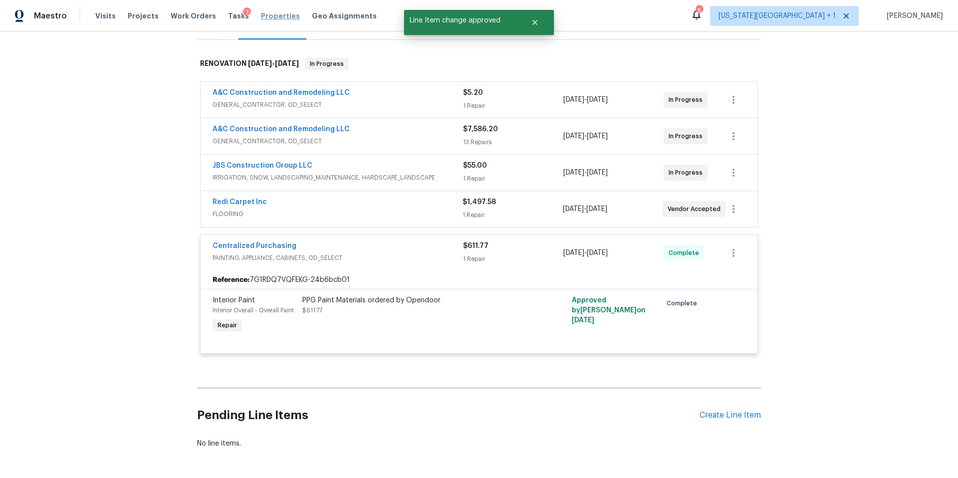
click at [261, 19] on span "Properties" at bounding box center [280, 16] width 39 height 10
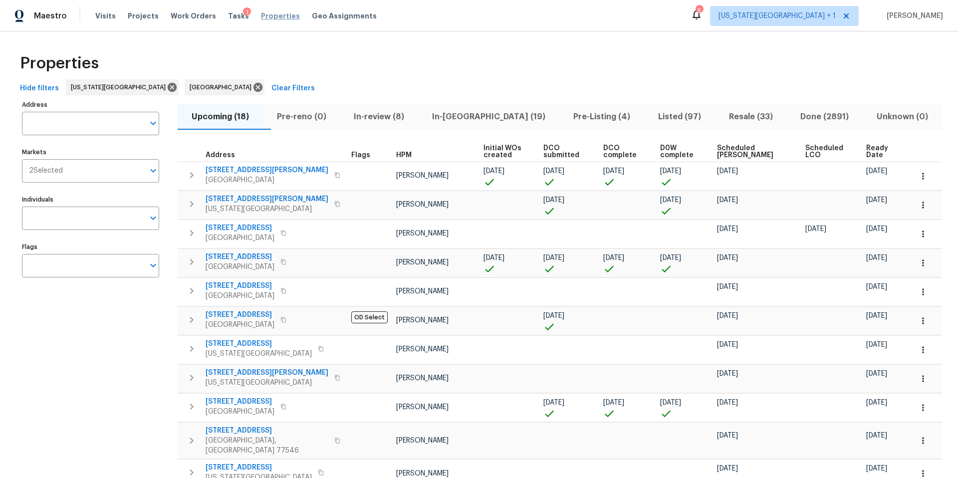
click at [261, 17] on span "Properties" at bounding box center [280, 16] width 39 height 10
click at [228, 17] on span "Tasks" at bounding box center [238, 15] width 21 height 7
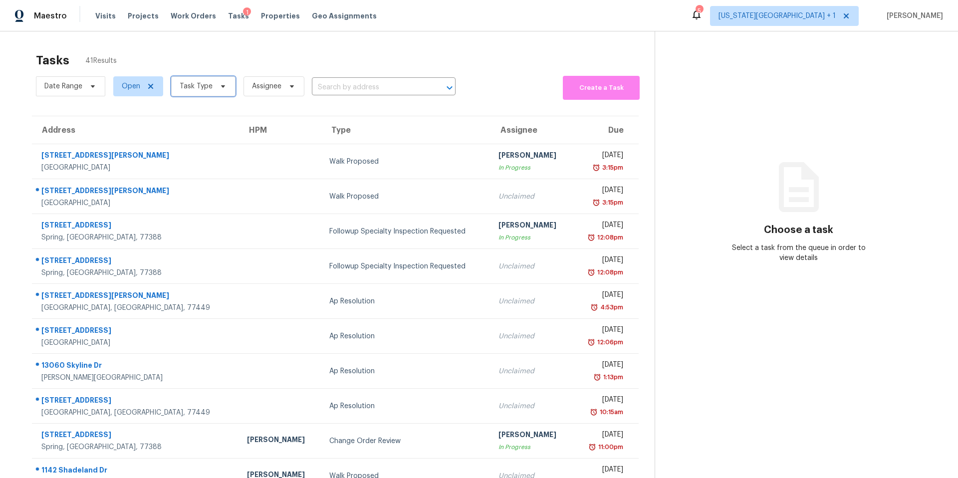
click at [213, 91] on span "Task Type" at bounding box center [203, 86] width 64 height 20
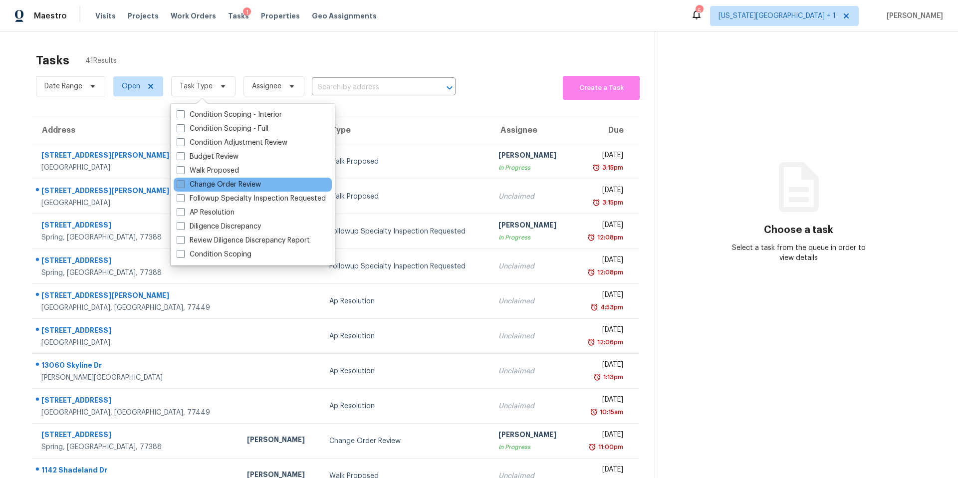
click at [204, 187] on label "Change Order Review" at bounding box center [219, 185] width 84 height 10
click at [183, 186] on input "Change Order Review" at bounding box center [180, 183] width 6 height 6
checkbox input "true"
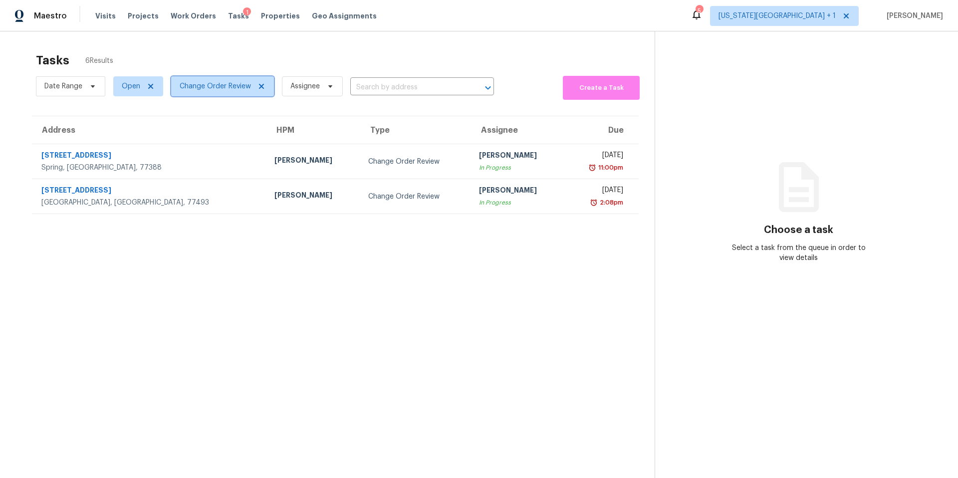
click at [206, 93] on span "Change Order Review" at bounding box center [222, 86] width 103 height 20
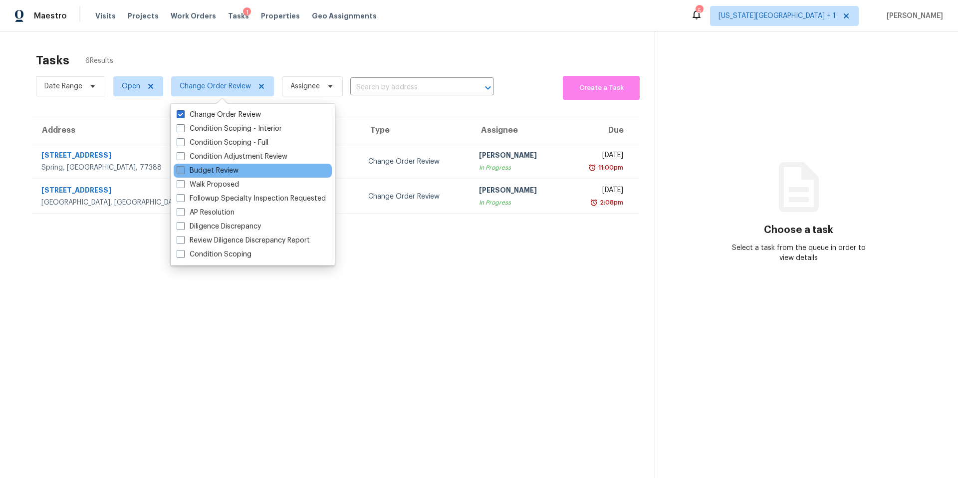
click at [191, 167] on label "Budget Review" at bounding box center [208, 171] width 62 height 10
click at [183, 167] on input "Budget Review" at bounding box center [180, 169] width 6 height 6
checkbox input "true"
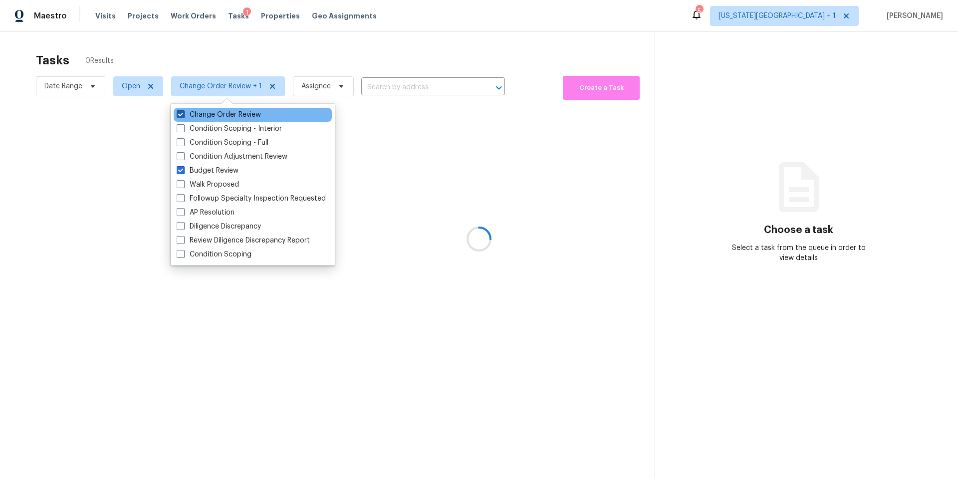
click at [193, 112] on label "Change Order Review" at bounding box center [219, 115] width 84 height 10
click at [183, 112] on input "Change Order Review" at bounding box center [180, 113] width 6 height 6
checkbox input "false"
click at [218, 59] on div at bounding box center [479, 239] width 958 height 478
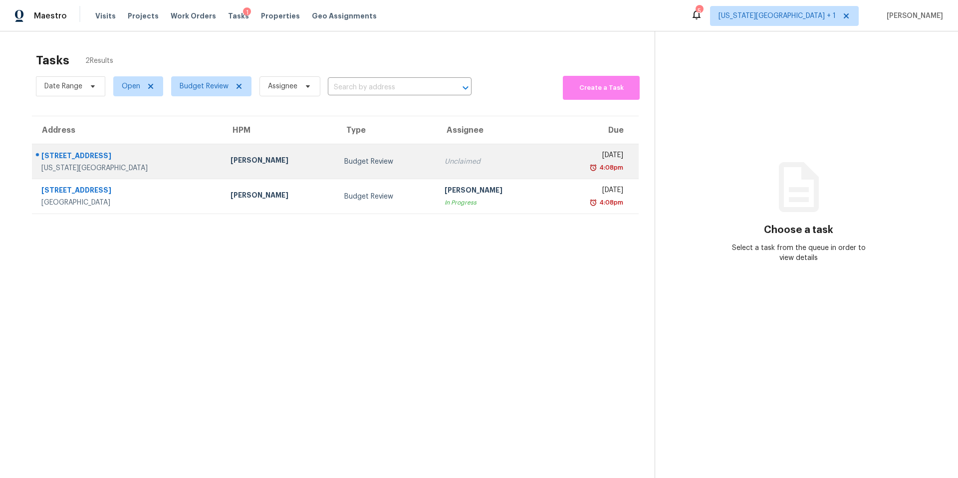
click at [238, 161] on div "Joshua Beatty" at bounding box center [280, 161] width 98 height 12
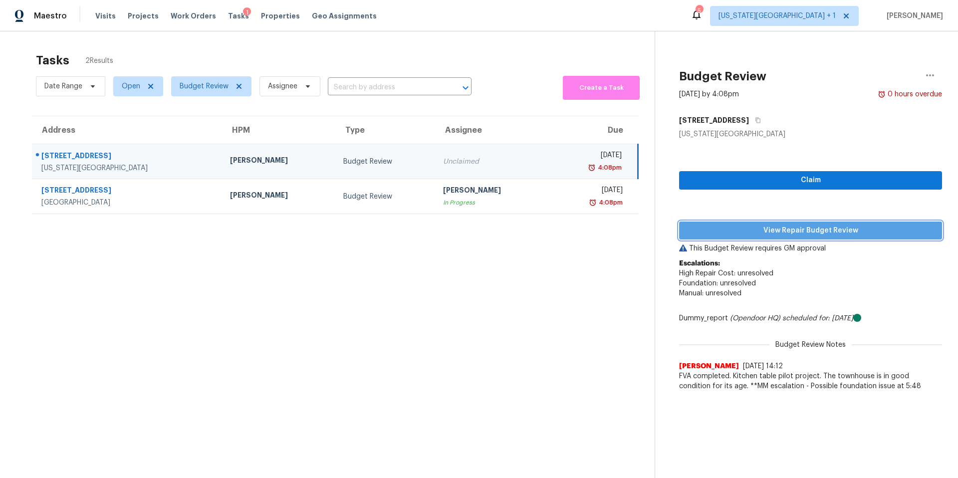
click at [725, 231] on span "View Repair Budget Review" at bounding box center [810, 231] width 247 height 12
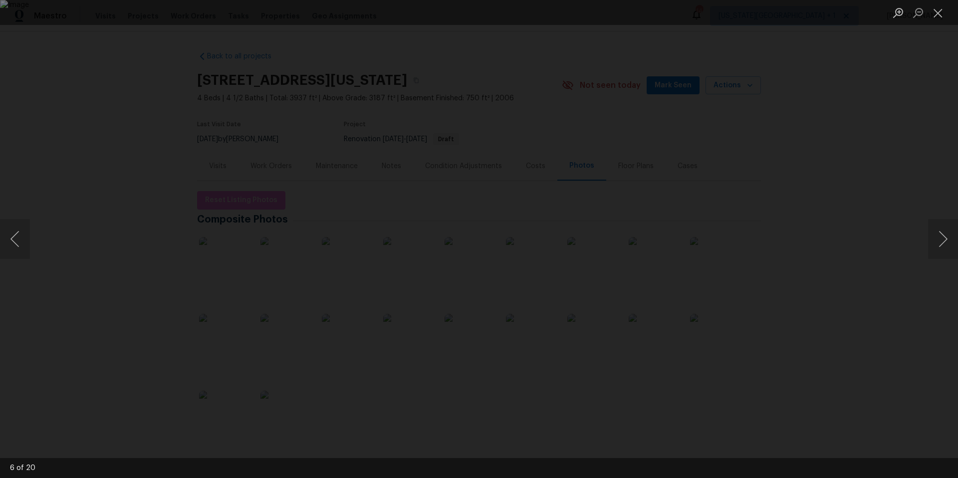
drag, startPoint x: 0, startPoint y: 0, endPoint x: 172, endPoint y: 48, distance: 178.4
click at [172, 48] on div "Lightbox" at bounding box center [479, 239] width 958 height 478
